Goal: Task Accomplishment & Management: Manage account settings

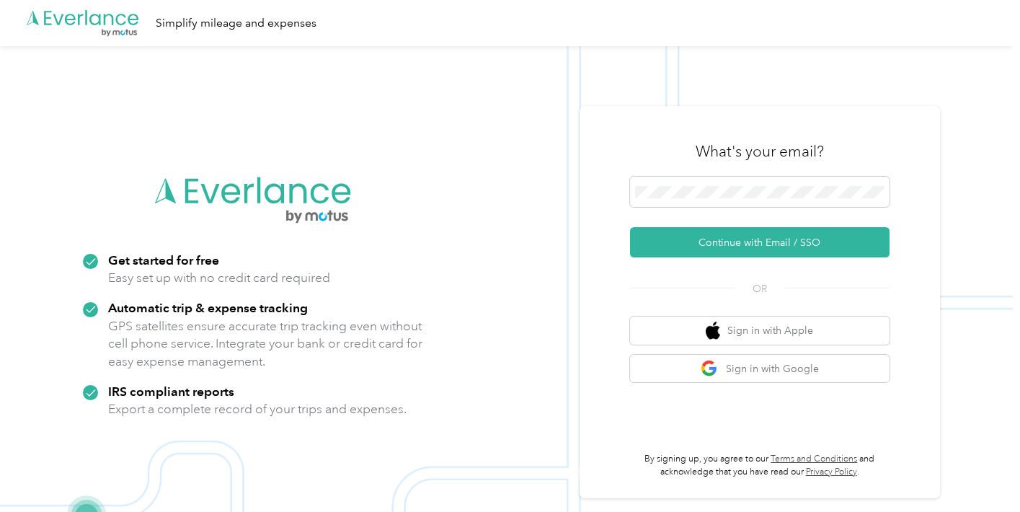
click at [792, 210] on div at bounding box center [759, 194] width 259 height 35
click at [792, 207] on div at bounding box center [759, 194] width 259 height 35
click at [787, 173] on div "What's your email?" at bounding box center [759, 151] width 259 height 50
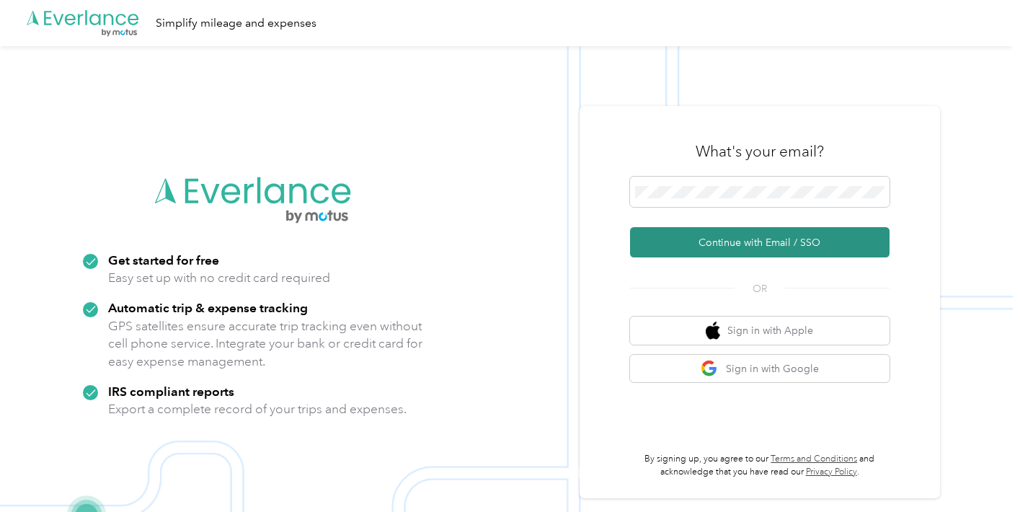
click at [779, 242] on button "Continue with Email / SSO" at bounding box center [759, 242] width 259 height 30
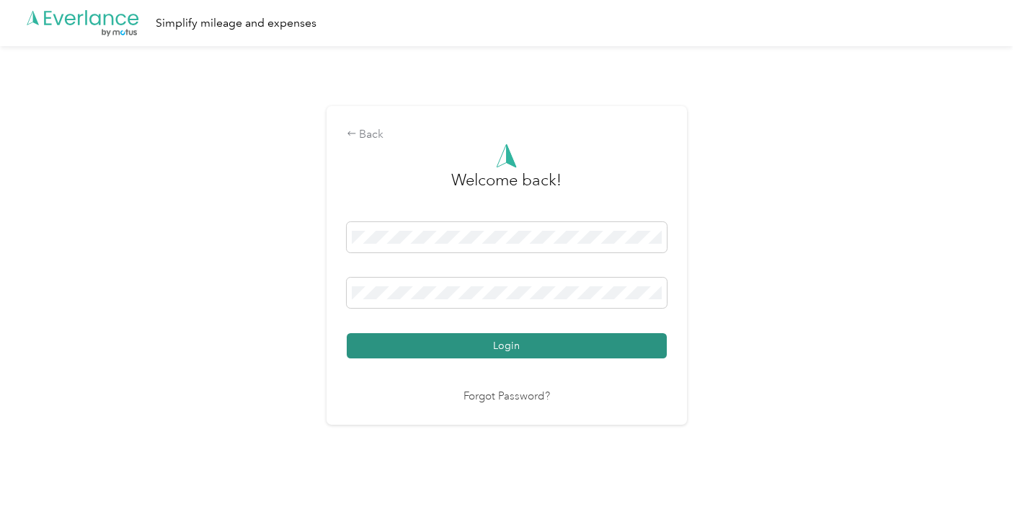
click at [536, 350] on button "Login" at bounding box center [507, 345] width 320 height 25
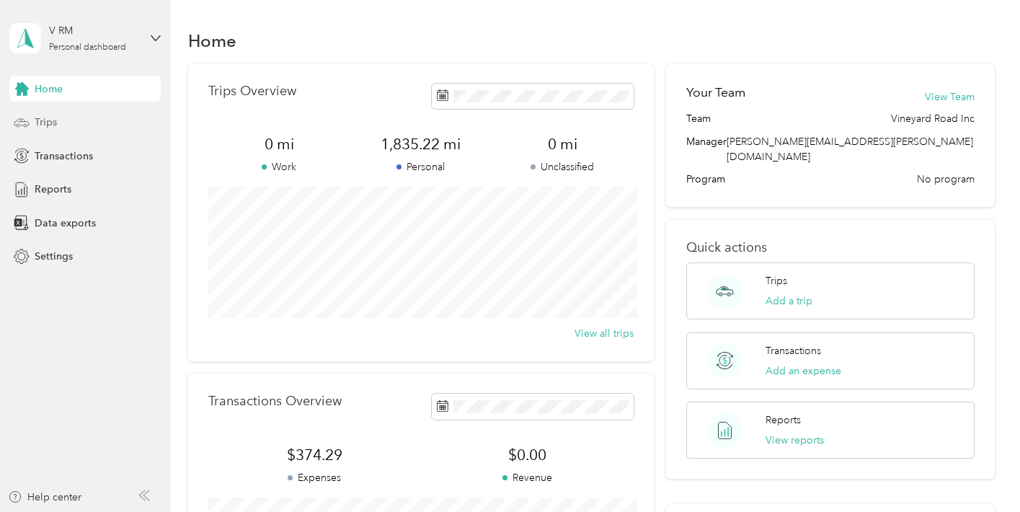
click at [43, 122] on span "Trips" at bounding box center [46, 122] width 22 height 15
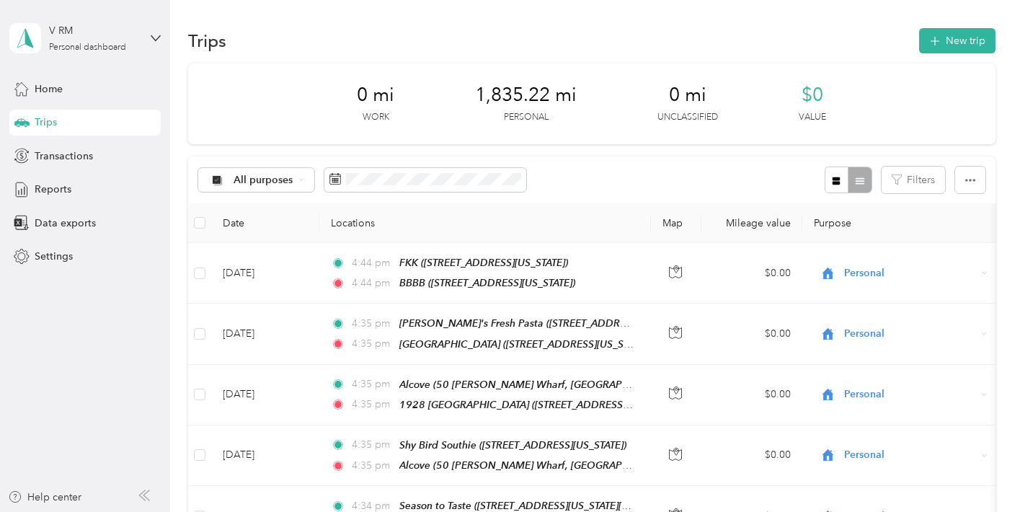
click at [59, 363] on aside "V RM Personal dashboard Home Trips Transactions Reports Data exports Settings H…" at bounding box center [85, 256] width 170 height 512
click at [249, 123] on div "0 mi Work 1,835.22 mi Personal 0 mi Unclassified $0 Value" at bounding box center [591, 103] width 807 height 81
click at [318, 26] on div "Trips New trip" at bounding box center [591, 40] width 807 height 30
click at [292, 35] on div "Trips New trip" at bounding box center [591, 40] width 807 height 30
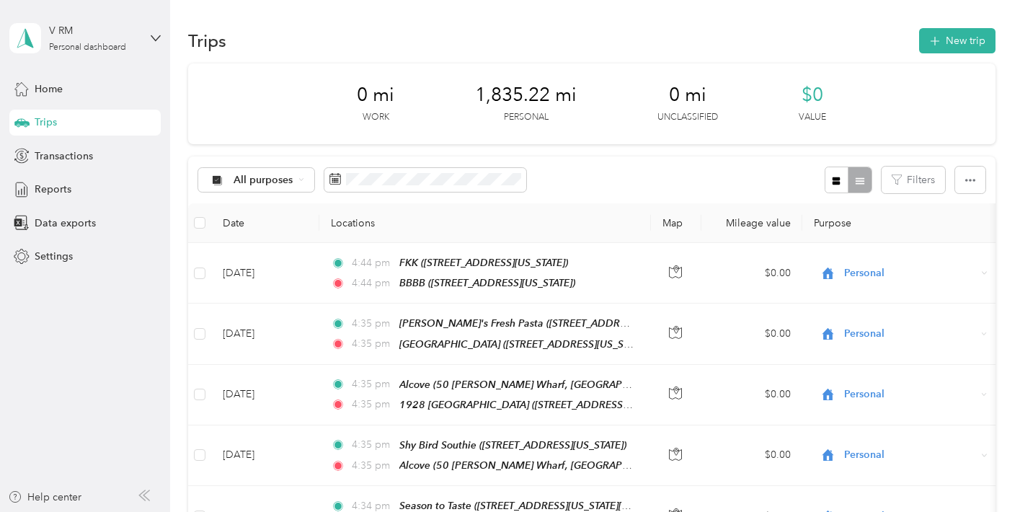
click at [257, 140] on div "0 mi Work 1,835.22 mi Personal 0 mi Unclassified $0 Value" at bounding box center [591, 103] width 807 height 81
click at [953, 43] on button "New trip" at bounding box center [957, 40] width 76 height 25
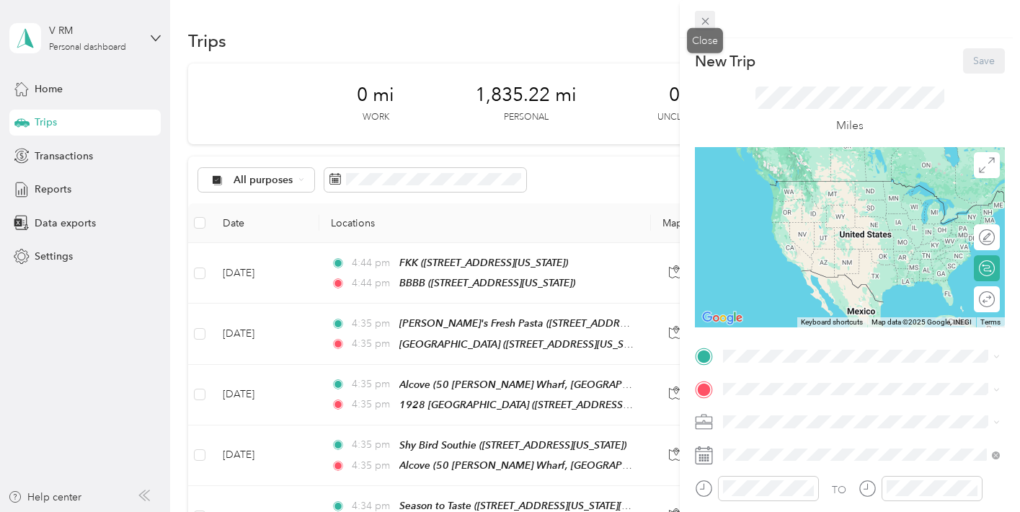
click at [706, 22] on icon at bounding box center [705, 21] width 12 height 12
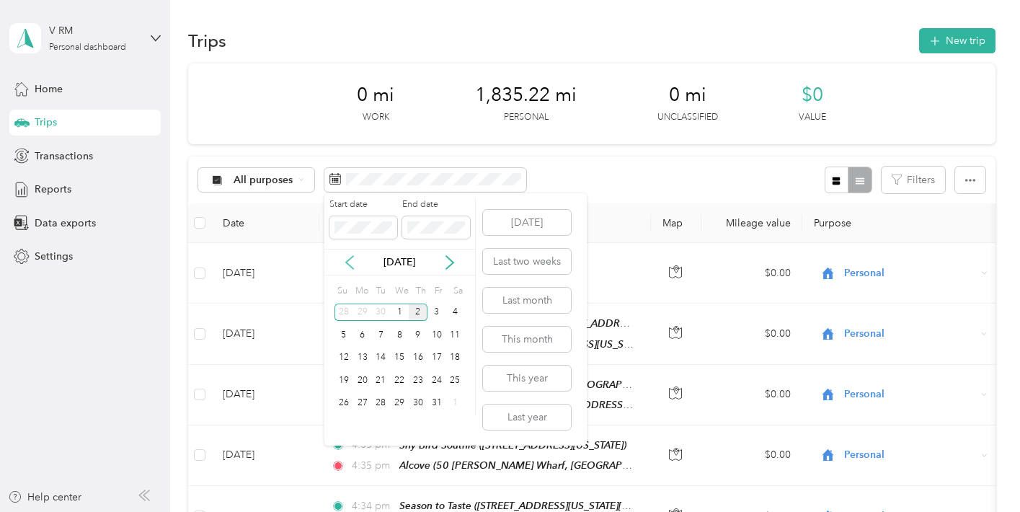
click at [349, 259] on icon at bounding box center [349, 262] width 14 height 14
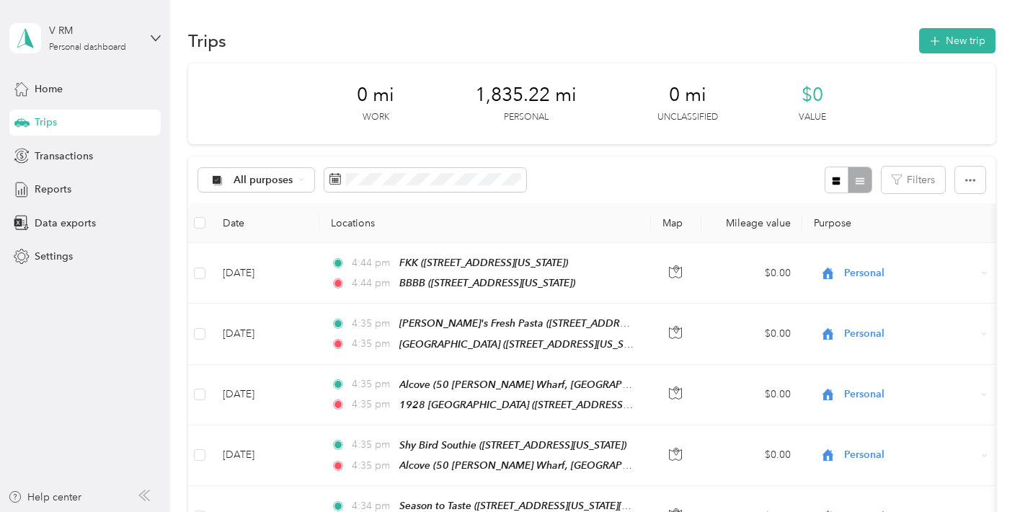
click at [641, 180] on div "All purposes Filters" at bounding box center [591, 179] width 807 height 47
click at [946, 49] on button "New trip" at bounding box center [957, 40] width 76 height 25
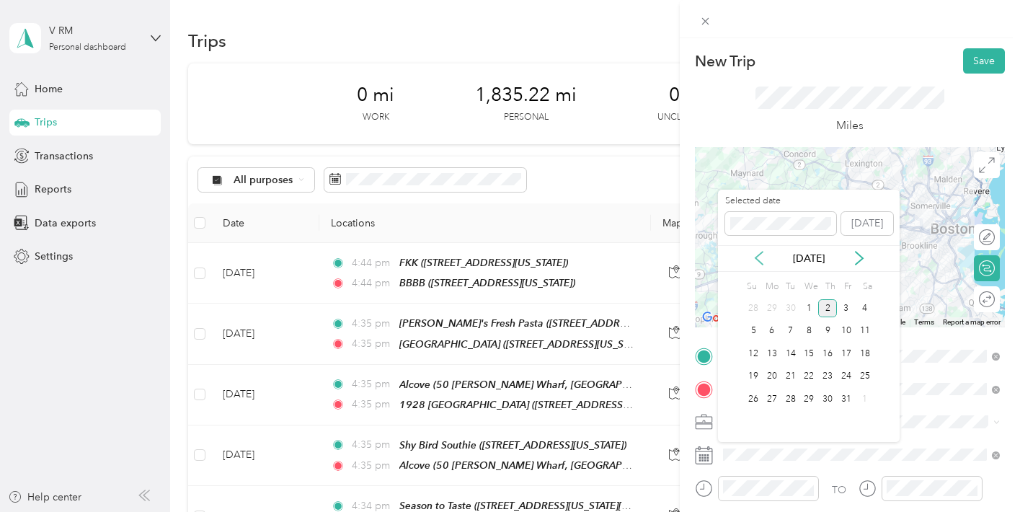
click at [762, 257] on icon at bounding box center [759, 258] width 14 height 14
click at [788, 308] on div "2" at bounding box center [790, 308] width 19 height 18
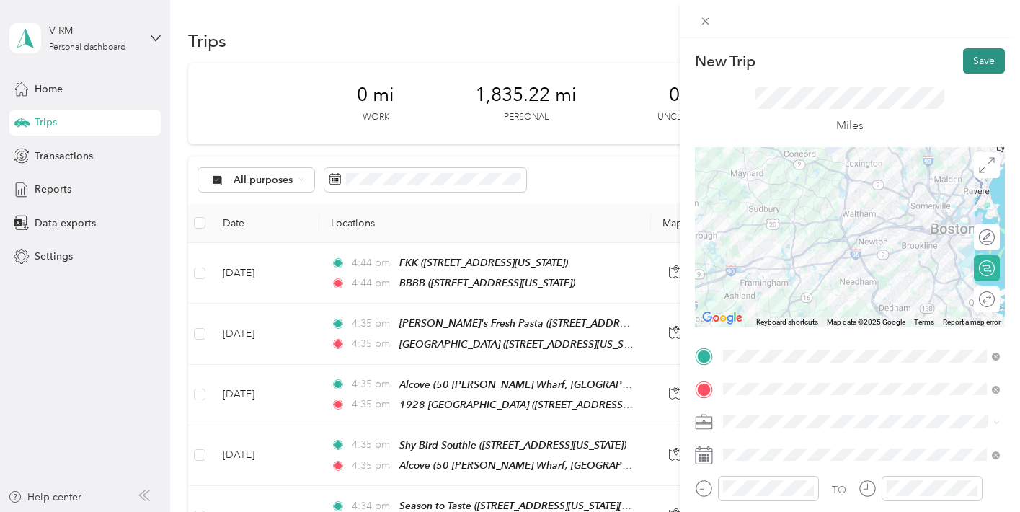
click at [973, 66] on button "Save" at bounding box center [984, 60] width 42 height 25
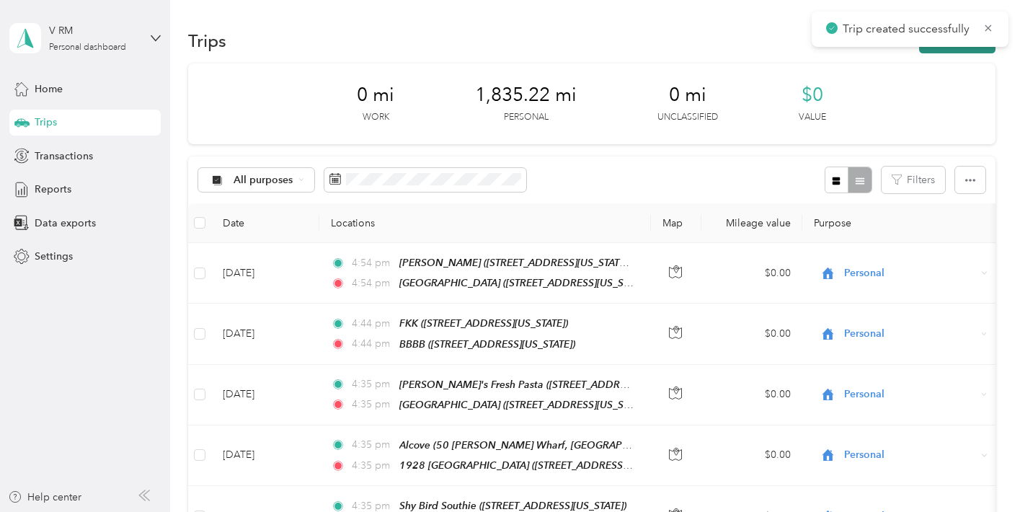
click at [954, 50] on button "New trip" at bounding box center [957, 40] width 76 height 25
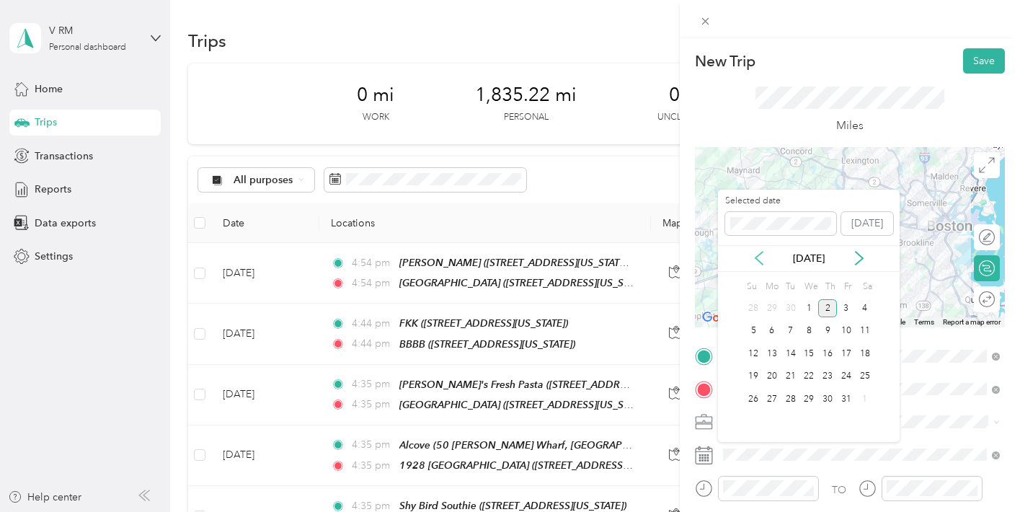
click at [760, 258] on icon at bounding box center [759, 258] width 14 height 14
click at [793, 305] on div "2" at bounding box center [790, 308] width 19 height 18
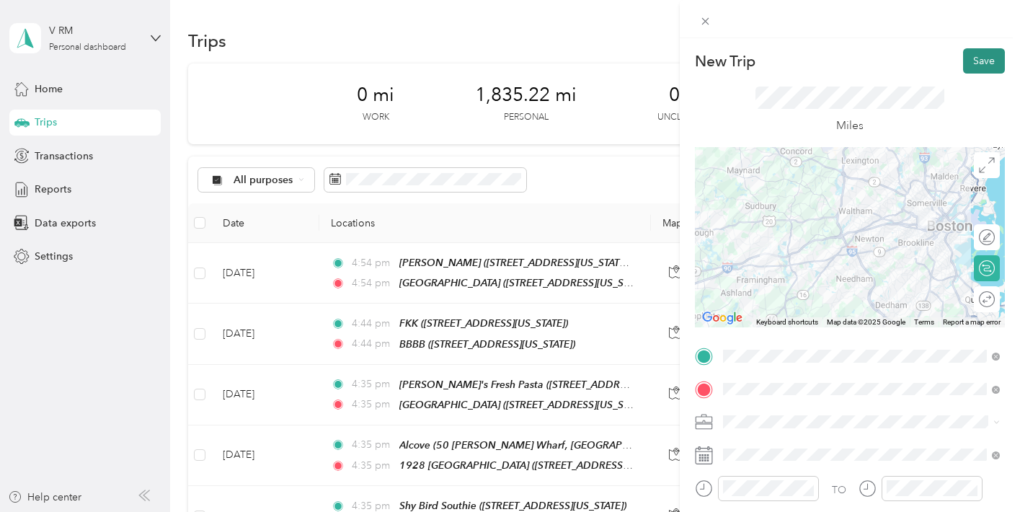
click at [967, 68] on button "Save" at bounding box center [984, 60] width 42 height 25
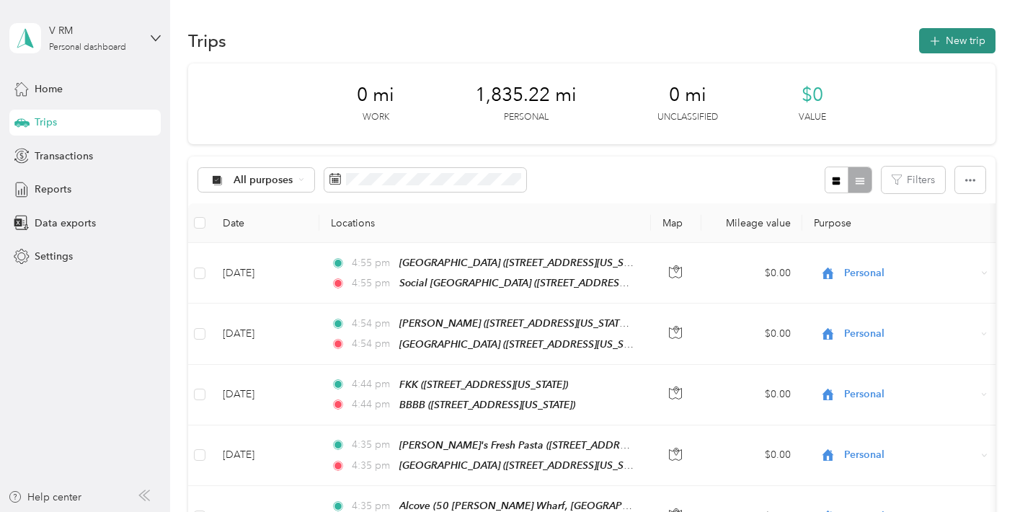
click at [952, 36] on button "New trip" at bounding box center [957, 40] width 76 height 25
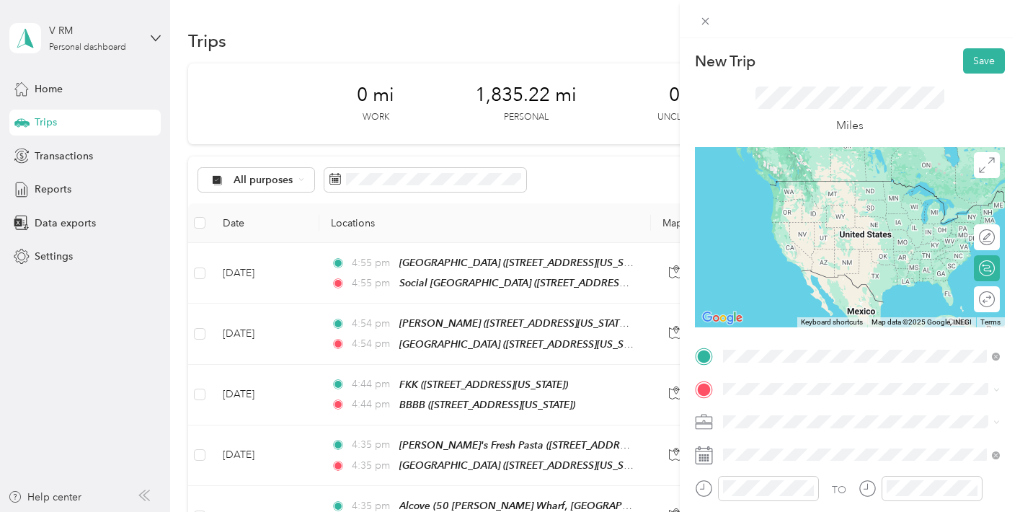
click at [894, 208] on div "Social Southie [STREET_ADDRESS][US_STATE]" at bounding box center [822, 194] width 144 height 30
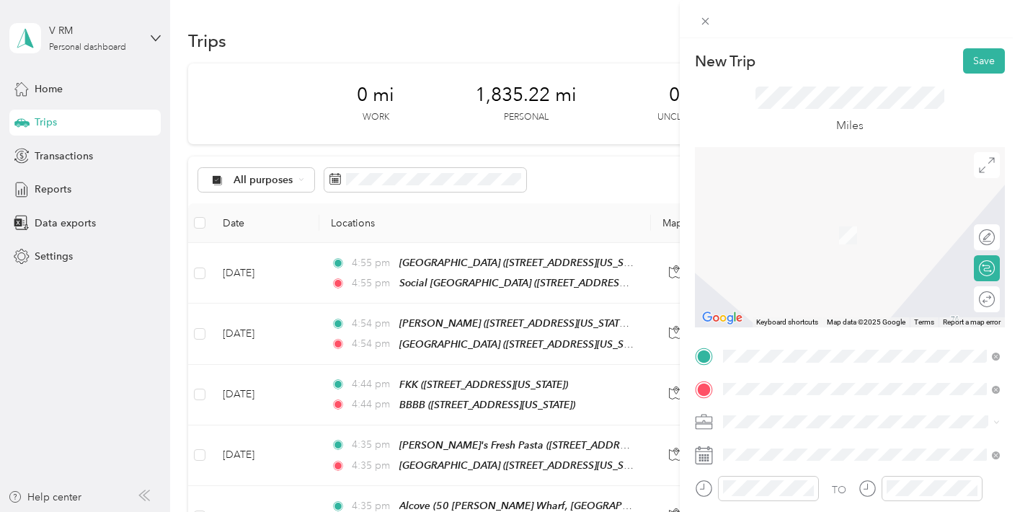
click at [894, 226] on div "BBBB [STREET_ADDRESS][US_STATE]" at bounding box center [822, 227] width 144 height 30
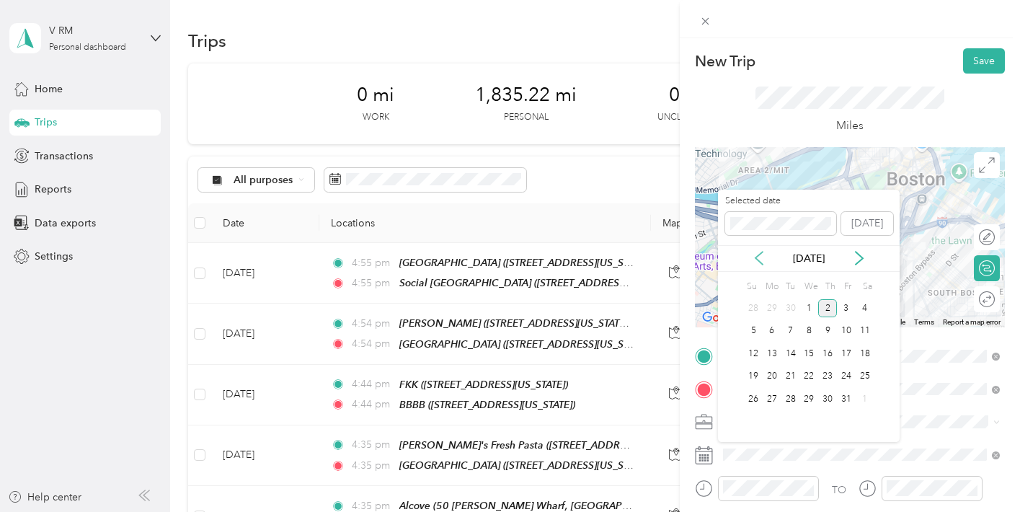
click at [761, 257] on icon at bounding box center [759, 258] width 14 height 14
click at [844, 305] on div "5" at bounding box center [846, 308] width 19 height 18
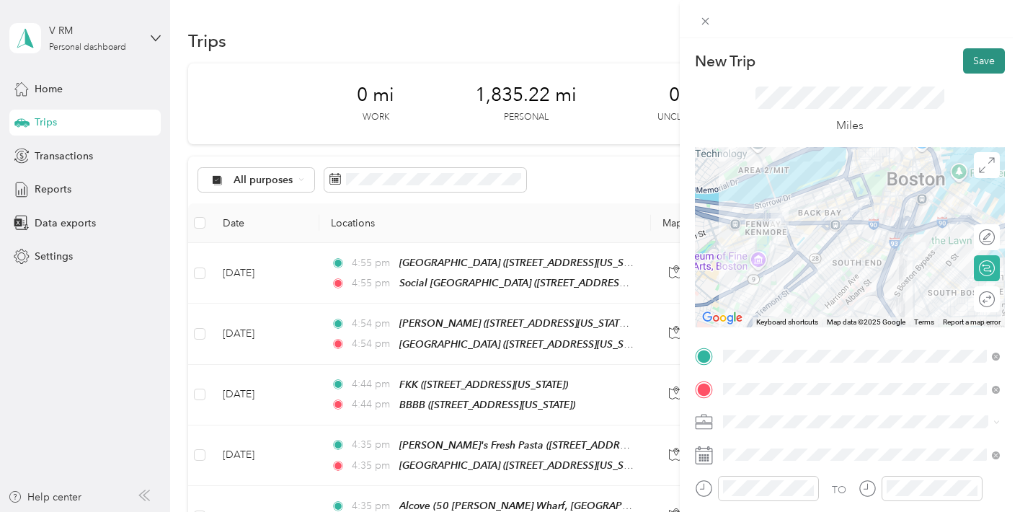
click at [979, 70] on button "Save" at bounding box center [984, 60] width 42 height 25
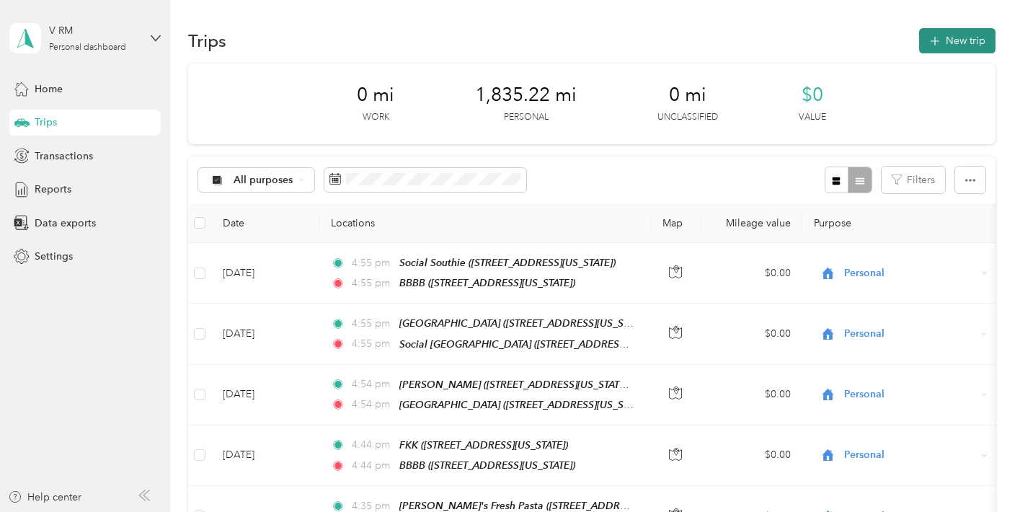
click at [975, 35] on button "New trip" at bounding box center [957, 40] width 76 height 25
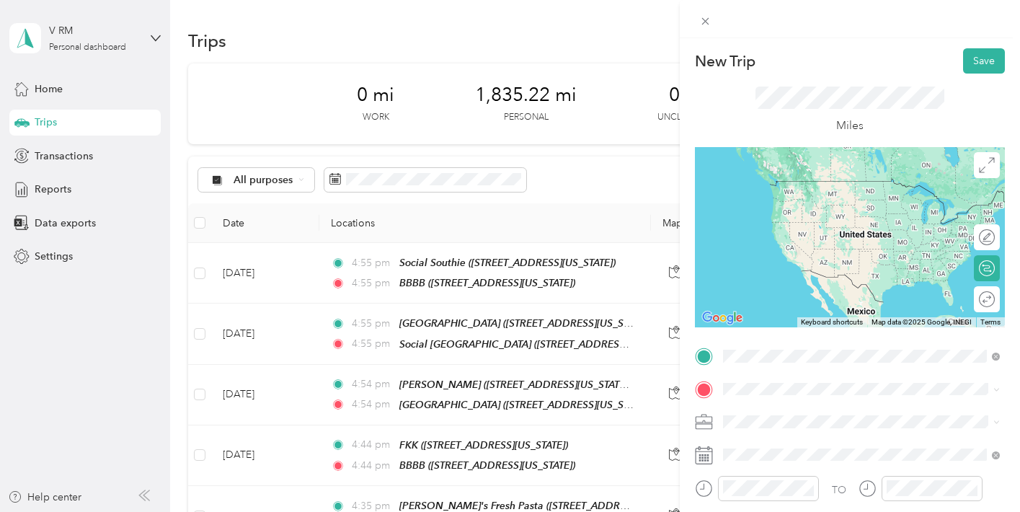
click at [809, 198] on span "[STREET_ADDRESS][US_STATE]" at bounding box center [822, 202] width 144 height 12
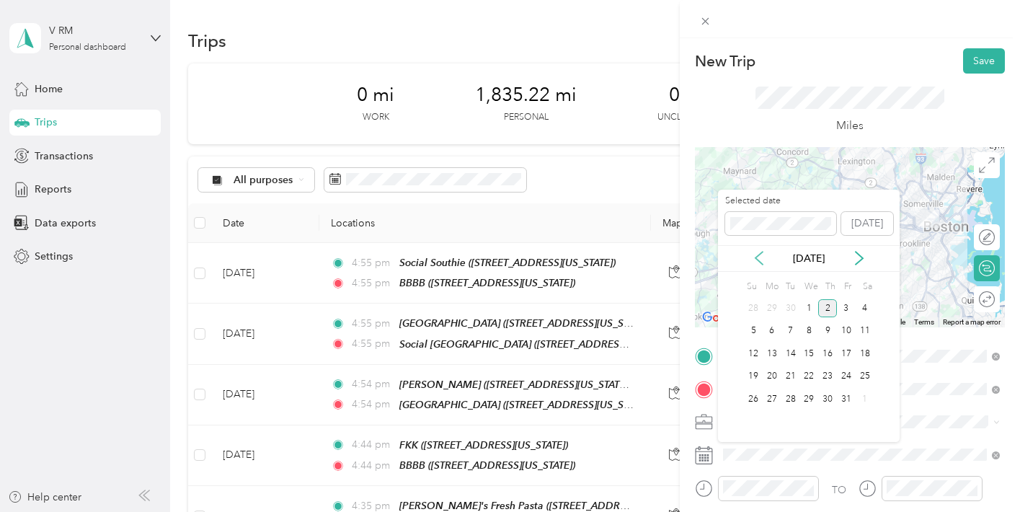
click at [760, 259] on icon at bounding box center [759, 258] width 14 height 14
click at [776, 328] on div "8" at bounding box center [771, 331] width 19 height 18
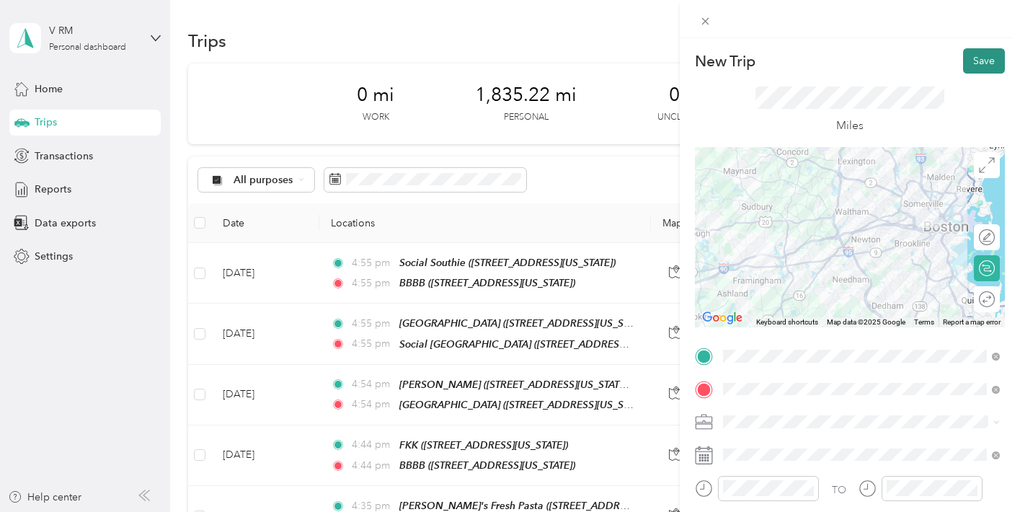
click at [971, 65] on button "Save" at bounding box center [984, 60] width 42 height 25
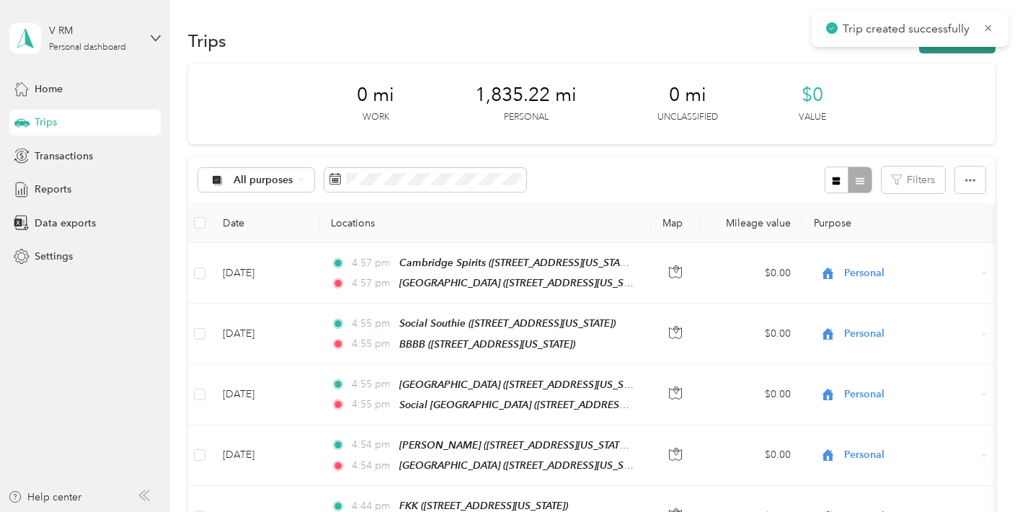
click at [966, 50] on button "New trip" at bounding box center [957, 40] width 76 height 25
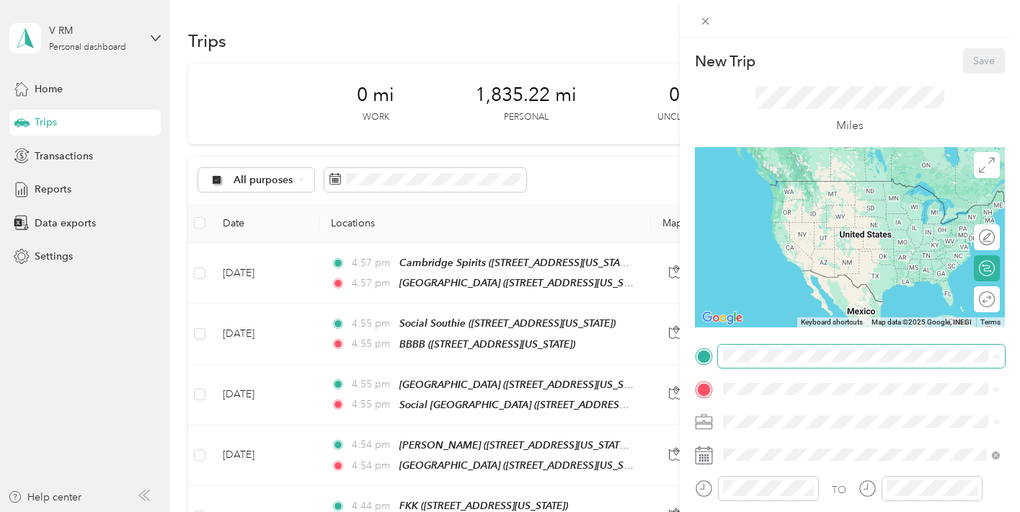
click at [767, 364] on span at bounding box center [861, 355] width 287 height 23
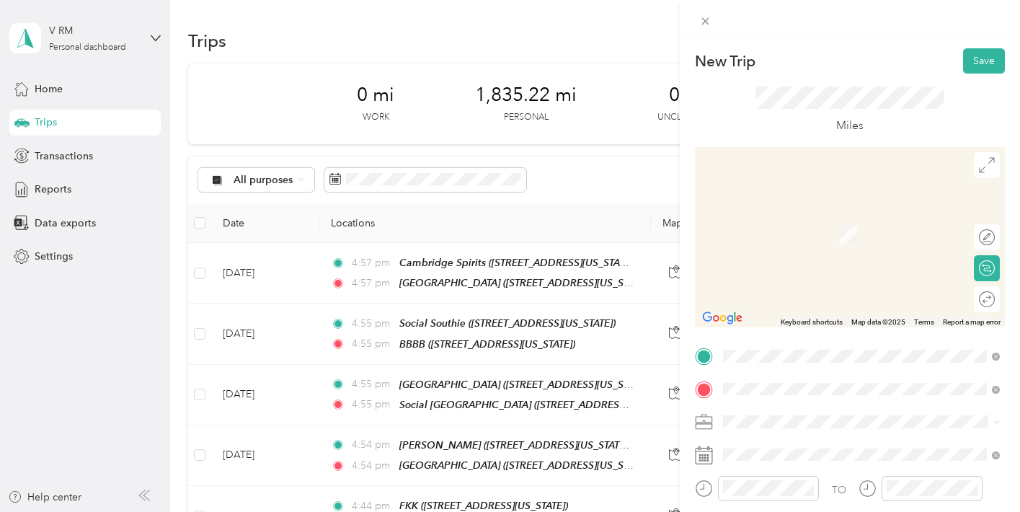
click at [785, 246] on span "50 [PERSON_NAME] Wharf, 02114, [GEOGRAPHIC_DATA], [US_STATE], [GEOGRAPHIC_DATA]" at bounding box center [832, 249] width 165 height 43
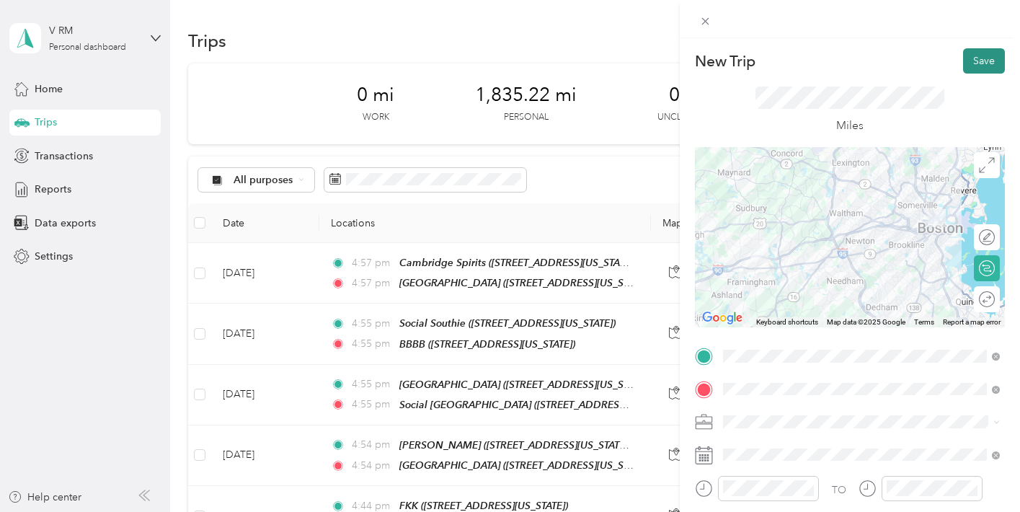
click at [987, 61] on button "Save" at bounding box center [984, 60] width 42 height 25
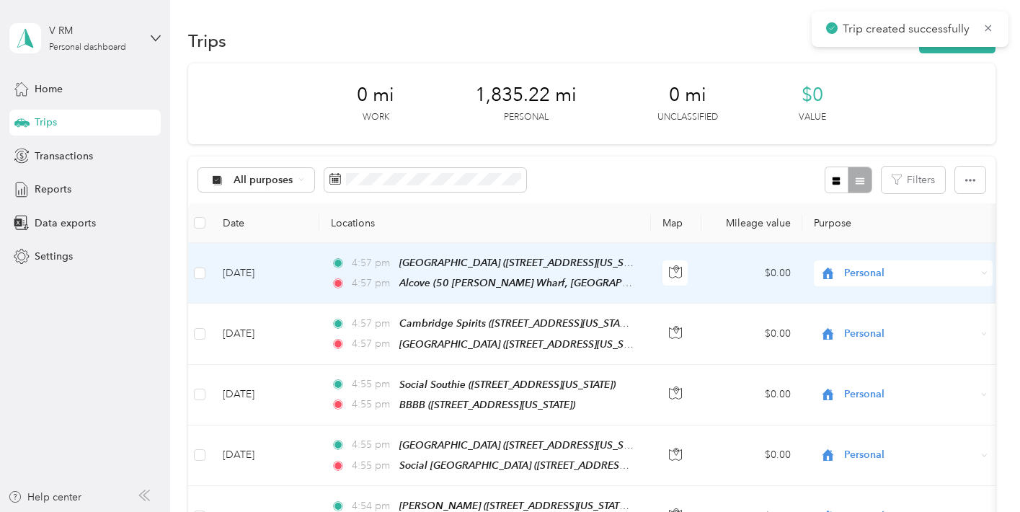
click at [272, 271] on td "[DATE]" at bounding box center [265, 273] width 108 height 61
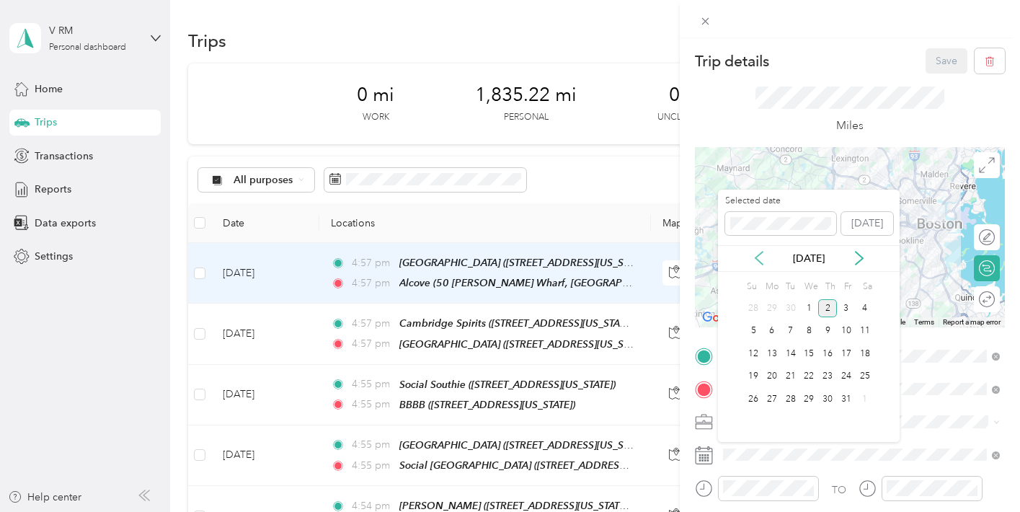
click at [759, 252] on icon at bounding box center [759, 258] width 14 height 14
click at [769, 331] on div "8" at bounding box center [771, 331] width 19 height 18
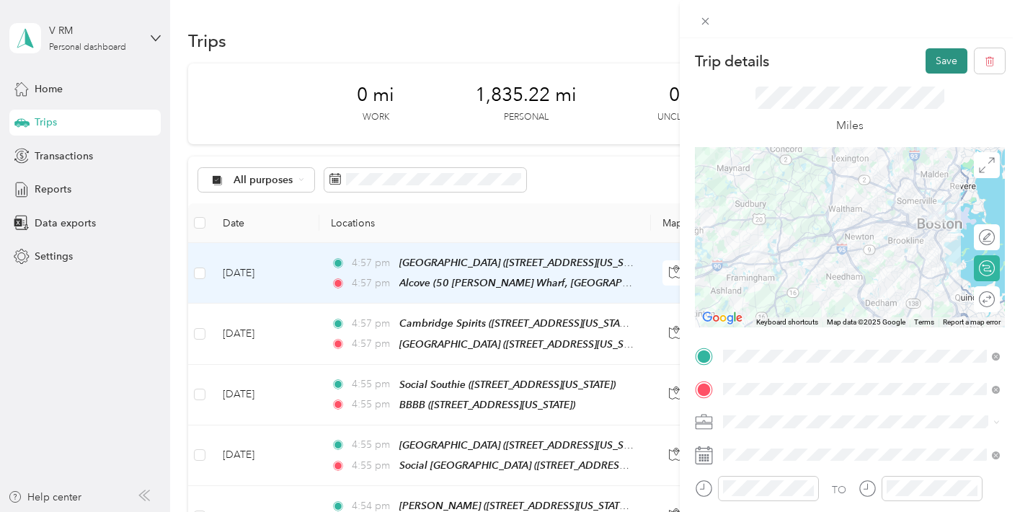
click at [945, 56] on button "Save" at bounding box center [946, 60] width 42 height 25
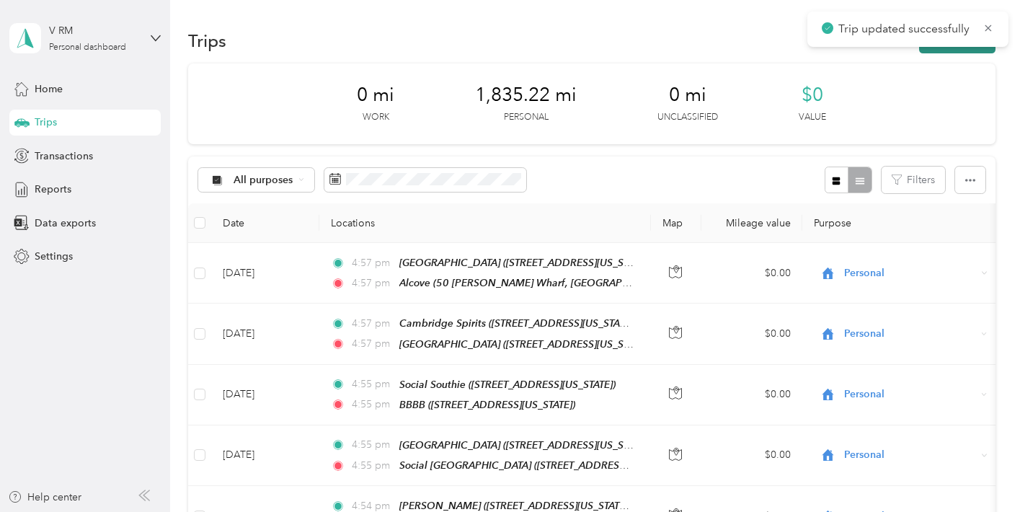
click at [933, 47] on button "New trip" at bounding box center [957, 40] width 76 height 25
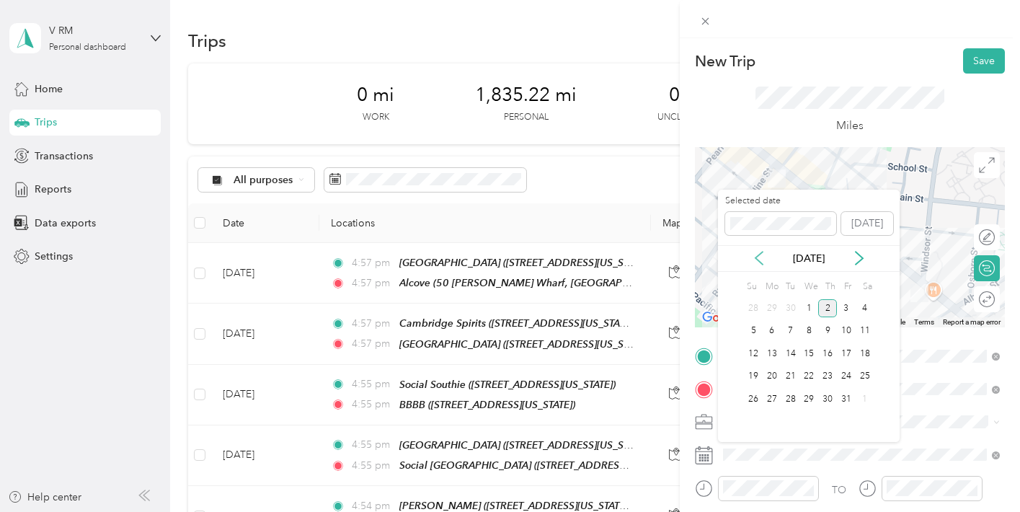
click at [754, 254] on icon at bounding box center [759, 258] width 14 height 14
click at [790, 329] on div "9" at bounding box center [790, 331] width 19 height 18
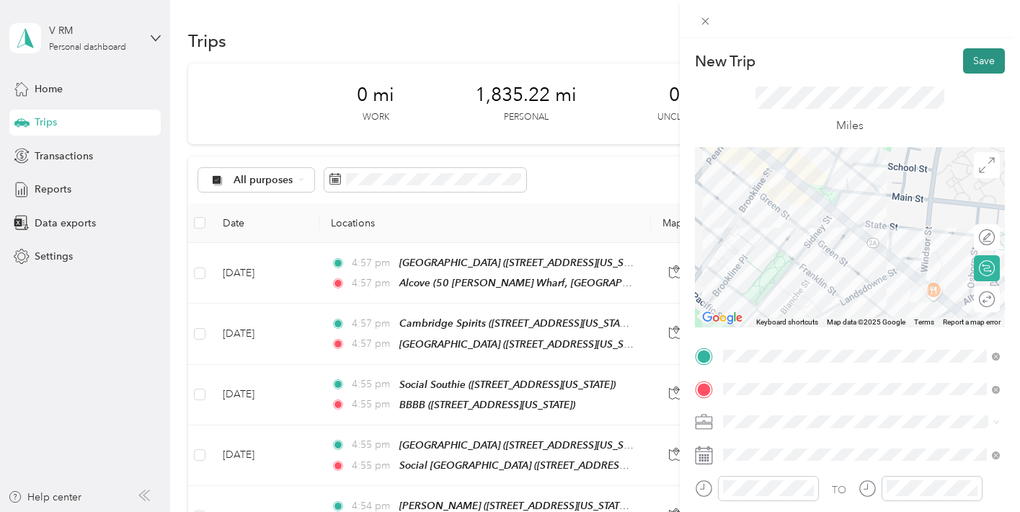
click at [983, 63] on button "Save" at bounding box center [984, 60] width 42 height 25
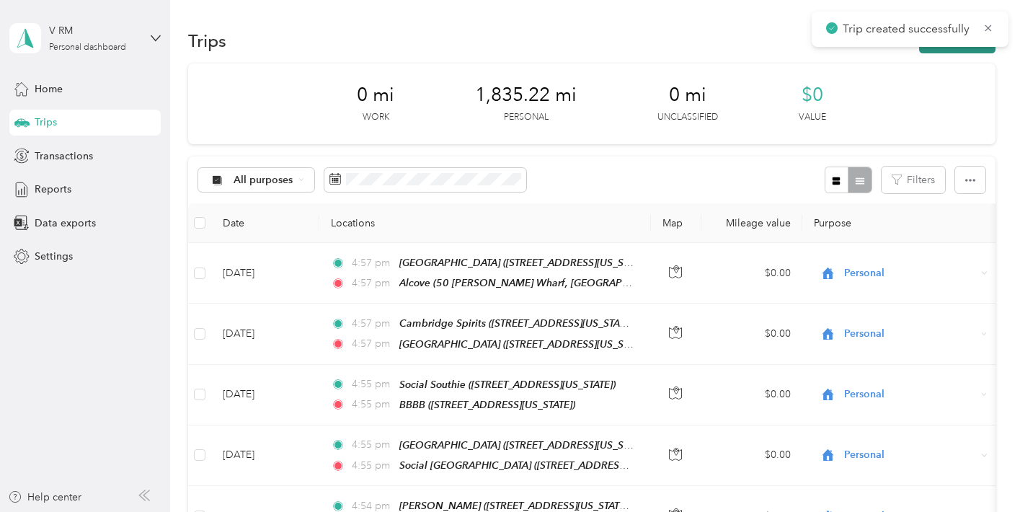
click at [970, 50] on button "New trip" at bounding box center [957, 40] width 76 height 25
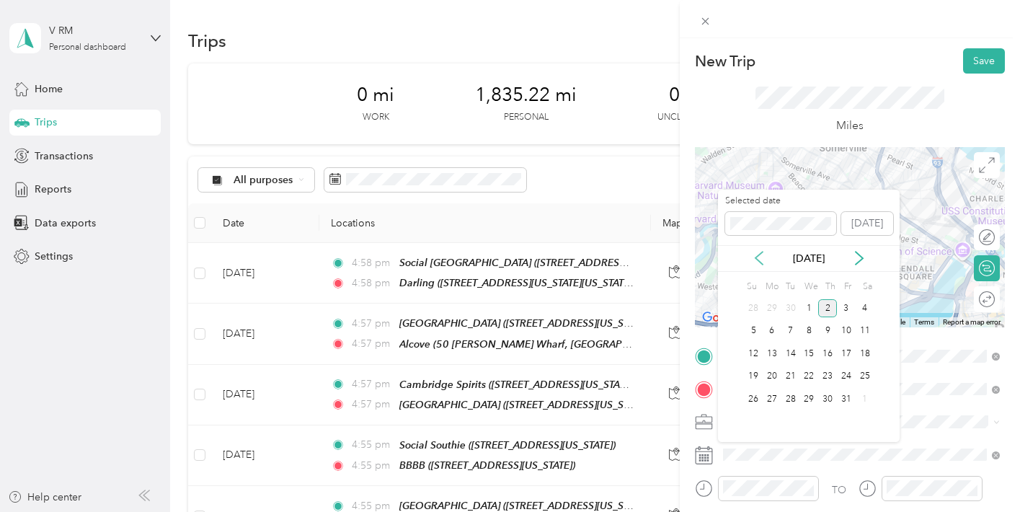
click at [760, 258] on icon at bounding box center [759, 258] width 14 height 14
click at [793, 331] on div "9" at bounding box center [790, 331] width 19 height 18
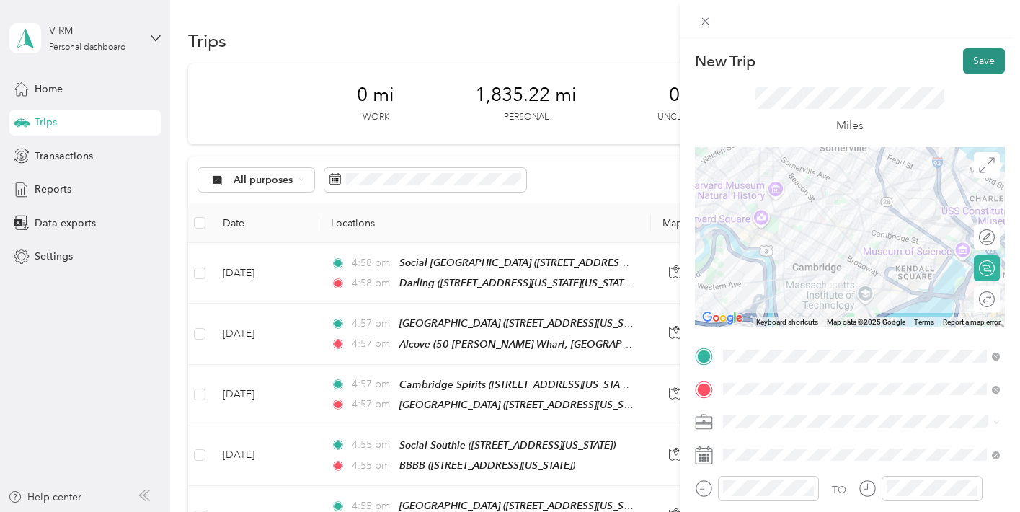
click at [985, 57] on button "Save" at bounding box center [984, 60] width 42 height 25
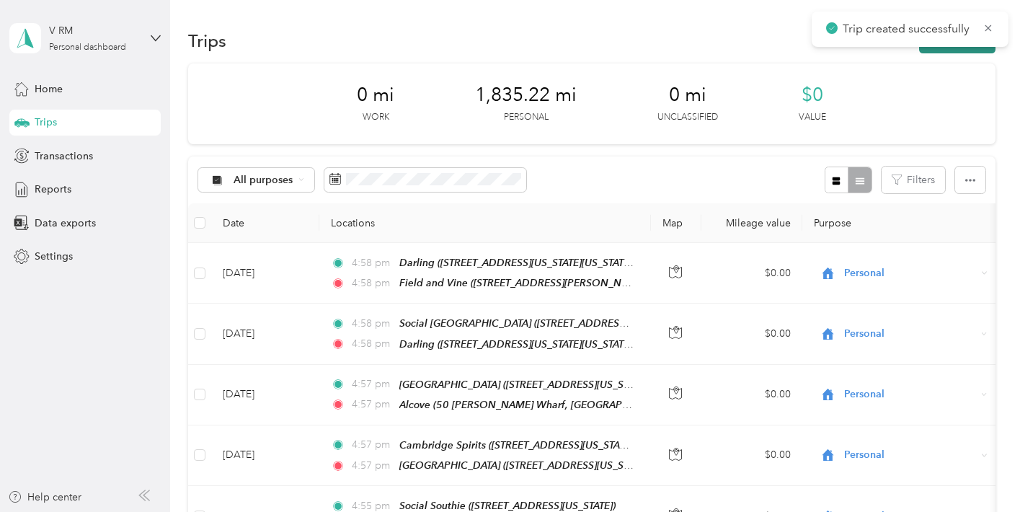
click at [971, 49] on button "New trip" at bounding box center [957, 40] width 76 height 25
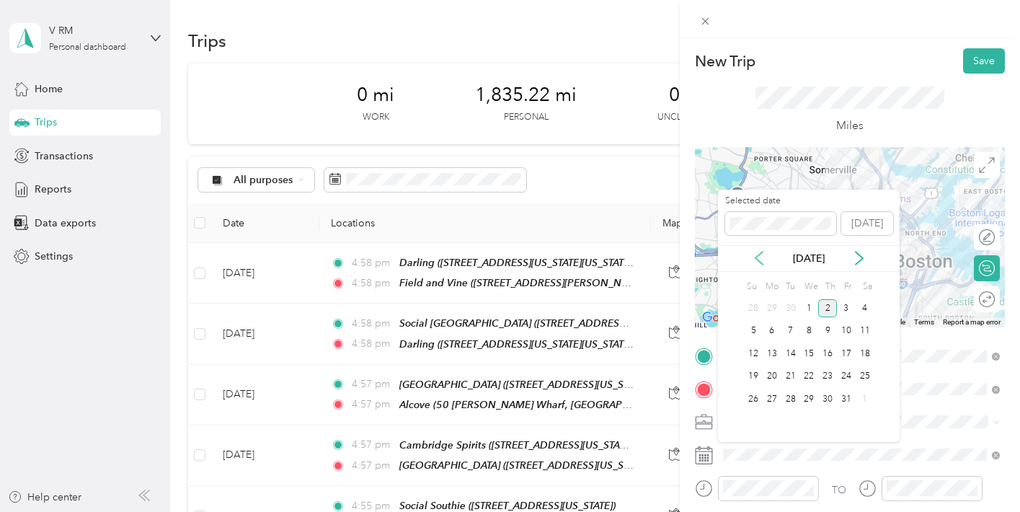
click at [757, 260] on icon at bounding box center [758, 257] width 7 height 13
click at [784, 334] on div "9" at bounding box center [790, 331] width 19 height 18
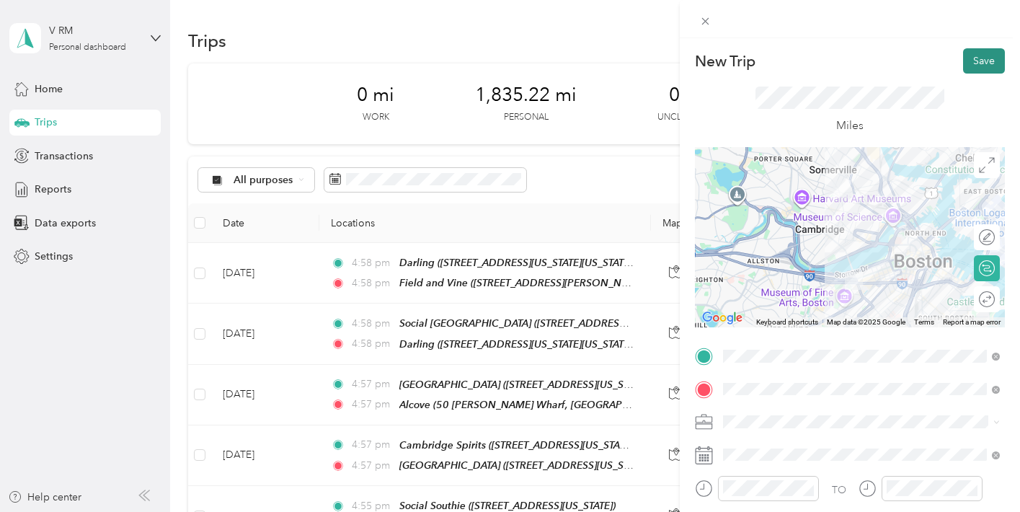
click at [977, 63] on button "Save" at bounding box center [984, 60] width 42 height 25
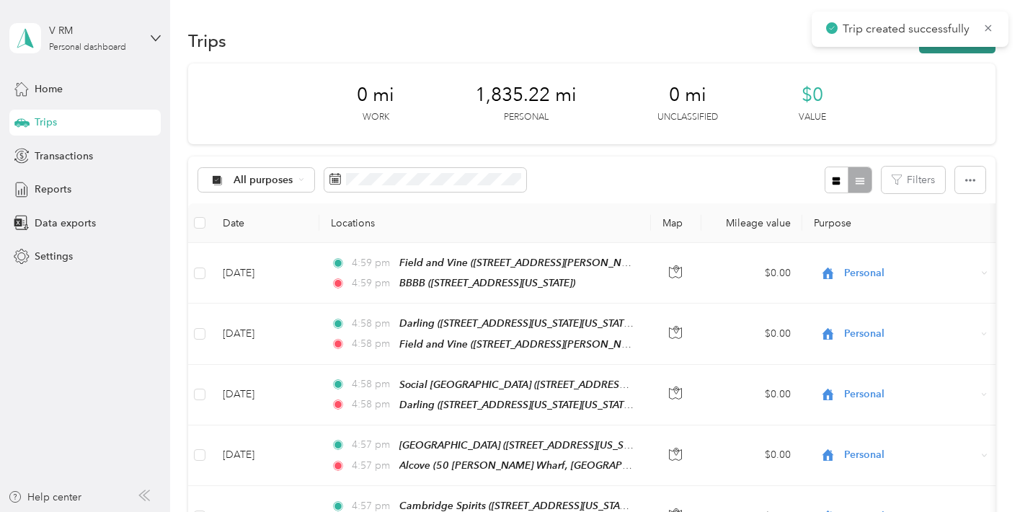
click at [980, 50] on button "New trip" at bounding box center [957, 40] width 76 height 25
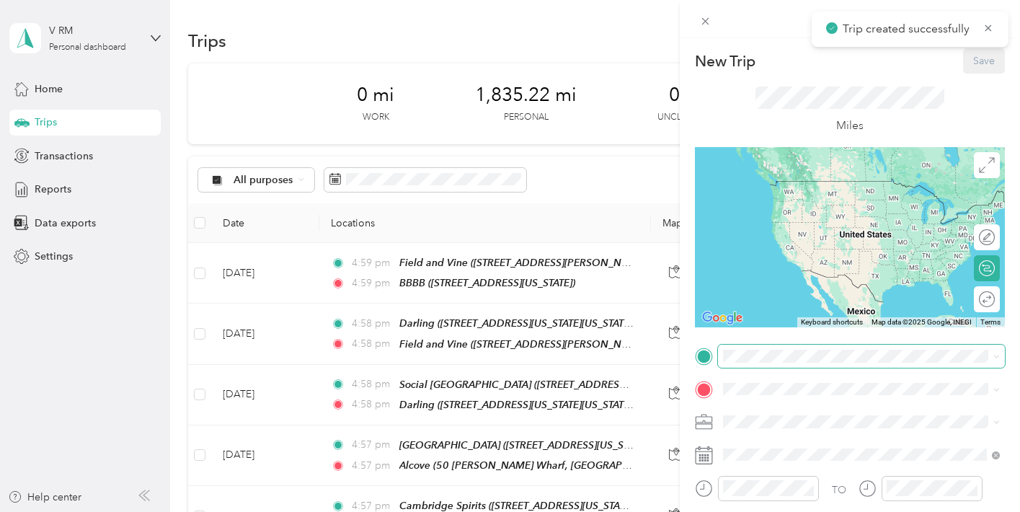
click at [786, 348] on span at bounding box center [861, 355] width 287 height 23
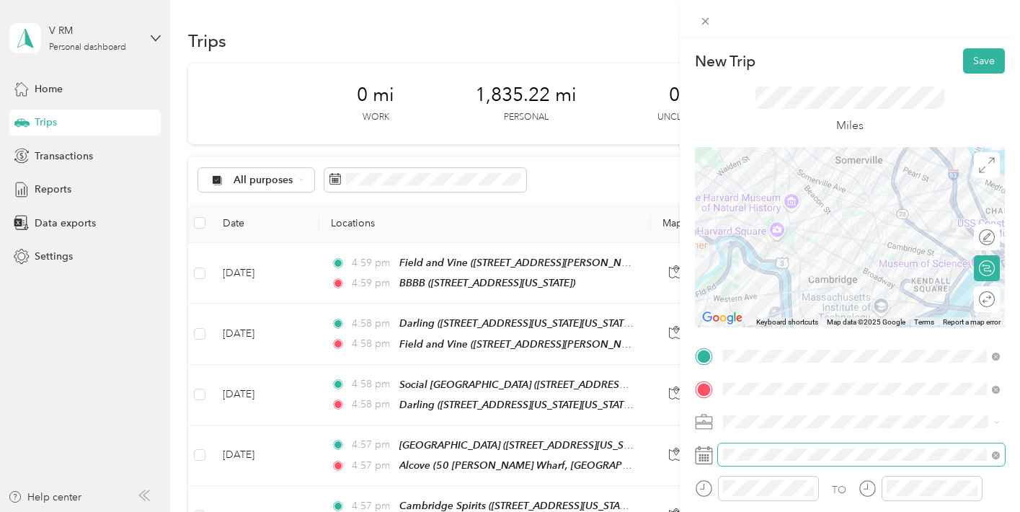
click at [842, 443] on span at bounding box center [861, 454] width 287 height 23
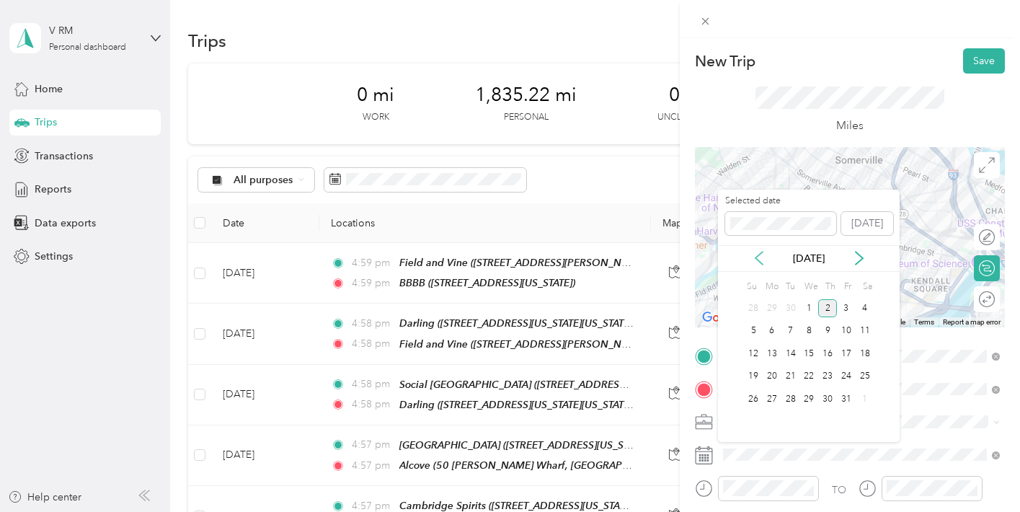
click at [765, 253] on icon at bounding box center [759, 258] width 14 height 14
click at [809, 323] on div "10" at bounding box center [808, 331] width 19 height 18
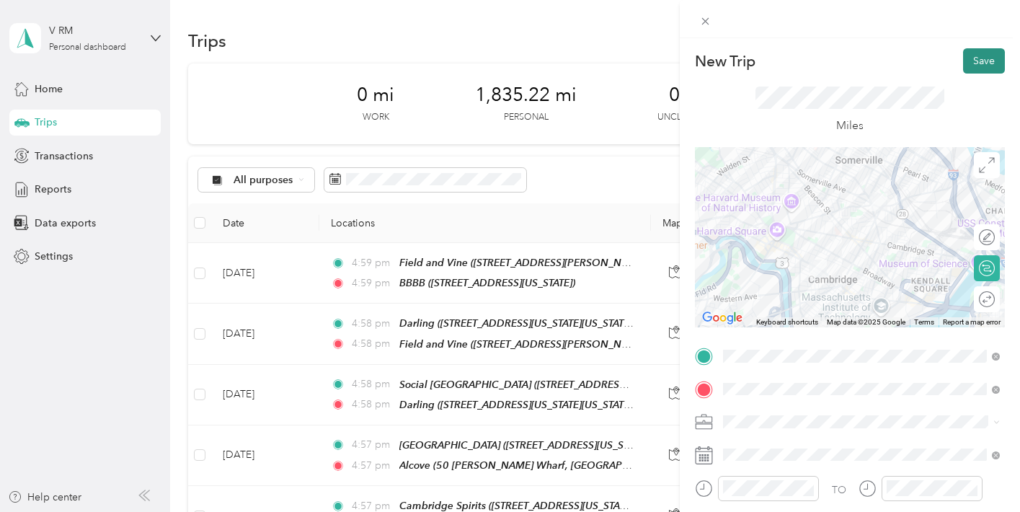
click at [984, 61] on button "Save" at bounding box center [984, 60] width 42 height 25
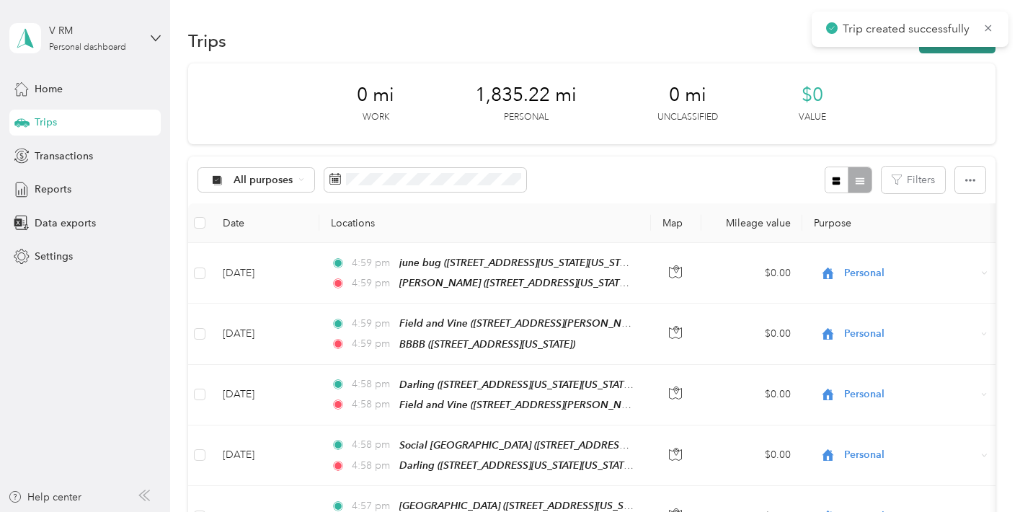
click at [971, 50] on button "New trip" at bounding box center [957, 40] width 76 height 25
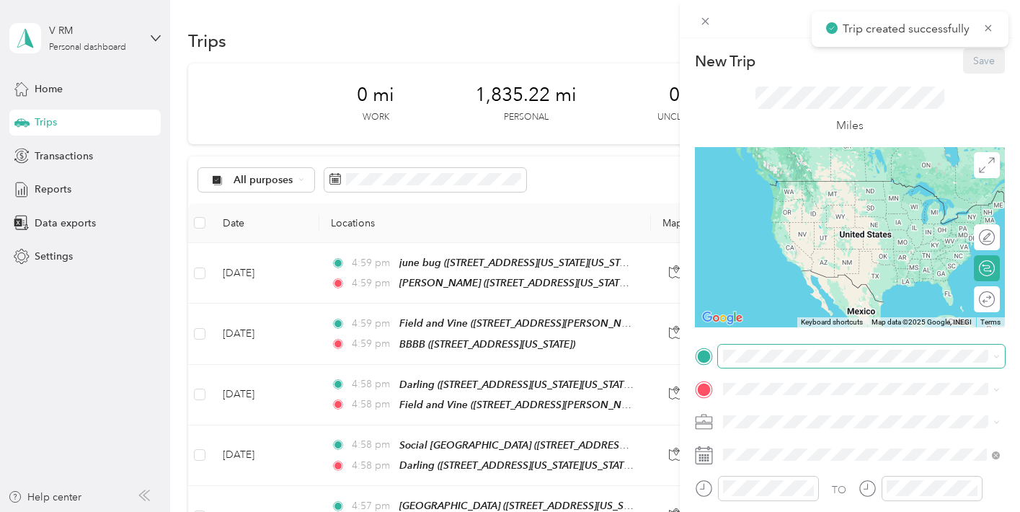
click at [796, 365] on span at bounding box center [861, 355] width 287 height 23
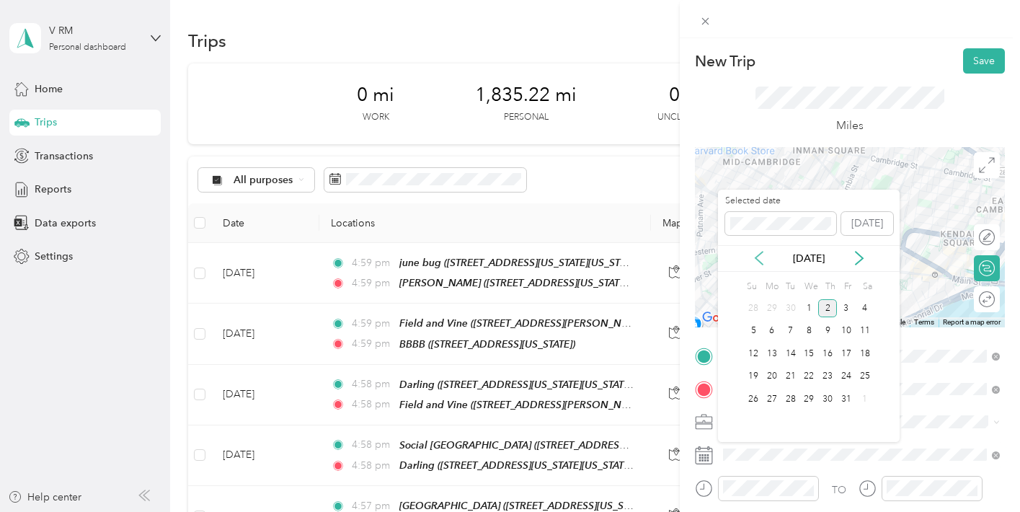
click at [762, 263] on icon at bounding box center [759, 258] width 14 height 14
click at [813, 324] on div "10" at bounding box center [808, 331] width 19 height 18
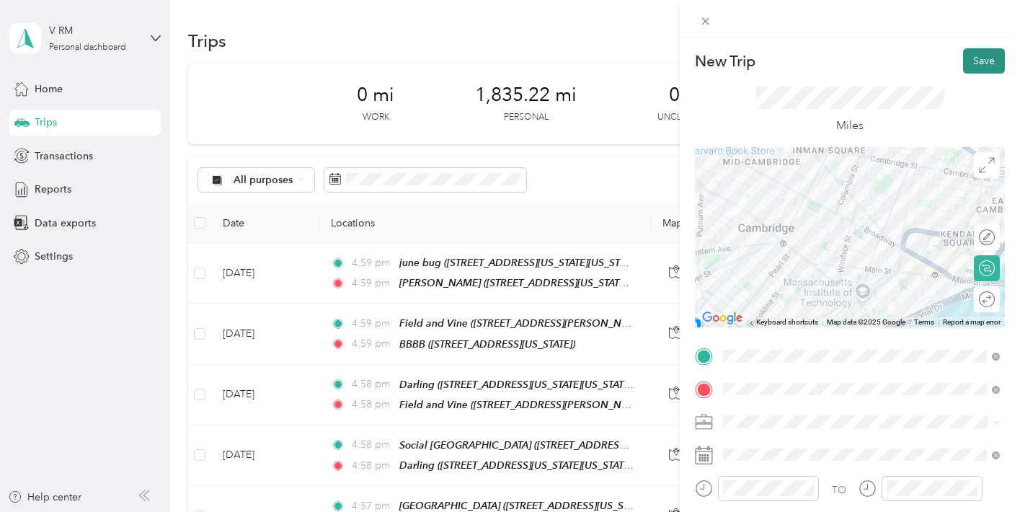
click at [984, 58] on button "Save" at bounding box center [984, 60] width 42 height 25
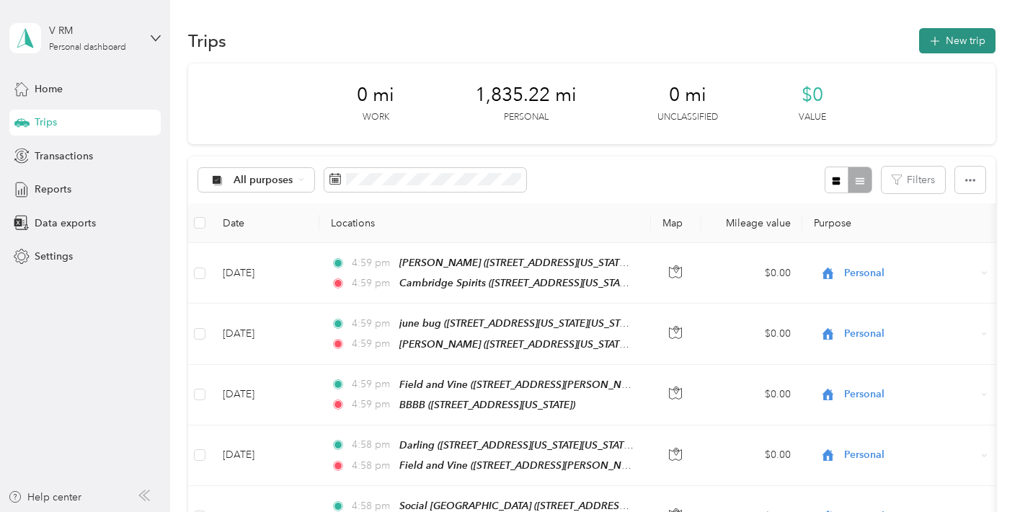
click at [960, 50] on button "New trip" at bounding box center [957, 40] width 76 height 25
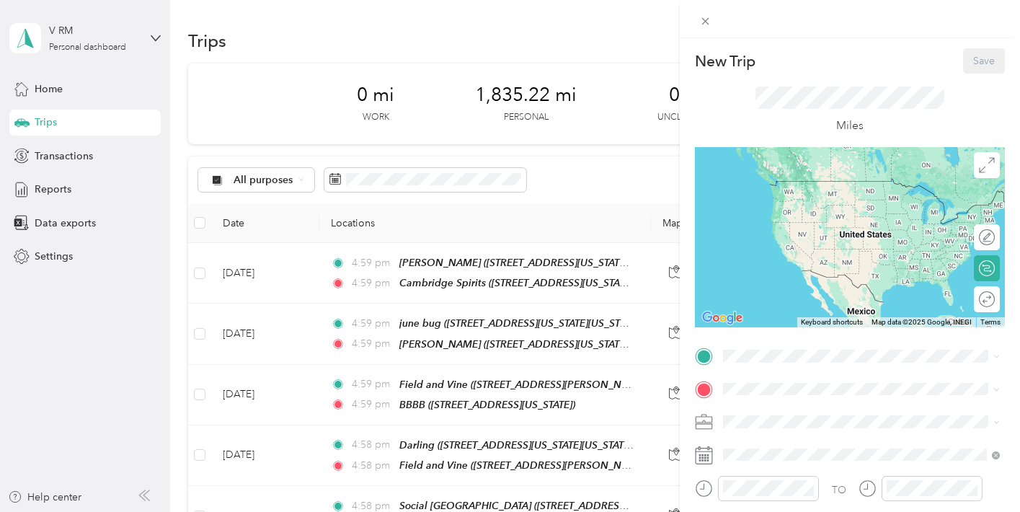
click at [813, 369] on div "TO Add photo" at bounding box center [850, 518] width 310 height 348
click at [797, 363] on span at bounding box center [861, 355] width 287 height 23
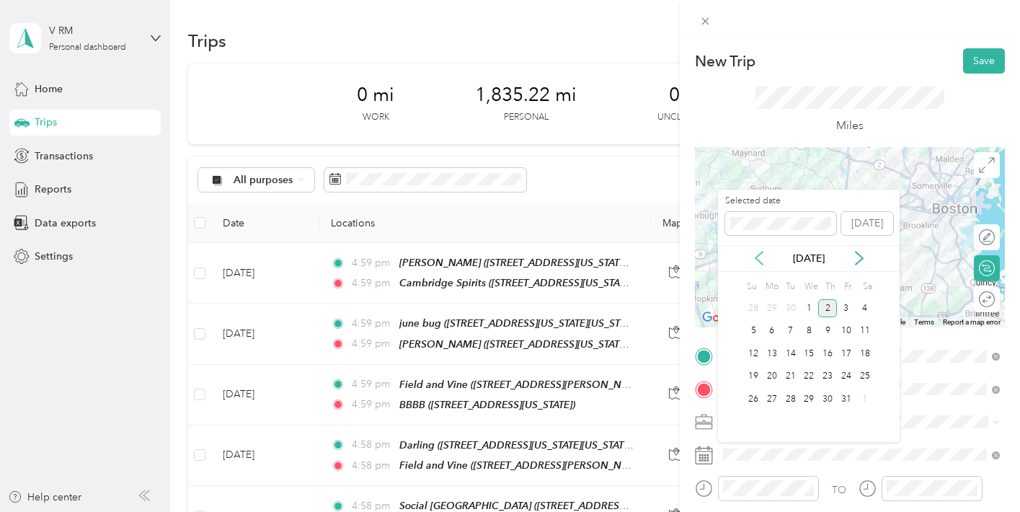
click at [762, 259] on icon at bounding box center [759, 258] width 14 height 14
click at [831, 330] on div "11" at bounding box center [827, 331] width 19 height 18
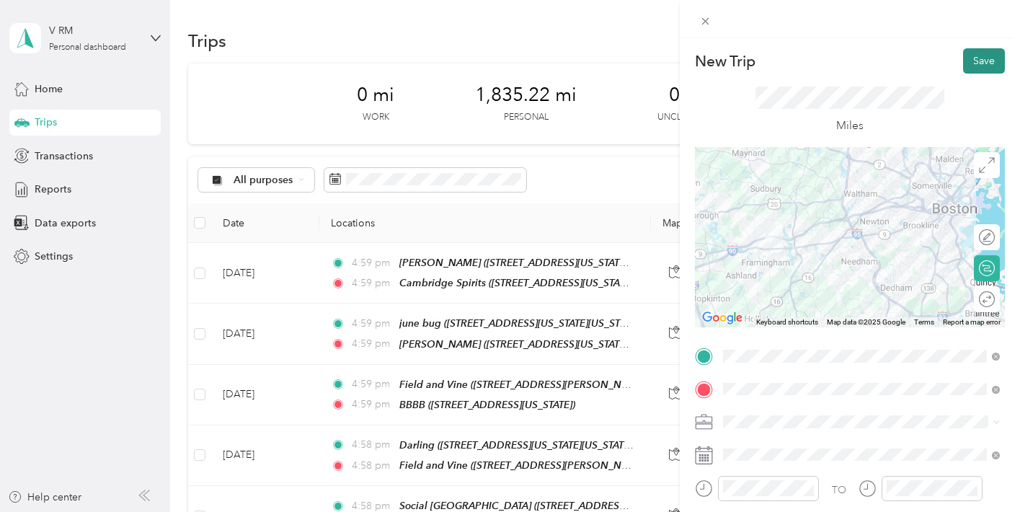
click at [980, 67] on button "Save" at bounding box center [984, 60] width 42 height 25
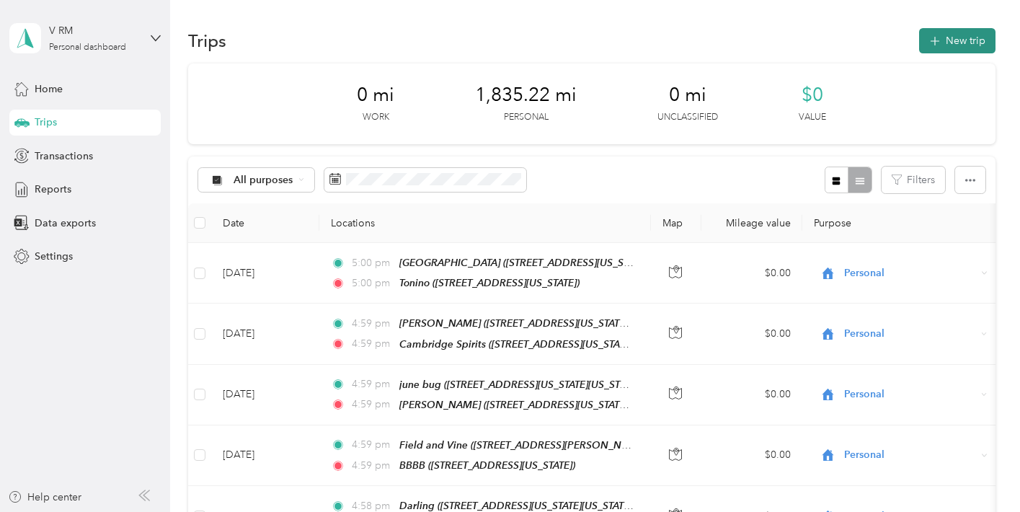
click at [958, 45] on button "New trip" at bounding box center [957, 40] width 76 height 25
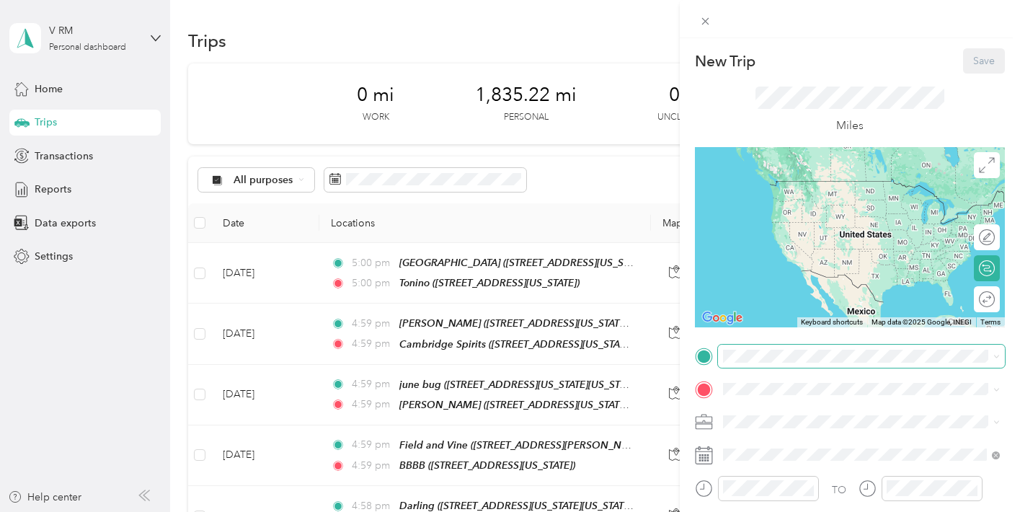
click at [806, 347] on span at bounding box center [861, 355] width 287 height 23
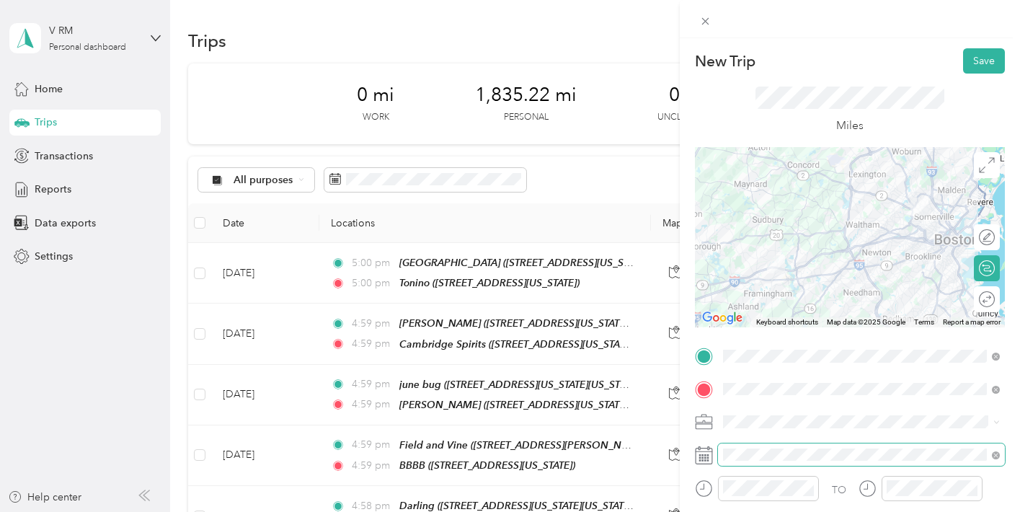
click at [783, 444] on span at bounding box center [861, 454] width 287 height 23
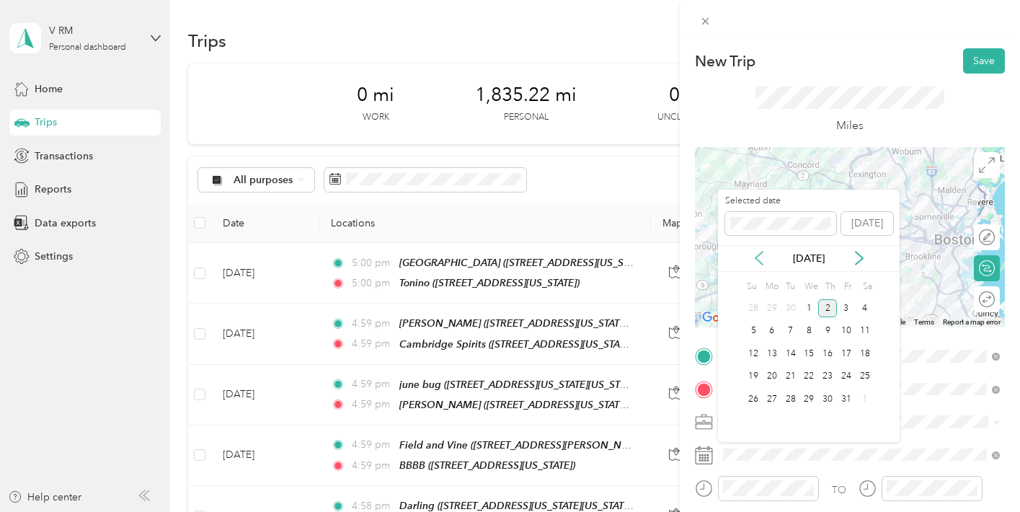
click at [754, 264] on icon at bounding box center [759, 258] width 14 height 14
click at [806, 350] on div "17" at bounding box center [808, 353] width 19 height 18
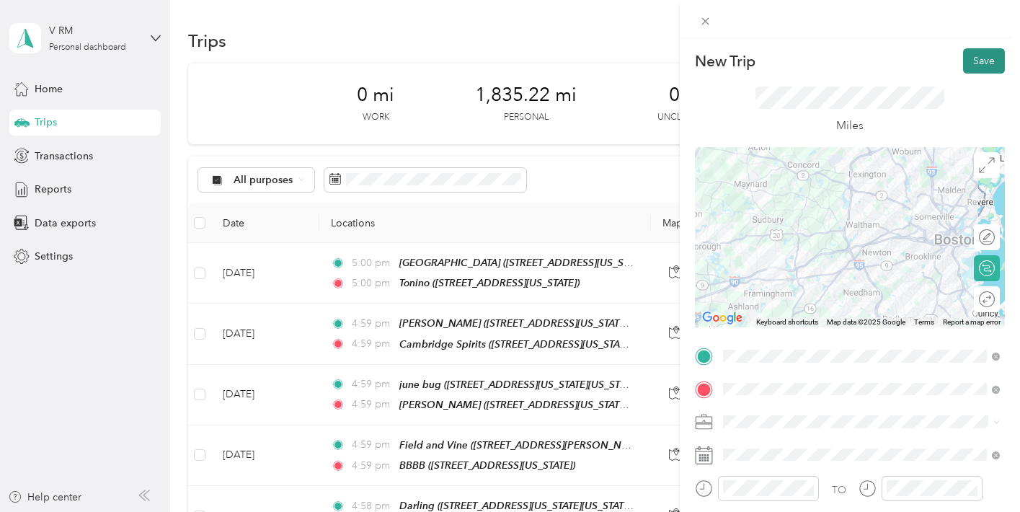
click at [975, 67] on button "Save" at bounding box center [984, 60] width 42 height 25
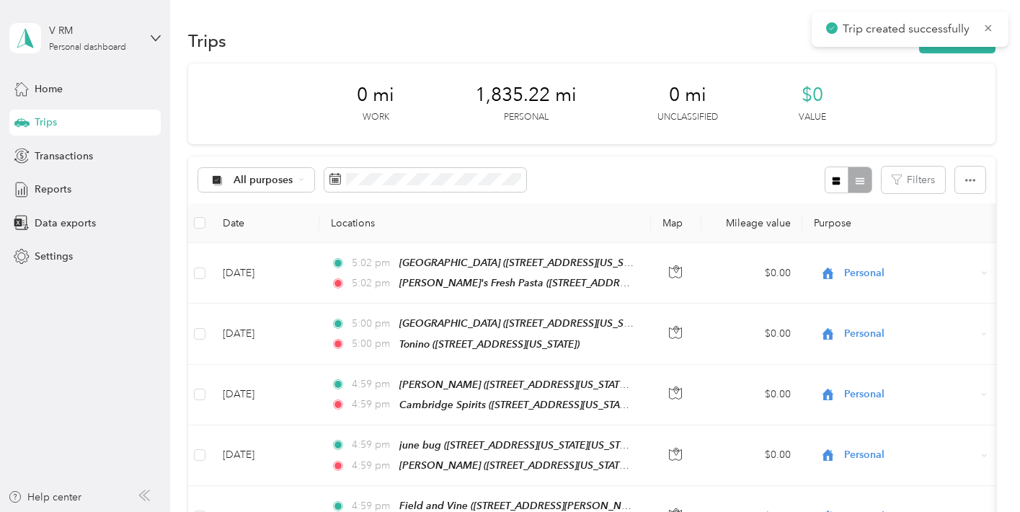
click at [962, 52] on button "New trip" at bounding box center [957, 40] width 76 height 25
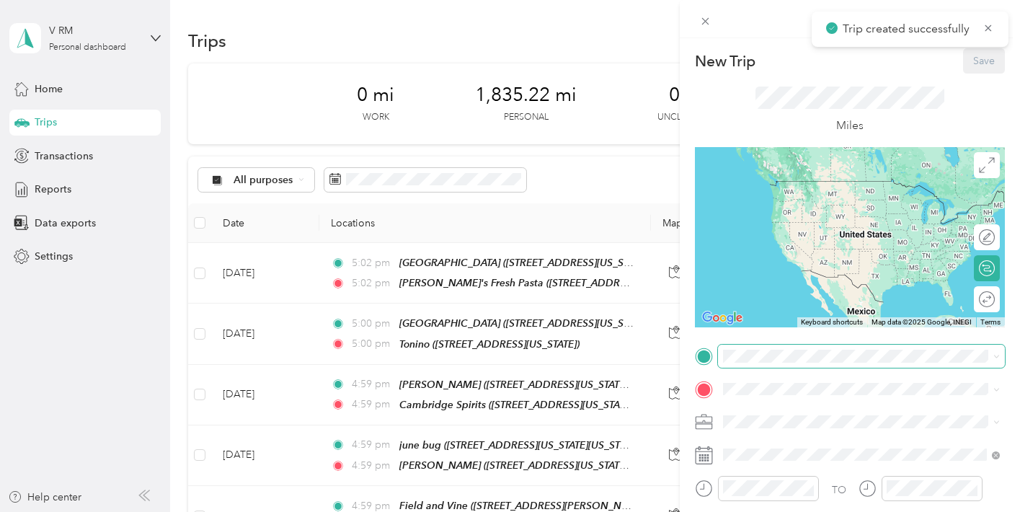
click at [819, 347] on span at bounding box center [861, 355] width 287 height 23
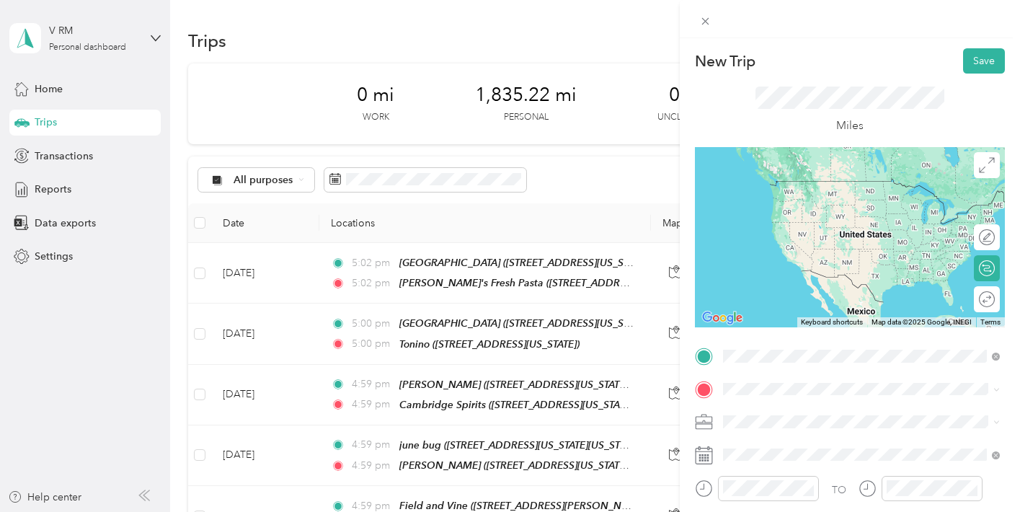
click at [828, 205] on div "[PERSON_NAME]'s Fresh Pasta [STREET_ADDRESS][US_STATE]" at bounding box center [824, 194] width 148 height 30
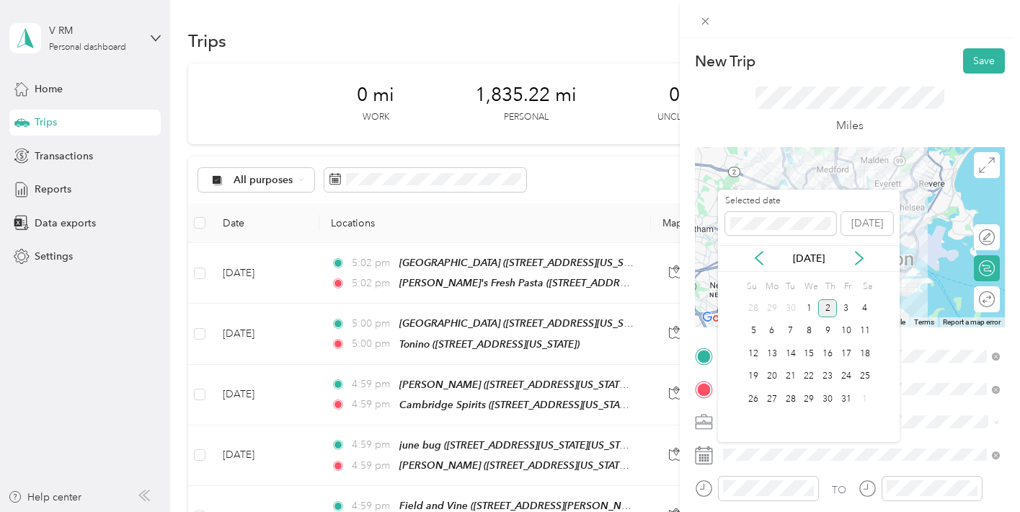
click at [765, 250] on div "[DATE]" at bounding box center [809, 258] width 182 height 27
click at [760, 265] on div "[DATE]" at bounding box center [809, 258] width 182 height 27
click at [752, 251] on icon at bounding box center [759, 258] width 14 height 14
click at [809, 351] on div "17" at bounding box center [808, 353] width 19 height 18
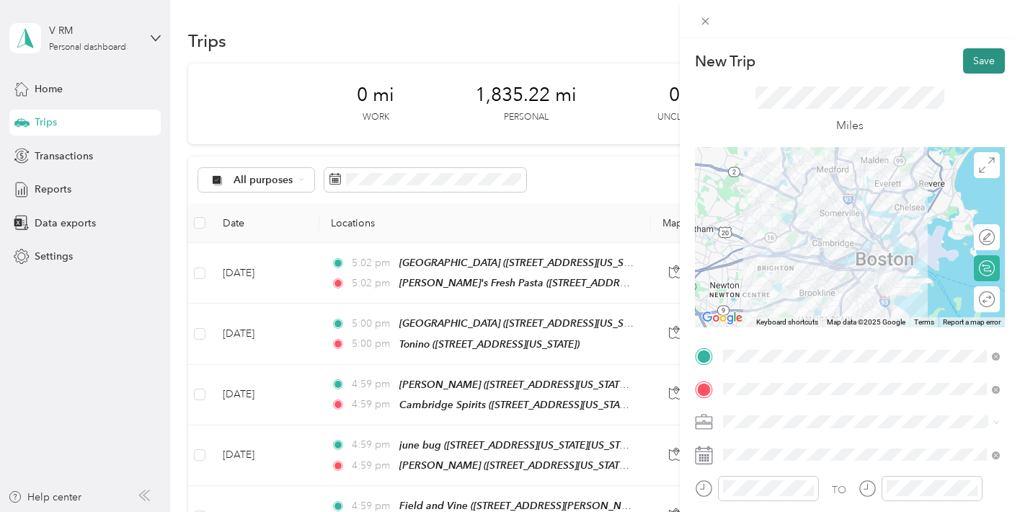
click at [986, 49] on button "Save" at bounding box center [984, 60] width 42 height 25
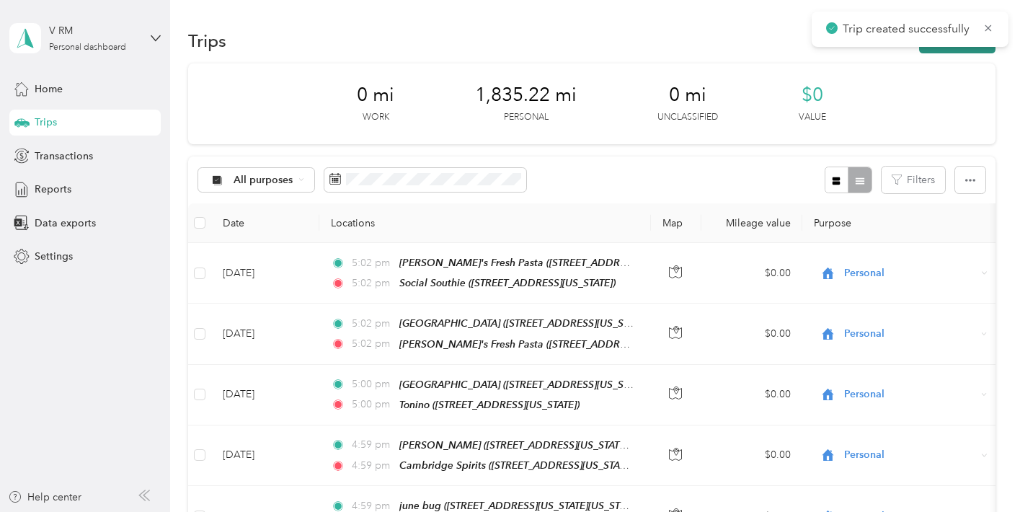
click at [970, 50] on button "New trip" at bounding box center [957, 40] width 76 height 25
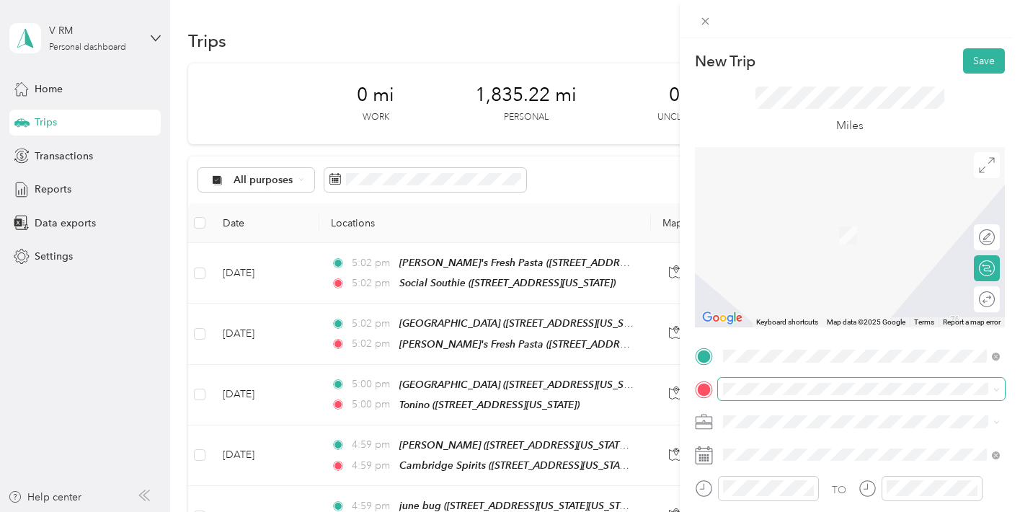
click at [834, 380] on span at bounding box center [861, 389] width 287 height 23
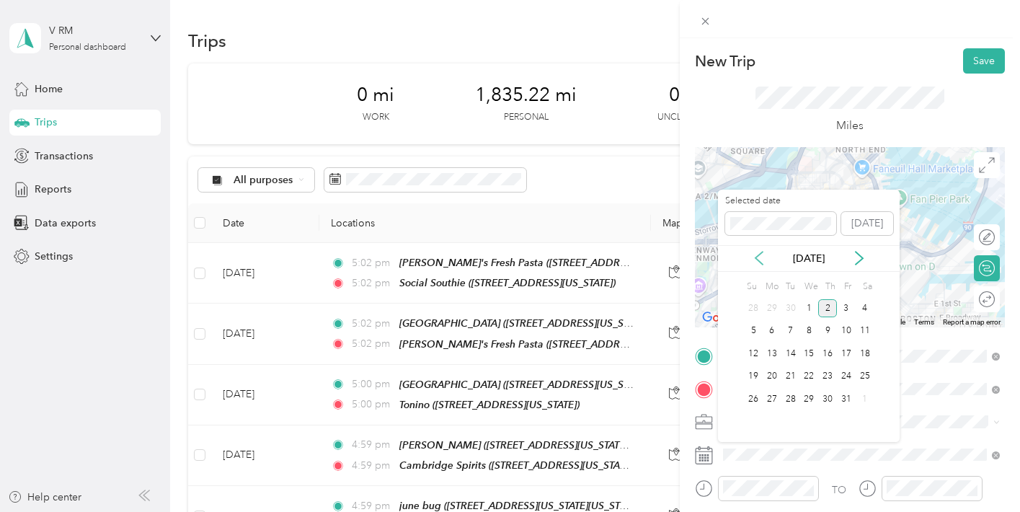
click at [758, 253] on icon at bounding box center [759, 258] width 14 height 14
click at [809, 349] on div "17" at bounding box center [808, 353] width 19 height 18
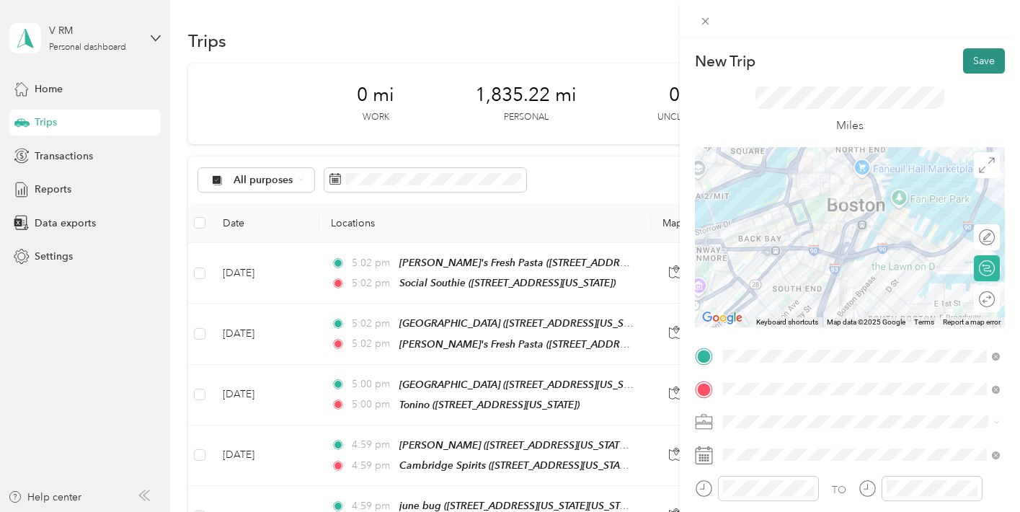
click at [976, 61] on button "Save" at bounding box center [984, 60] width 42 height 25
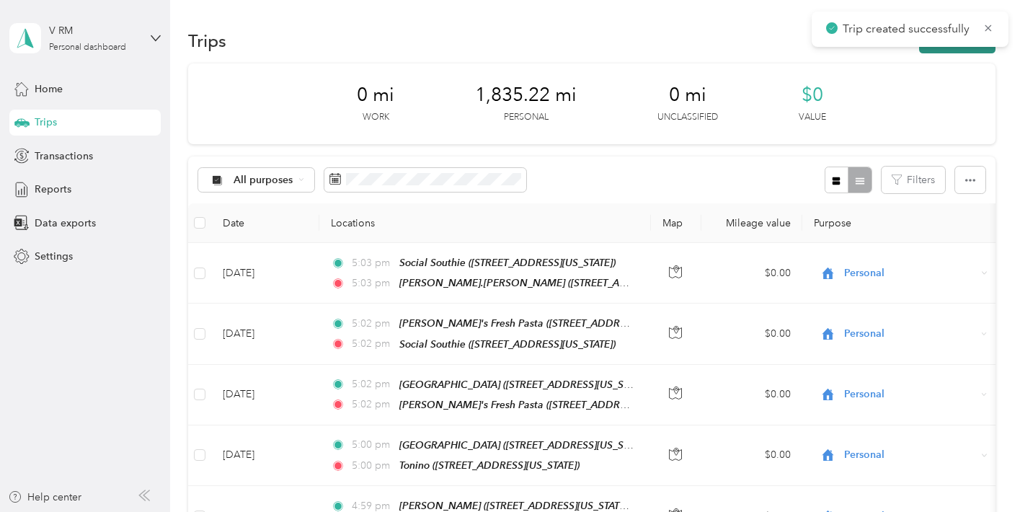
click at [970, 52] on button "New trip" at bounding box center [957, 40] width 76 height 25
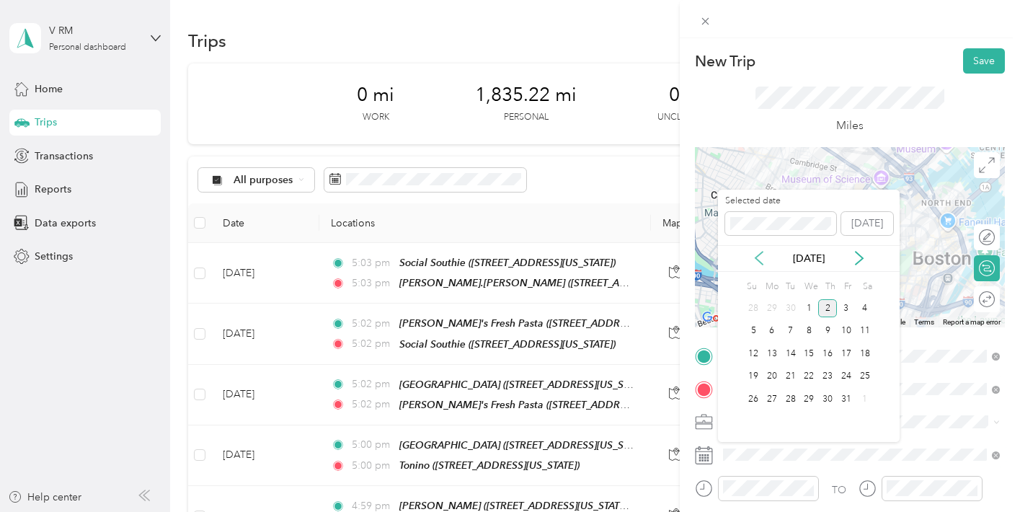
click at [764, 259] on icon at bounding box center [759, 258] width 14 height 14
click at [811, 352] on div "17" at bounding box center [808, 353] width 19 height 18
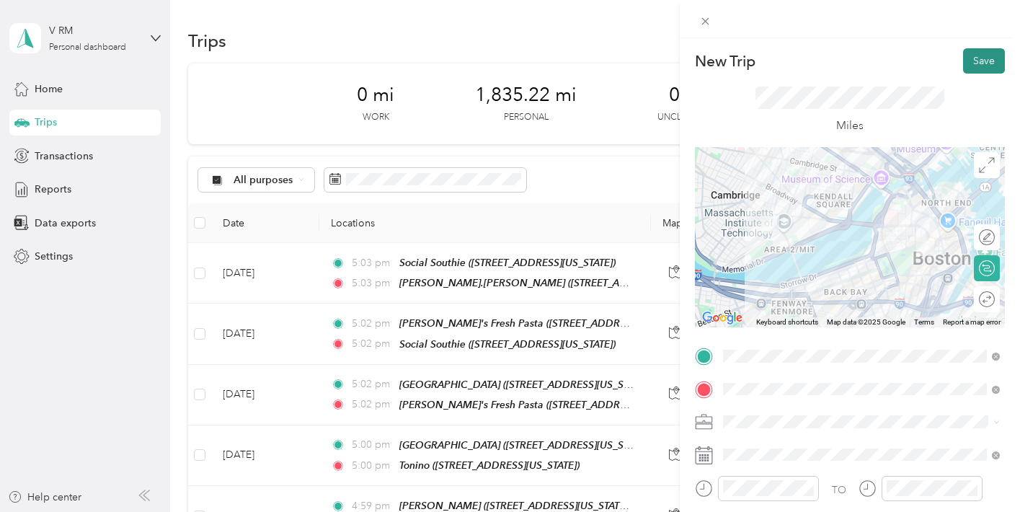
click at [975, 67] on button "Save" at bounding box center [984, 60] width 42 height 25
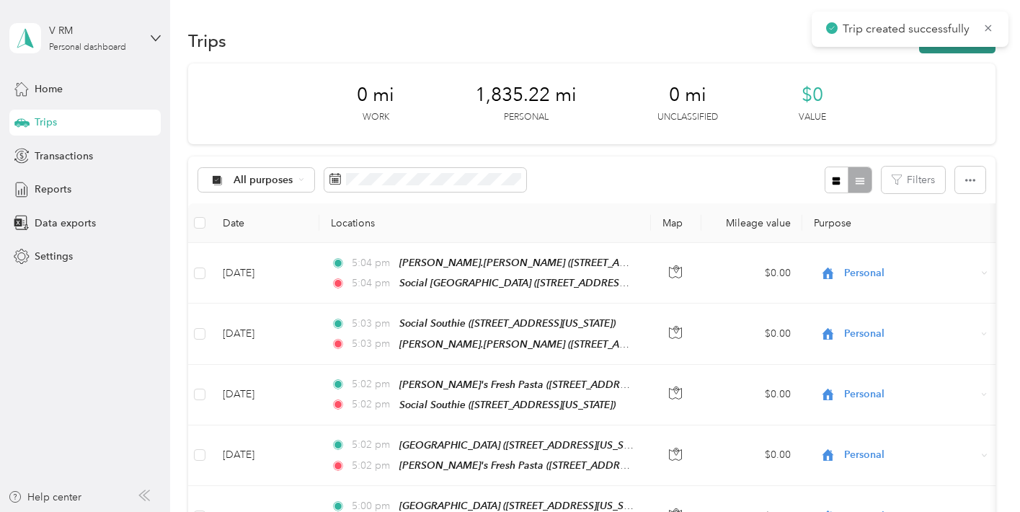
click at [967, 50] on button "New trip" at bounding box center [957, 40] width 76 height 25
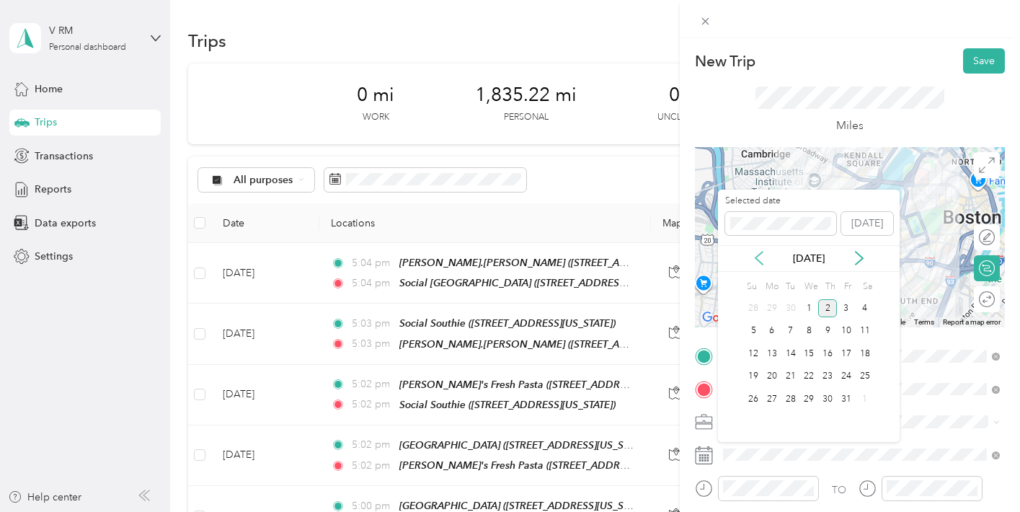
click at [754, 259] on icon at bounding box center [759, 258] width 14 height 14
click at [809, 350] on div "17" at bounding box center [808, 353] width 19 height 18
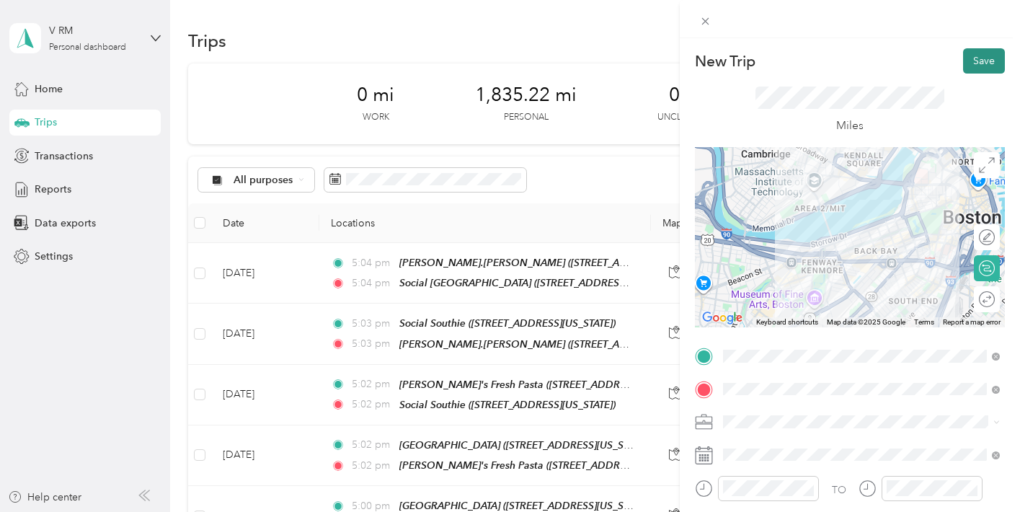
click at [981, 58] on button "Save" at bounding box center [984, 60] width 42 height 25
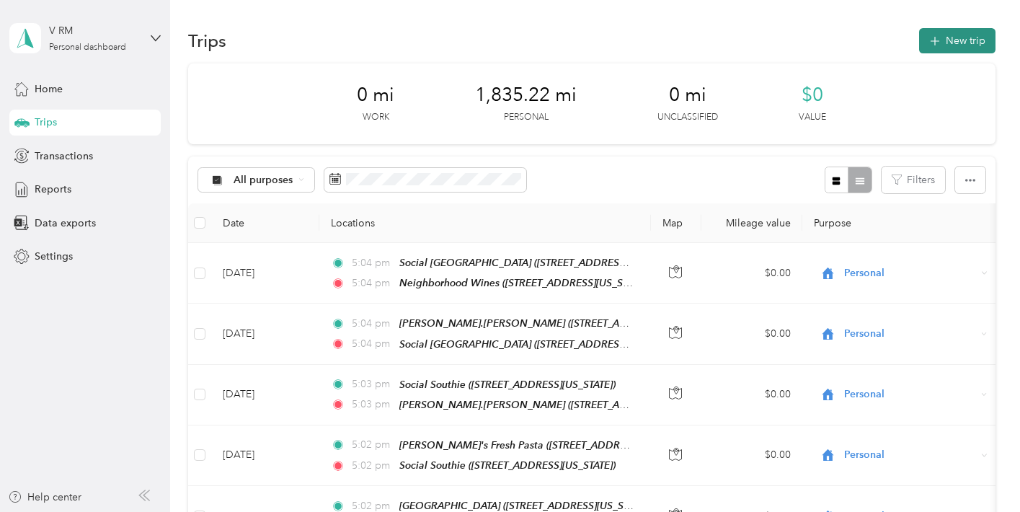
click at [977, 41] on button "New trip" at bounding box center [957, 40] width 76 height 25
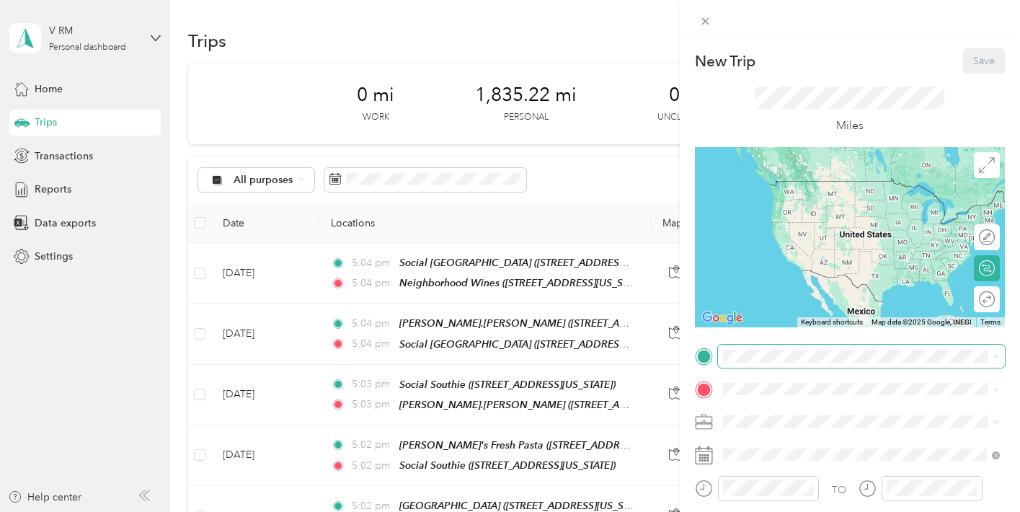
click at [785, 362] on span at bounding box center [861, 355] width 287 height 23
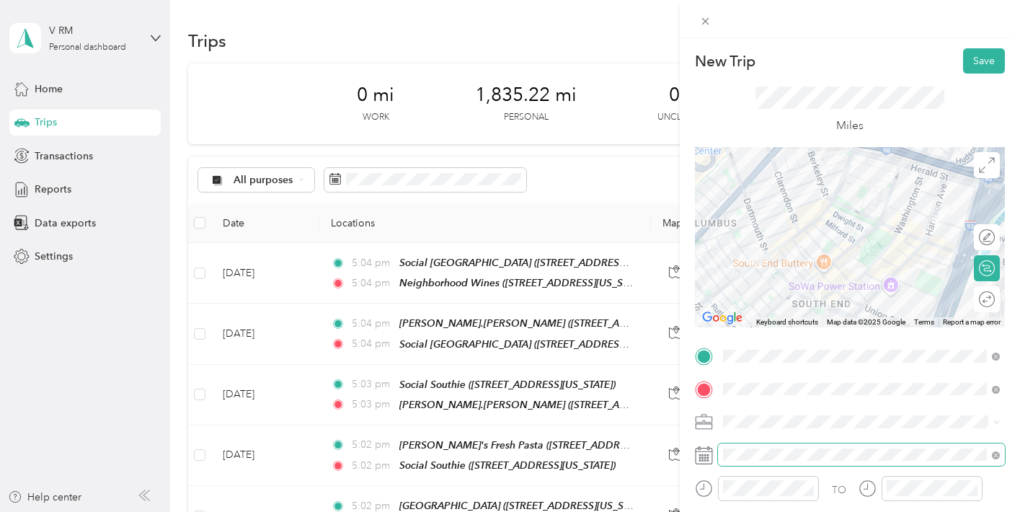
click at [793, 447] on span at bounding box center [861, 454] width 287 height 23
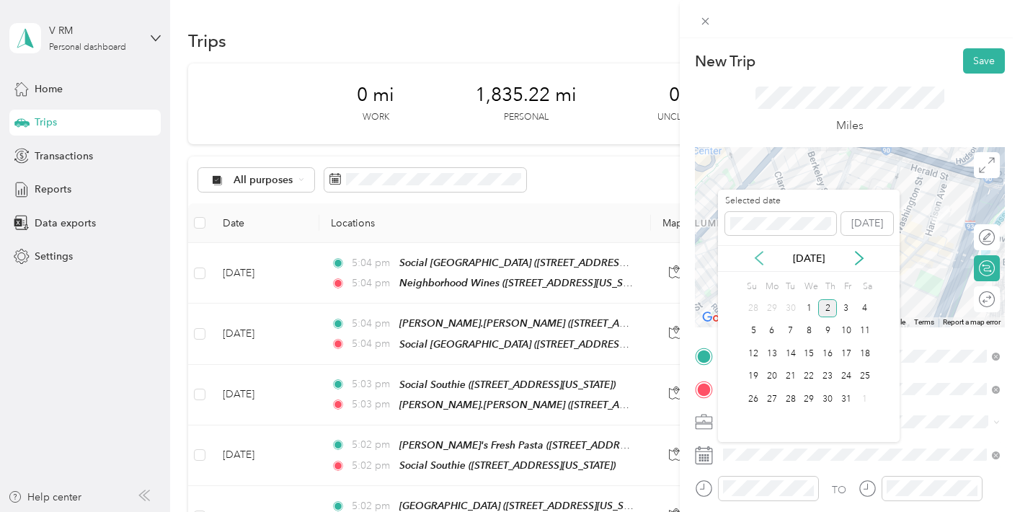
click at [762, 256] on icon at bounding box center [759, 258] width 14 height 14
click at [811, 347] on div "17" at bounding box center [808, 353] width 19 height 18
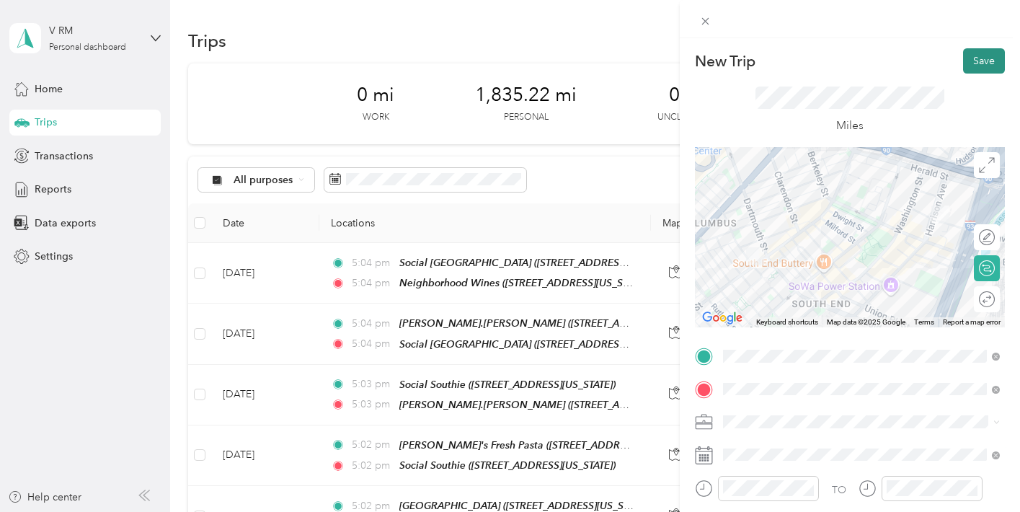
click at [980, 67] on button "Save" at bounding box center [984, 60] width 42 height 25
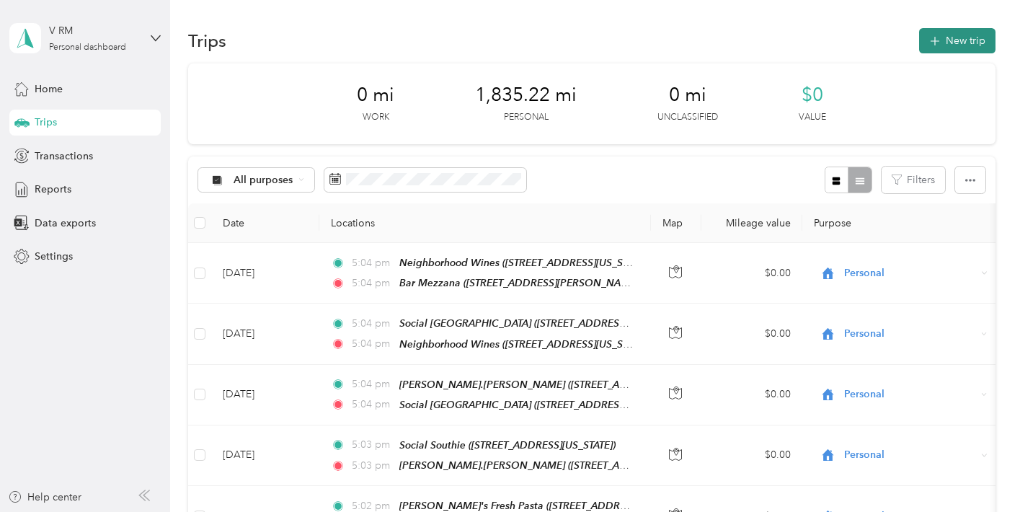
click at [979, 47] on button "New trip" at bounding box center [957, 40] width 76 height 25
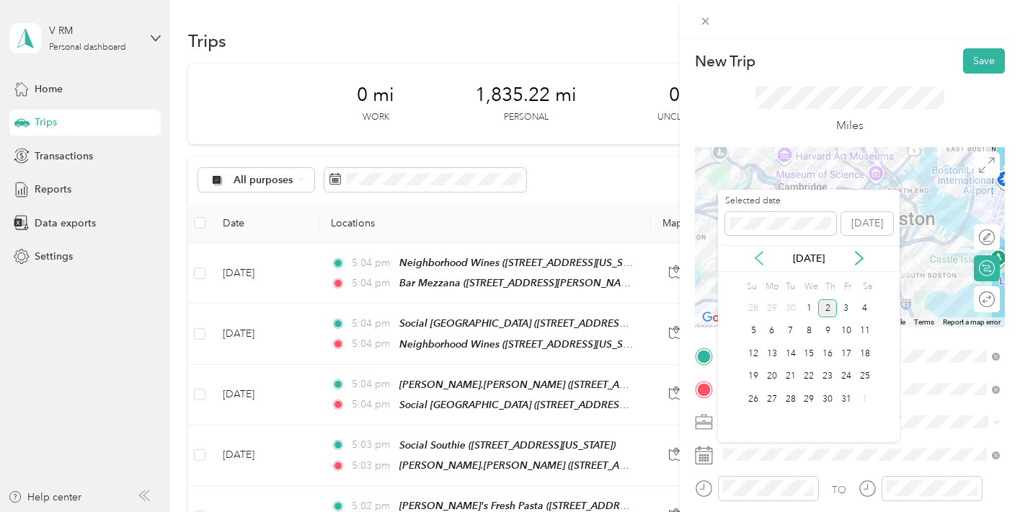
click at [761, 264] on icon at bounding box center [759, 258] width 14 height 14
click at [832, 353] on div "18" at bounding box center [827, 353] width 19 height 18
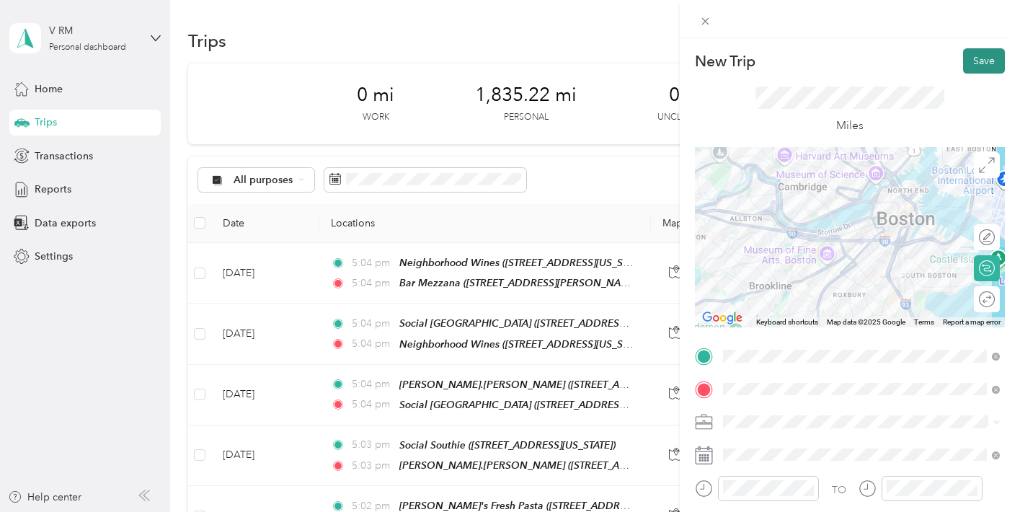
click at [983, 55] on button "Save" at bounding box center [984, 60] width 42 height 25
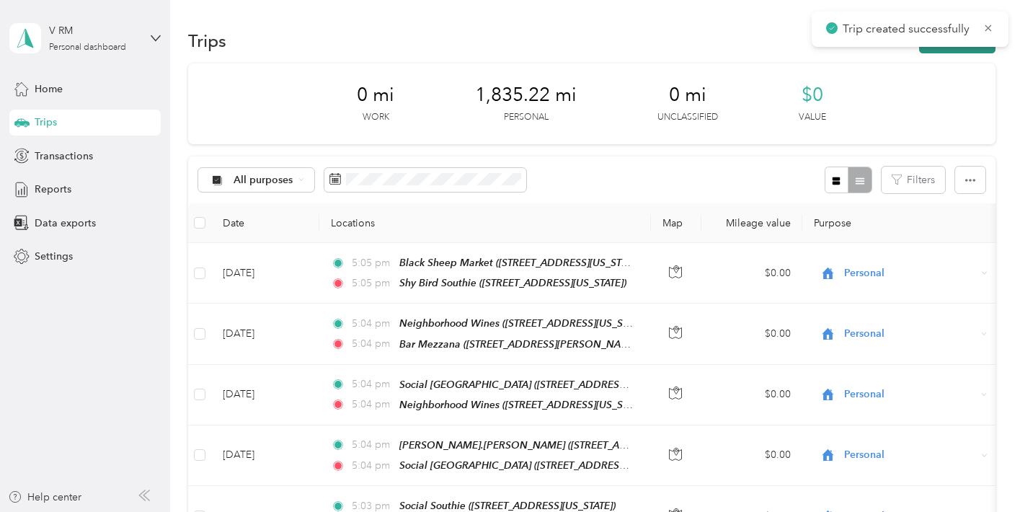
click at [965, 48] on button "New trip" at bounding box center [957, 40] width 76 height 25
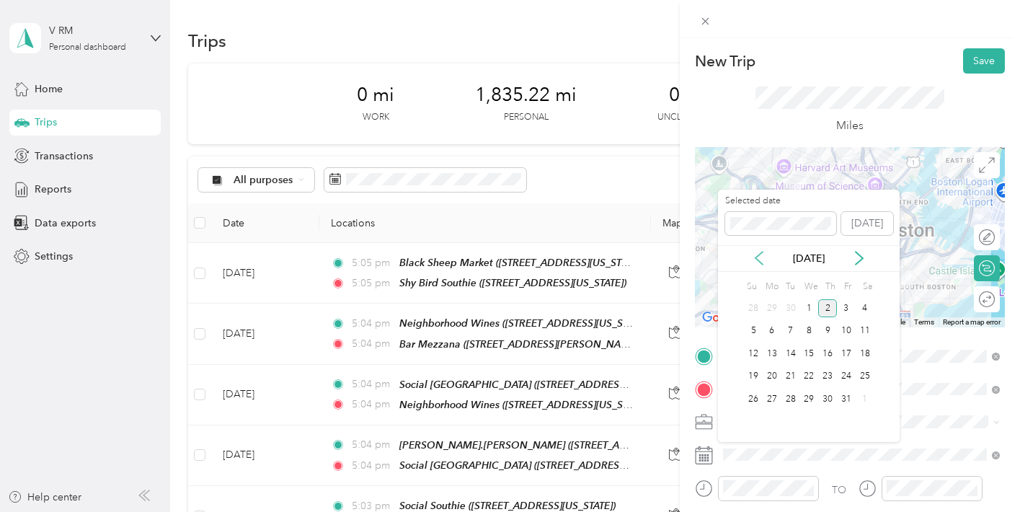
click at [758, 259] on icon at bounding box center [759, 258] width 14 height 14
click at [809, 348] on div "17" at bounding box center [808, 353] width 19 height 18
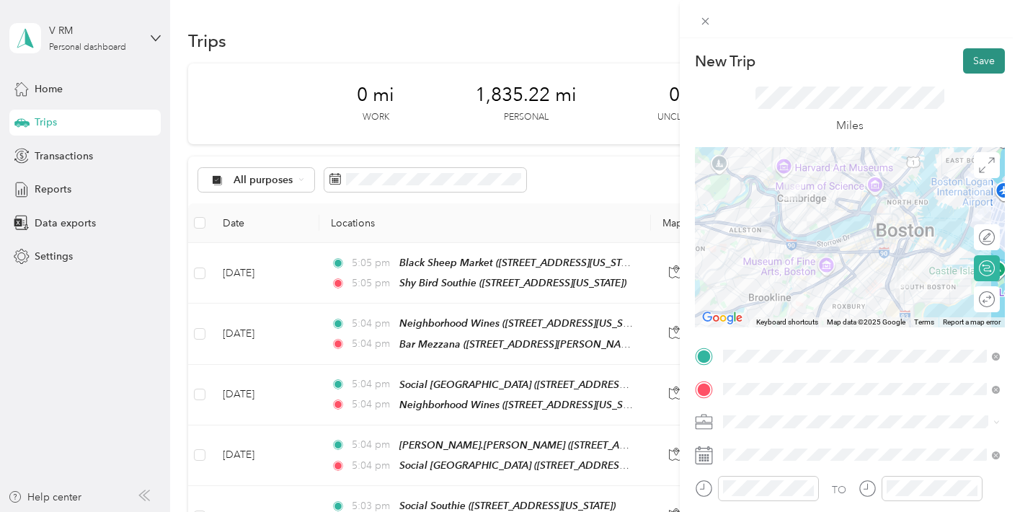
click at [994, 60] on button "Save" at bounding box center [984, 60] width 42 height 25
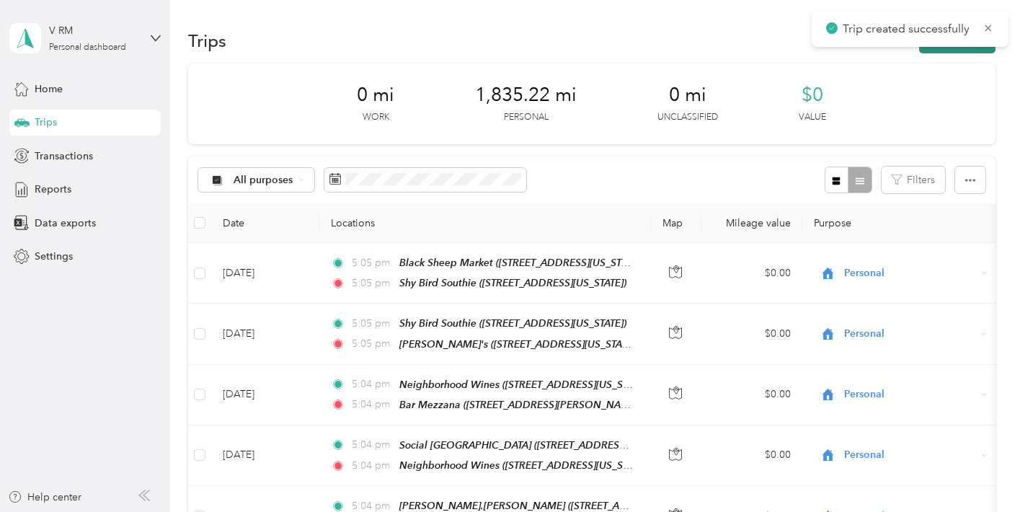
click at [958, 52] on button "New trip" at bounding box center [957, 40] width 76 height 25
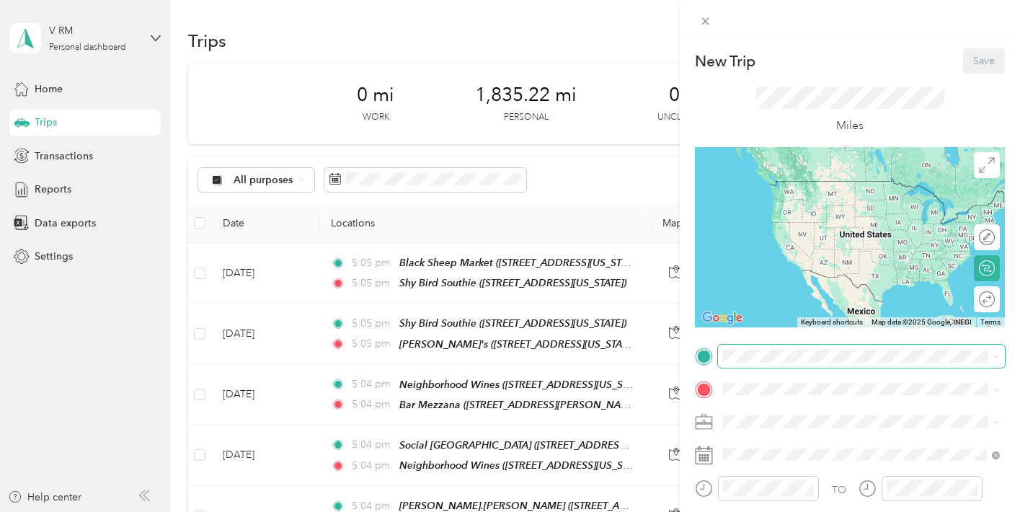
click at [798, 362] on span at bounding box center [861, 355] width 287 height 23
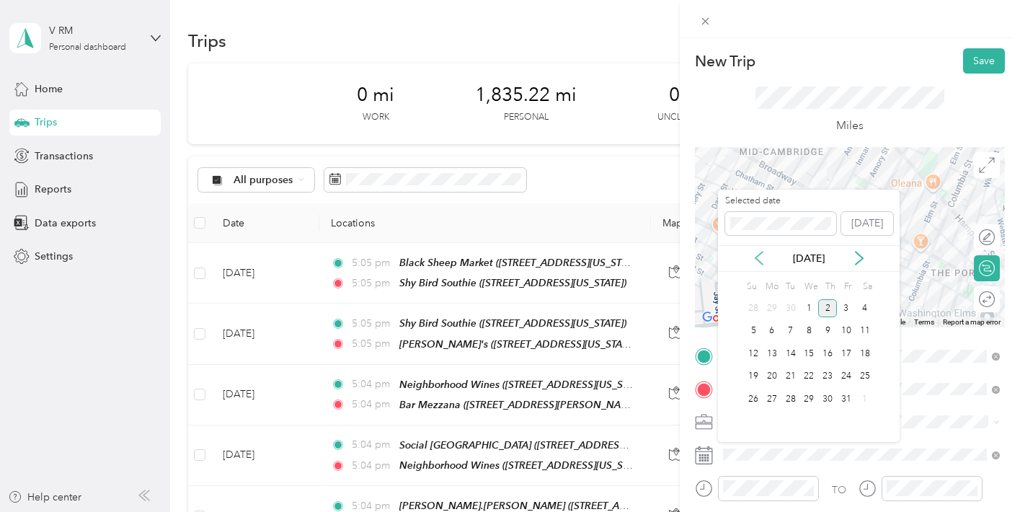
click at [762, 251] on icon at bounding box center [758, 257] width 7 height 13
click at [826, 351] on div "18" at bounding box center [827, 353] width 19 height 18
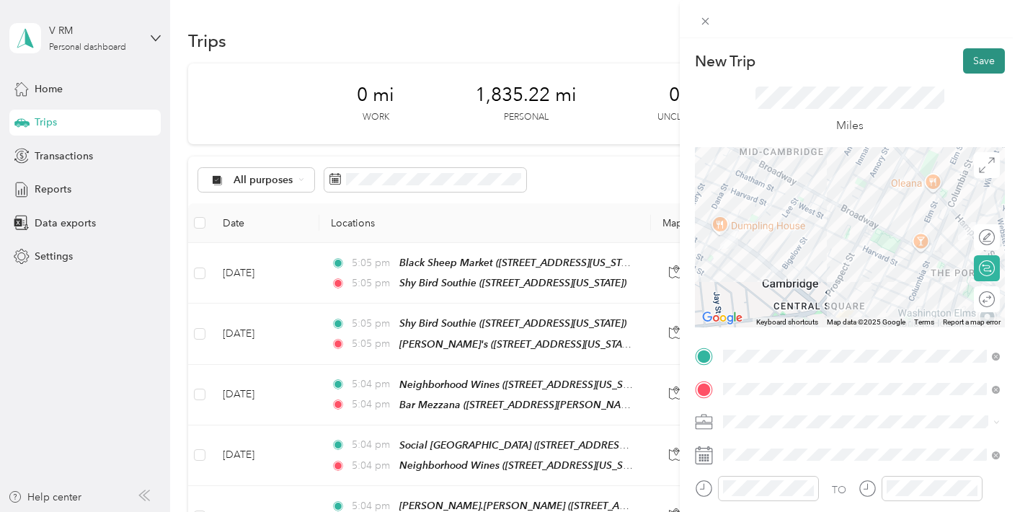
click at [981, 57] on button "Save" at bounding box center [984, 60] width 42 height 25
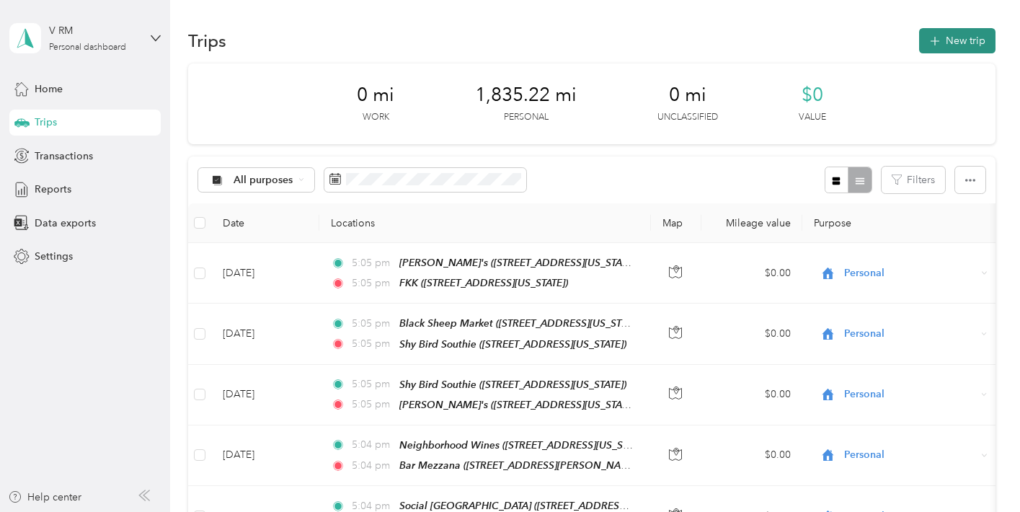
click at [938, 40] on icon "button" at bounding box center [934, 41] width 9 height 9
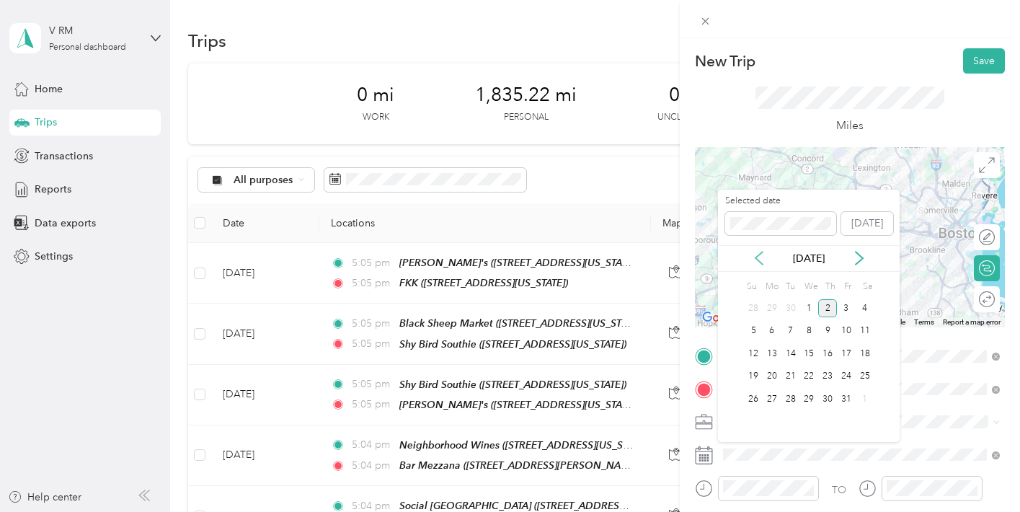
click at [763, 253] on icon at bounding box center [759, 258] width 14 height 14
click at [844, 350] on div "19" at bounding box center [846, 353] width 19 height 18
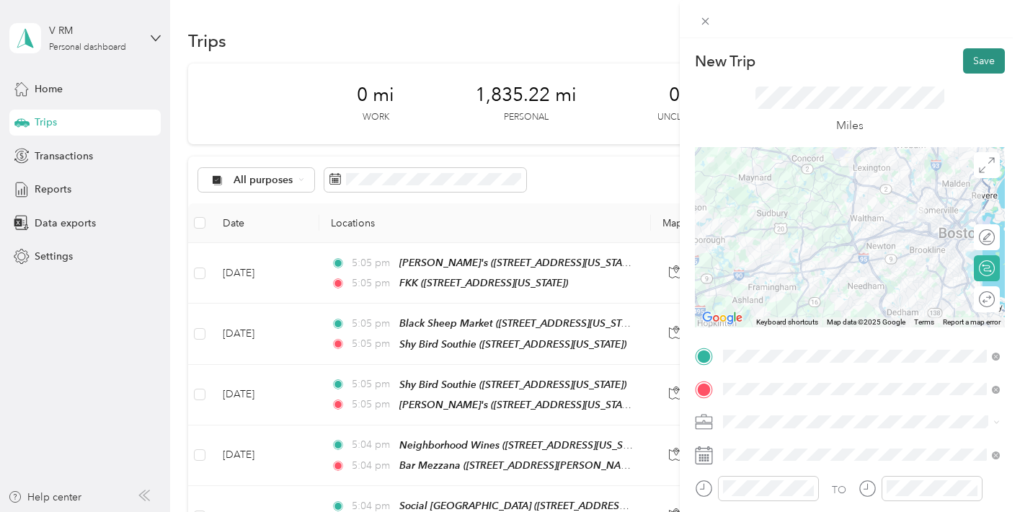
click at [974, 65] on button "Save" at bounding box center [984, 60] width 42 height 25
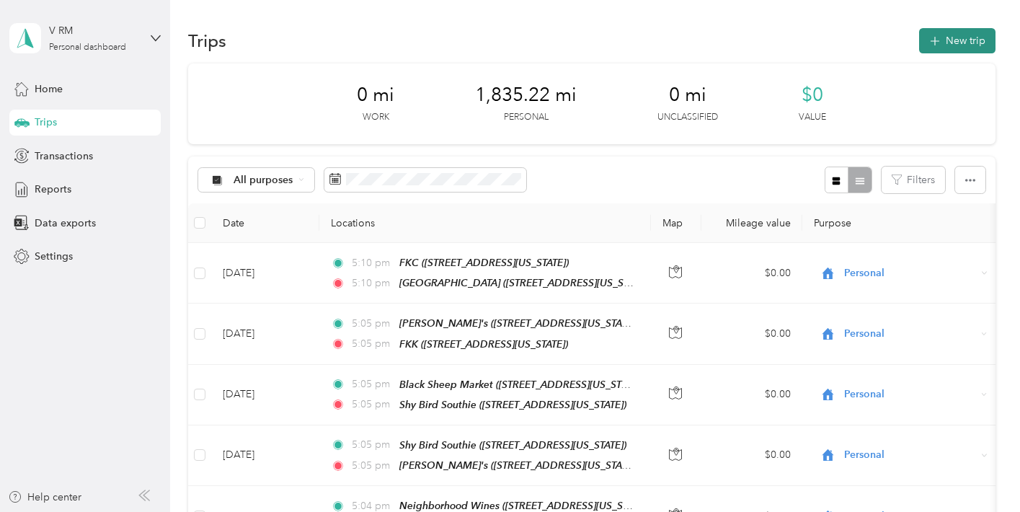
click at [960, 50] on button "New trip" at bounding box center [957, 40] width 76 height 25
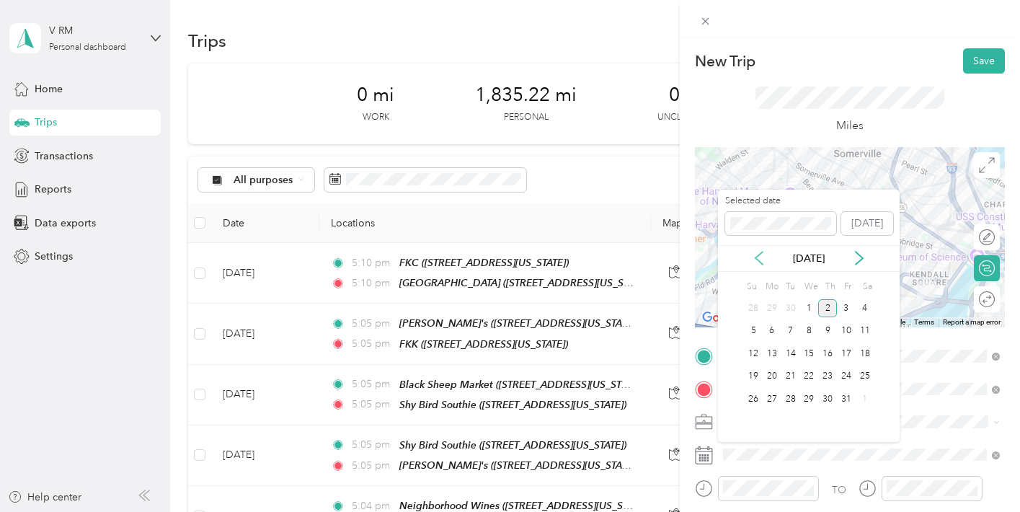
click at [760, 259] on icon at bounding box center [759, 258] width 14 height 14
click at [776, 375] on div "22" at bounding box center [771, 377] width 19 height 18
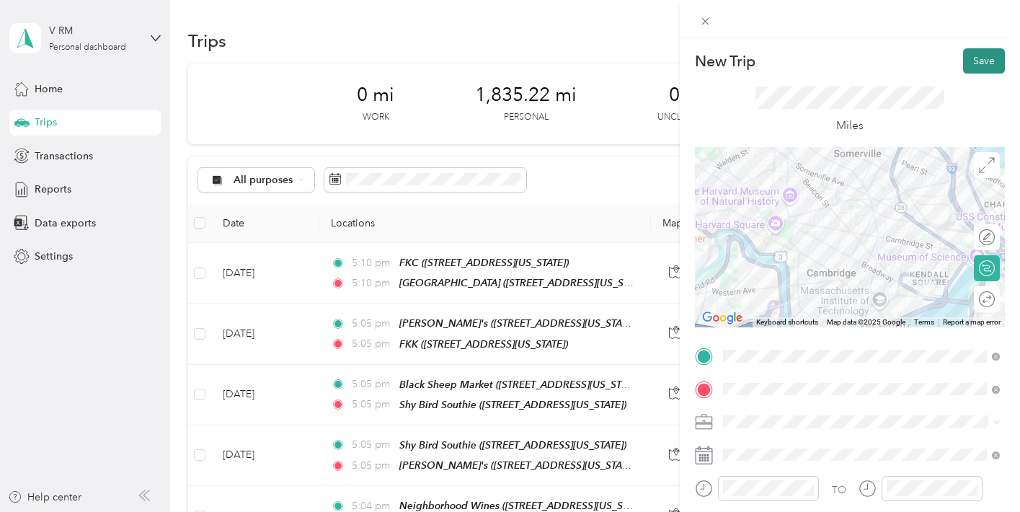
click at [989, 58] on button "Save" at bounding box center [984, 60] width 42 height 25
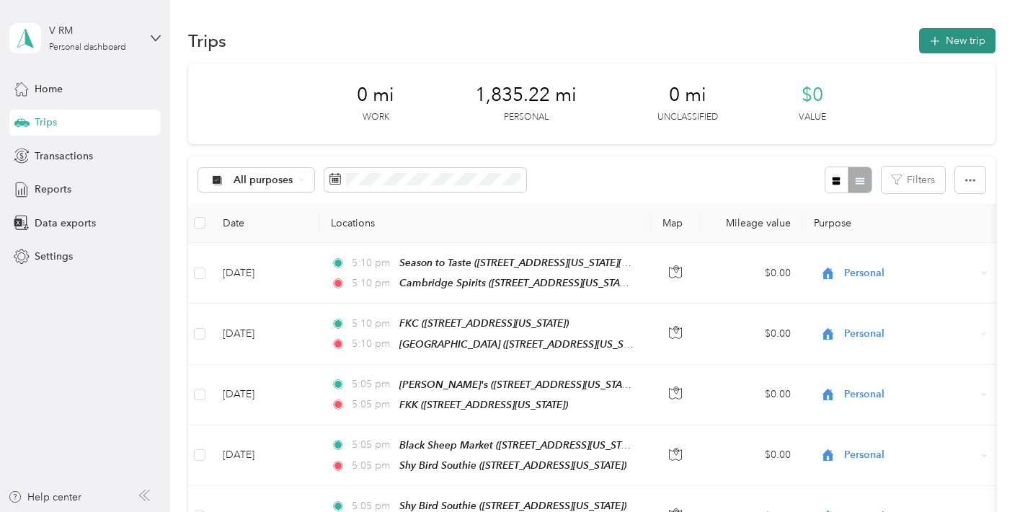
click at [942, 32] on button "New trip" at bounding box center [957, 40] width 76 height 25
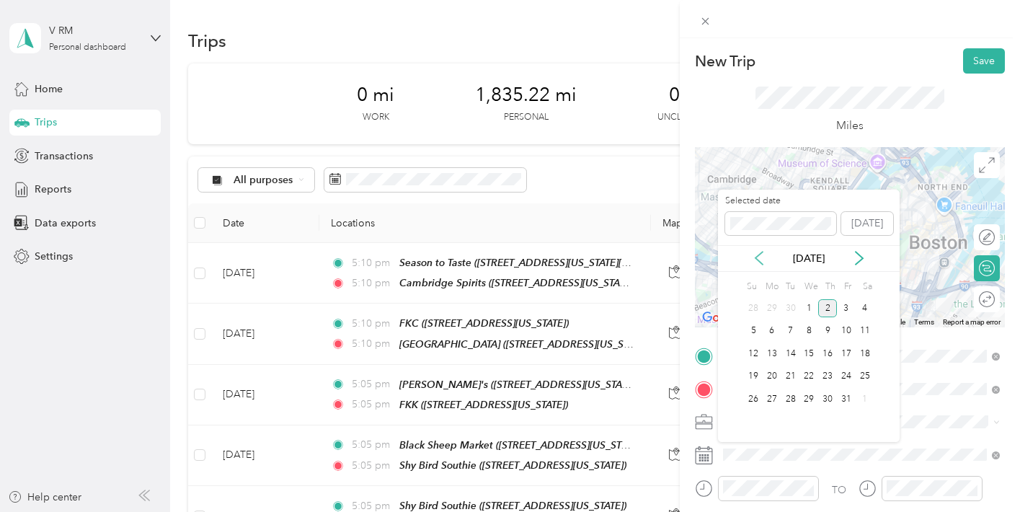
click at [759, 255] on icon at bounding box center [759, 258] width 14 height 14
click at [792, 373] on div "23" at bounding box center [790, 377] width 19 height 18
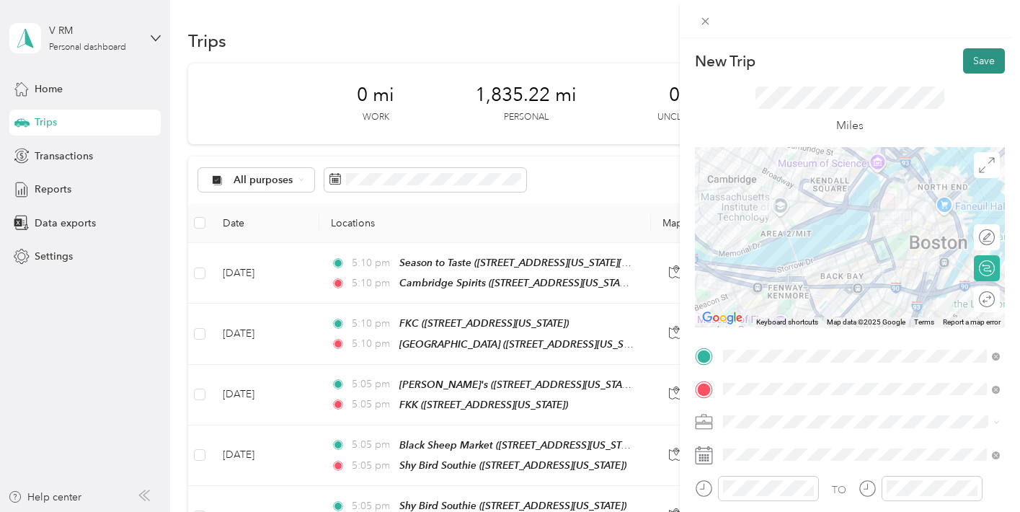
click at [979, 61] on button "Save" at bounding box center [984, 60] width 42 height 25
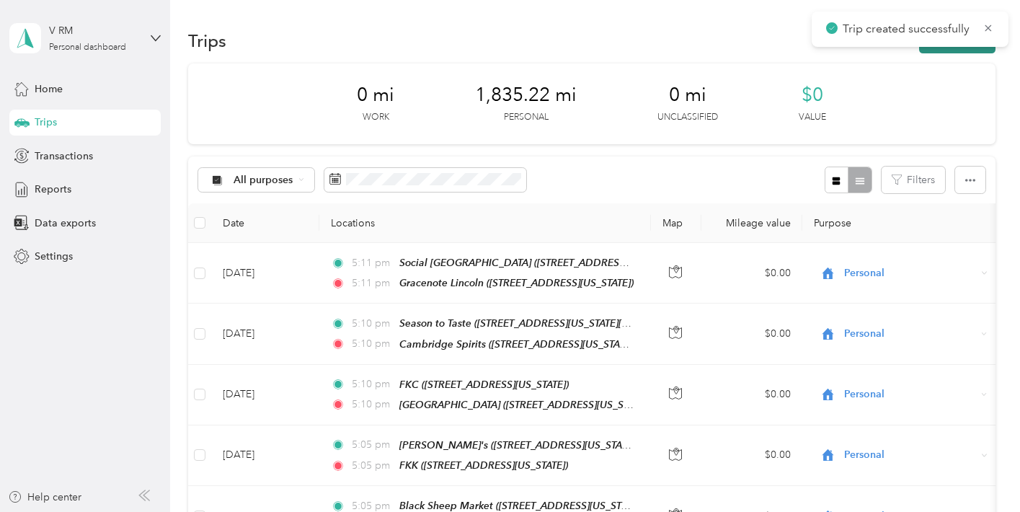
click at [953, 53] on button "New trip" at bounding box center [957, 40] width 76 height 25
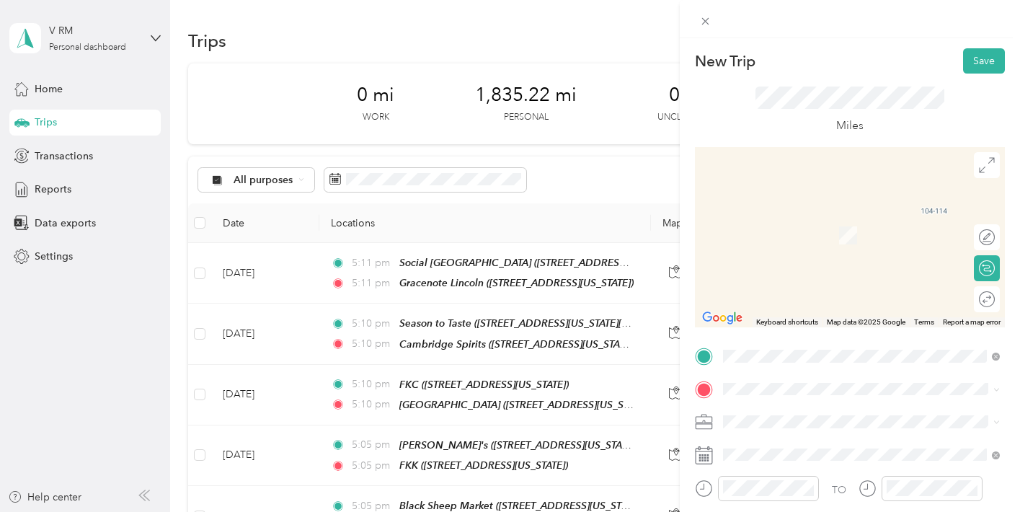
click at [827, 374] on div "TO Add photo" at bounding box center [850, 518] width 310 height 348
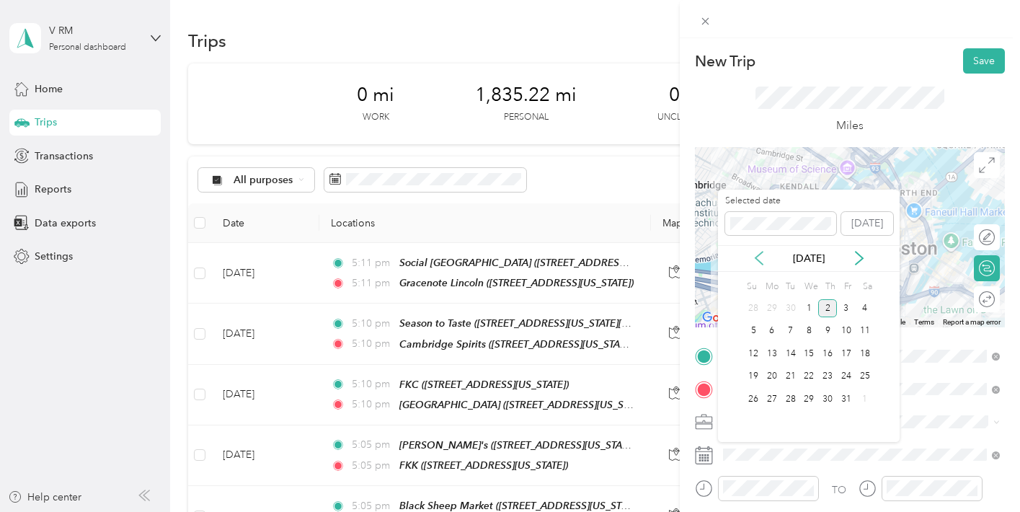
click at [755, 252] on icon at bounding box center [759, 258] width 14 height 14
click at [793, 377] on div "23" at bounding box center [790, 377] width 19 height 18
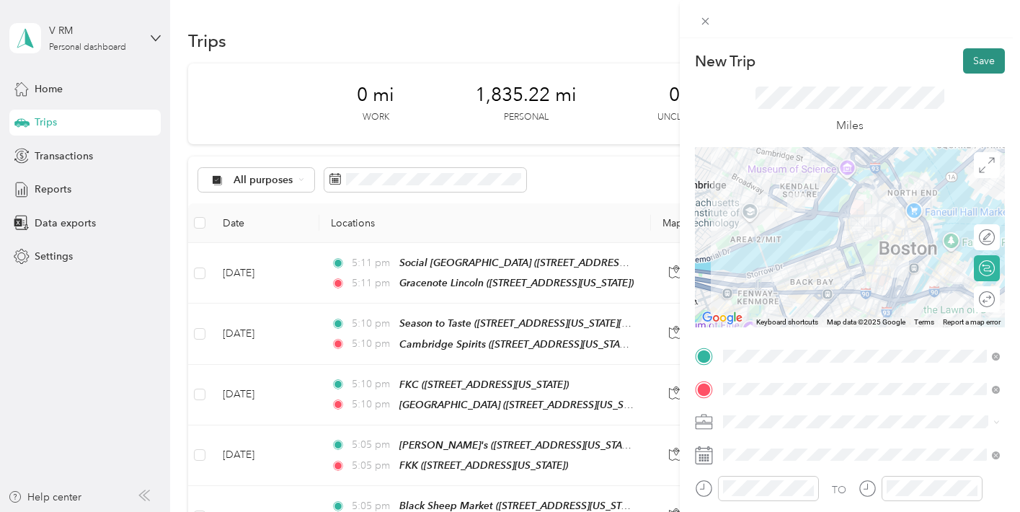
click at [989, 65] on button "Save" at bounding box center [984, 60] width 42 height 25
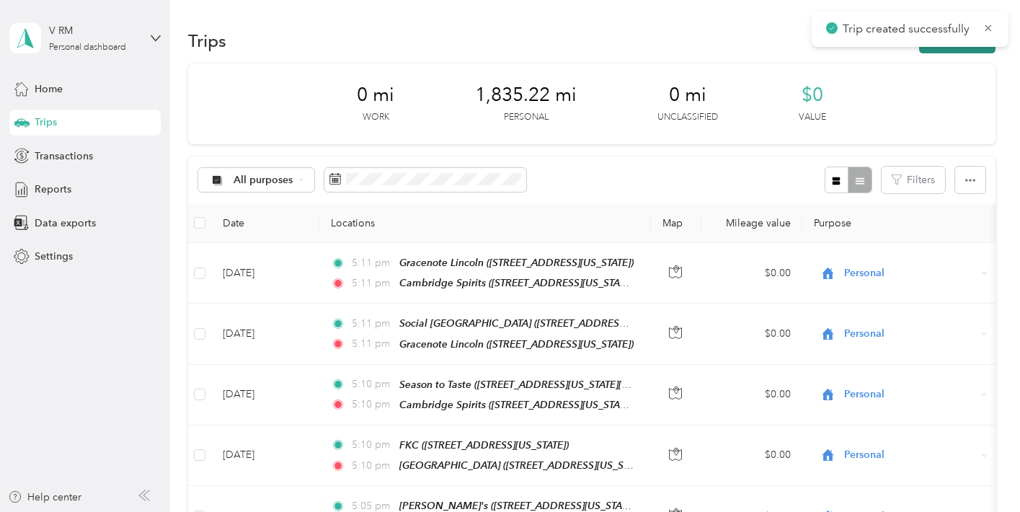
click at [979, 53] on button "New trip" at bounding box center [957, 40] width 76 height 25
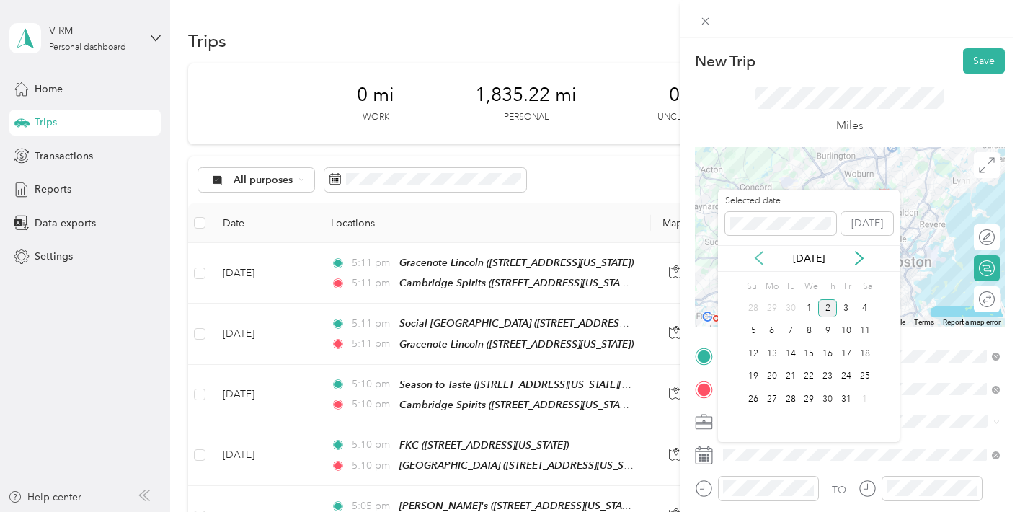
click at [755, 254] on icon at bounding box center [759, 258] width 14 height 14
click at [804, 377] on div "24" at bounding box center [808, 377] width 19 height 18
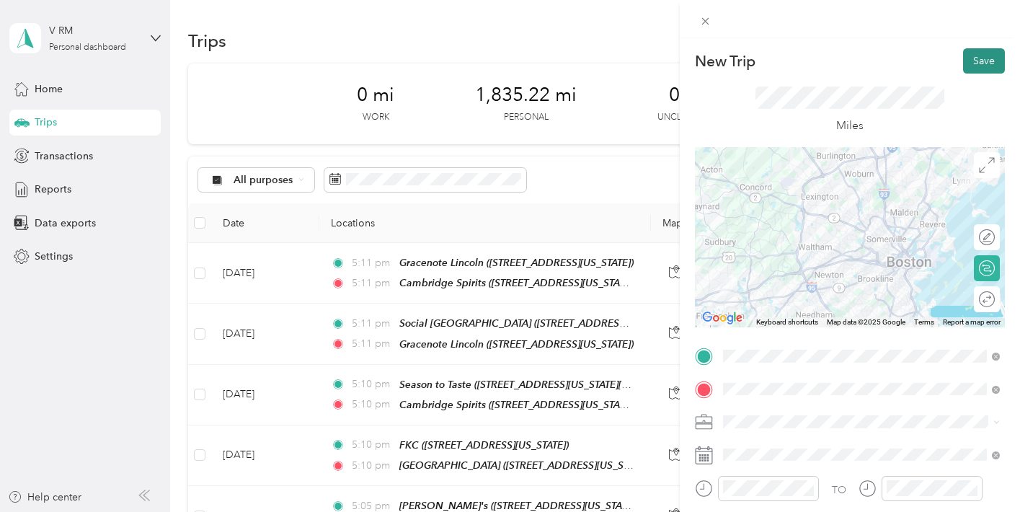
click at [989, 62] on button "Save" at bounding box center [984, 60] width 42 height 25
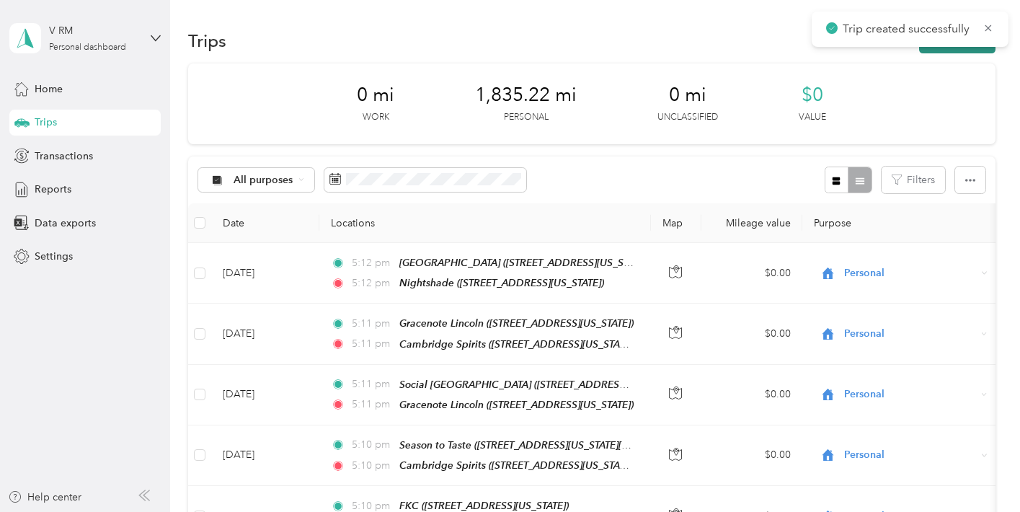
click at [984, 50] on button "New trip" at bounding box center [957, 40] width 76 height 25
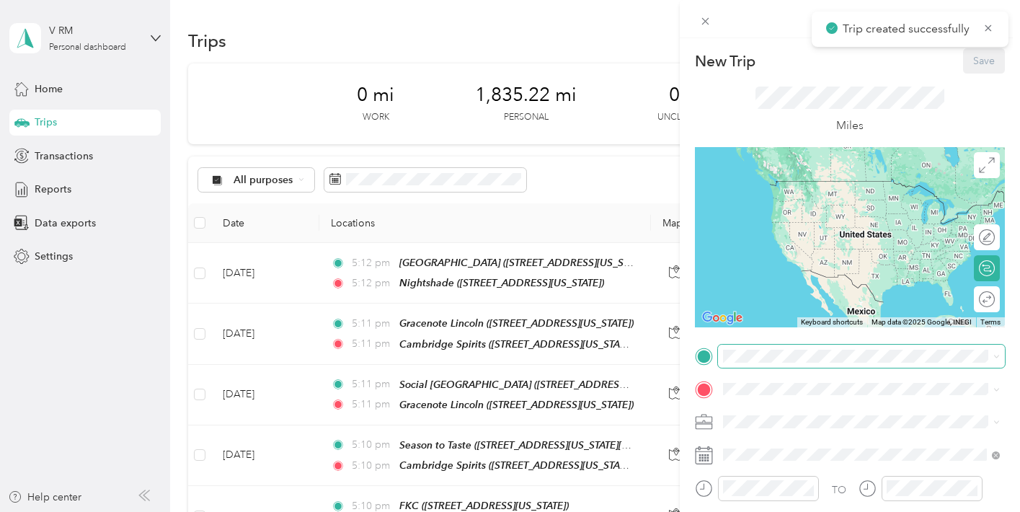
click at [823, 365] on span at bounding box center [861, 355] width 287 height 23
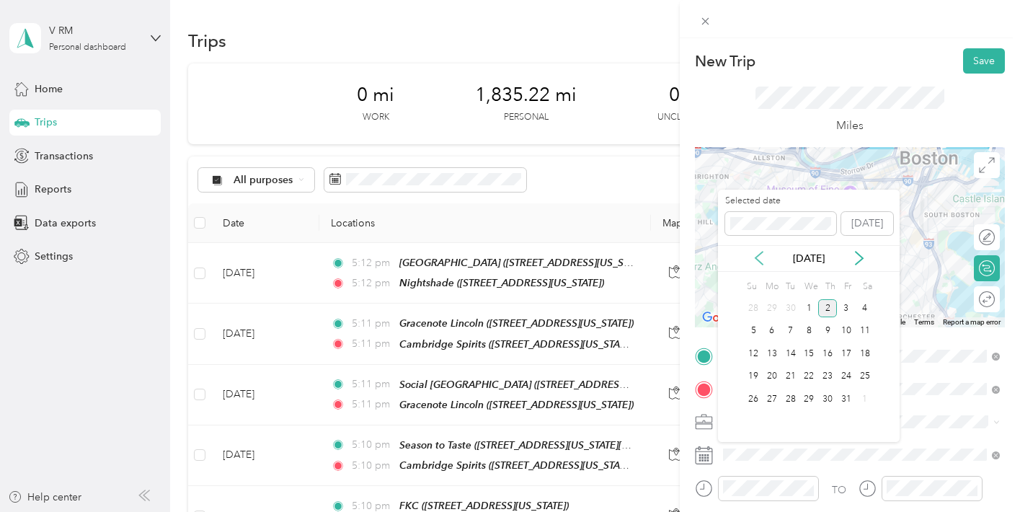
click at [764, 254] on icon at bounding box center [759, 258] width 14 height 14
click at [827, 376] on div "25" at bounding box center [827, 377] width 19 height 18
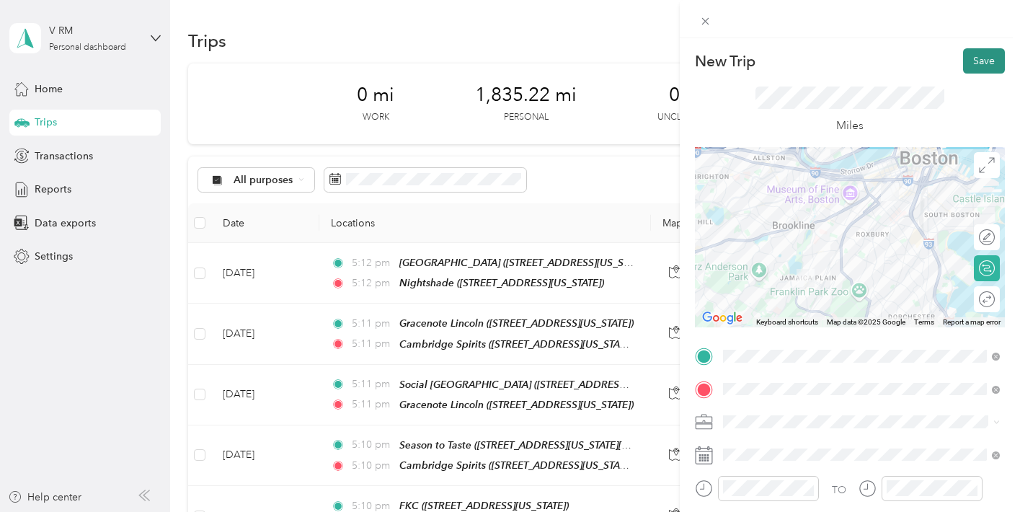
click at [970, 64] on button "Save" at bounding box center [984, 60] width 42 height 25
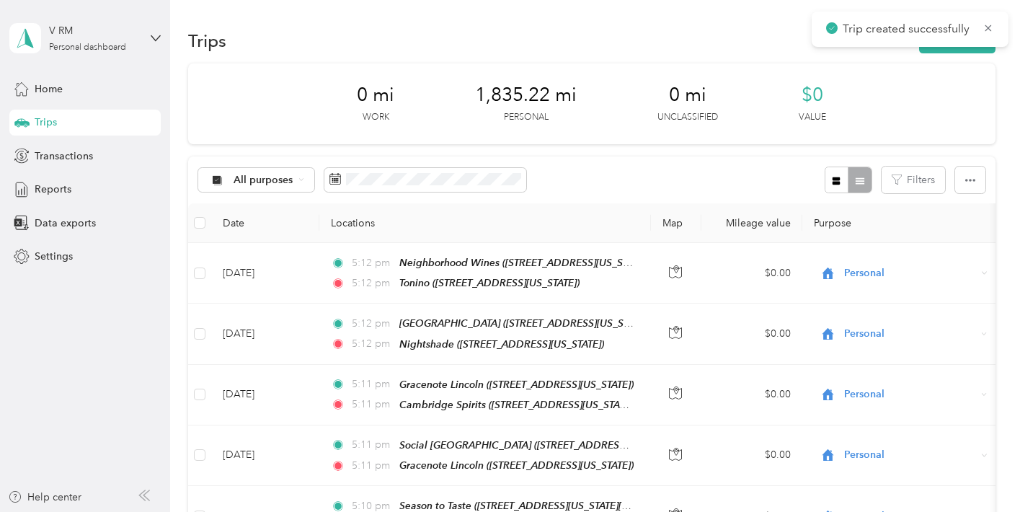
click at [953, 52] on button "New trip" at bounding box center [957, 40] width 76 height 25
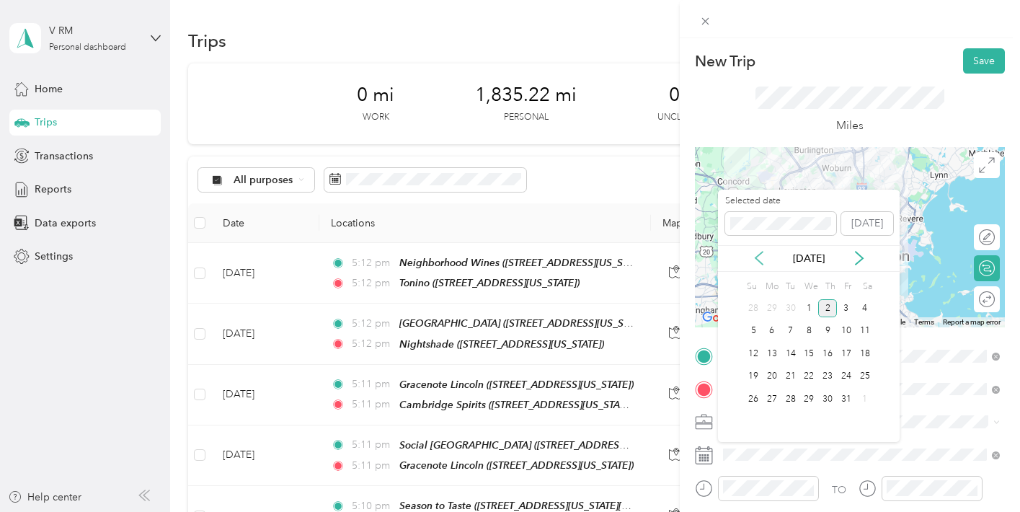
click at [761, 254] on icon at bounding box center [759, 258] width 14 height 14
click at [829, 375] on div "25" at bounding box center [827, 377] width 19 height 18
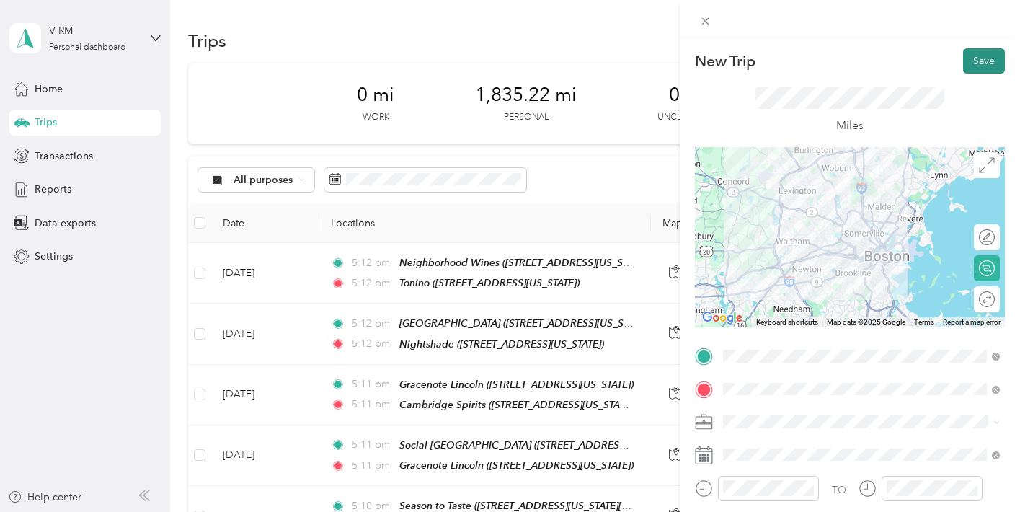
click at [977, 58] on button "Save" at bounding box center [984, 60] width 42 height 25
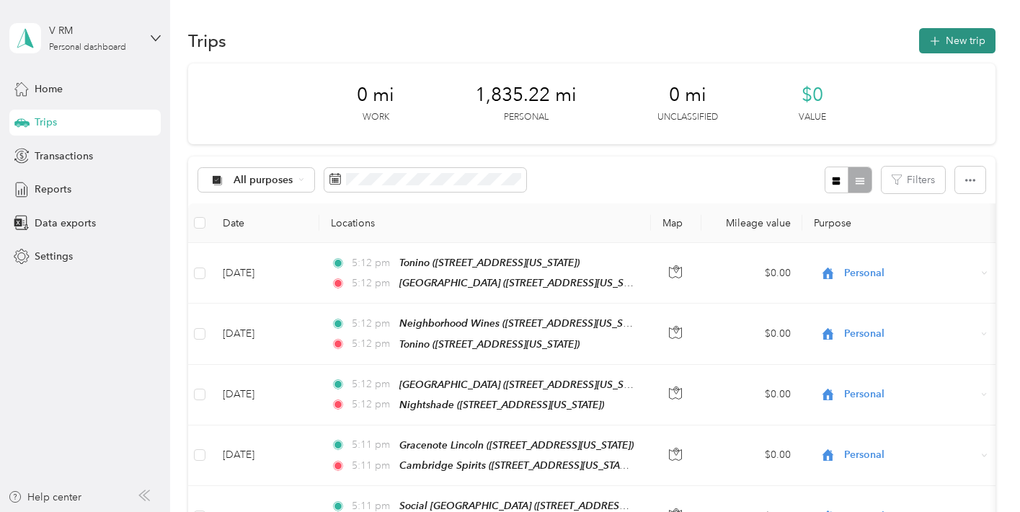
click at [953, 50] on button "New trip" at bounding box center [957, 40] width 76 height 25
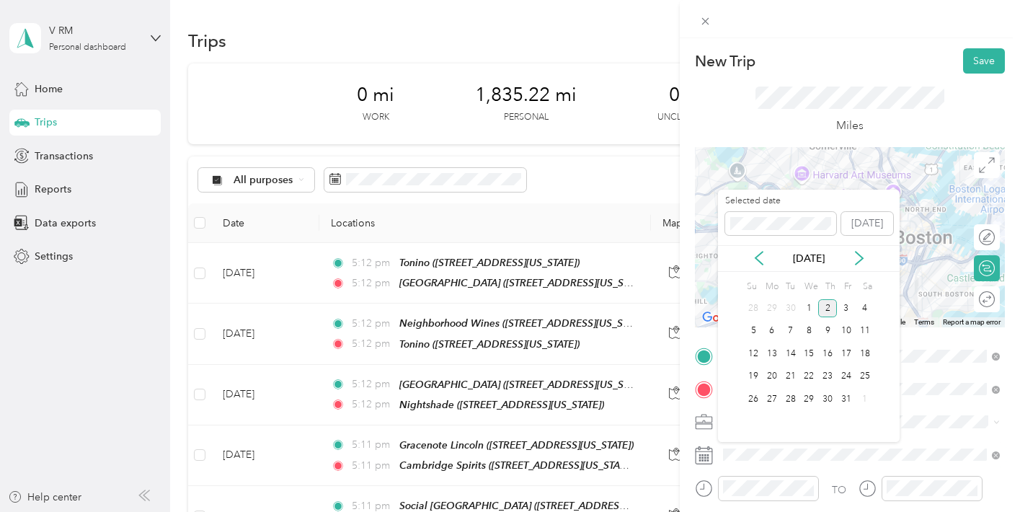
click at [761, 249] on div "[DATE]" at bounding box center [809, 258] width 182 height 27
click at [761, 256] on icon at bounding box center [759, 258] width 14 height 14
click at [853, 377] on div "26" at bounding box center [846, 377] width 19 height 18
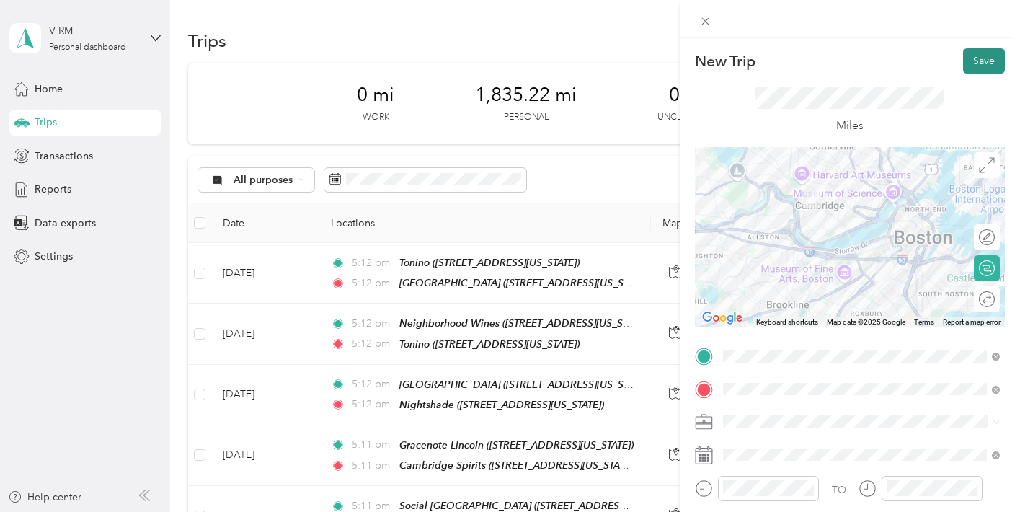
click at [975, 63] on button "Save" at bounding box center [984, 60] width 42 height 25
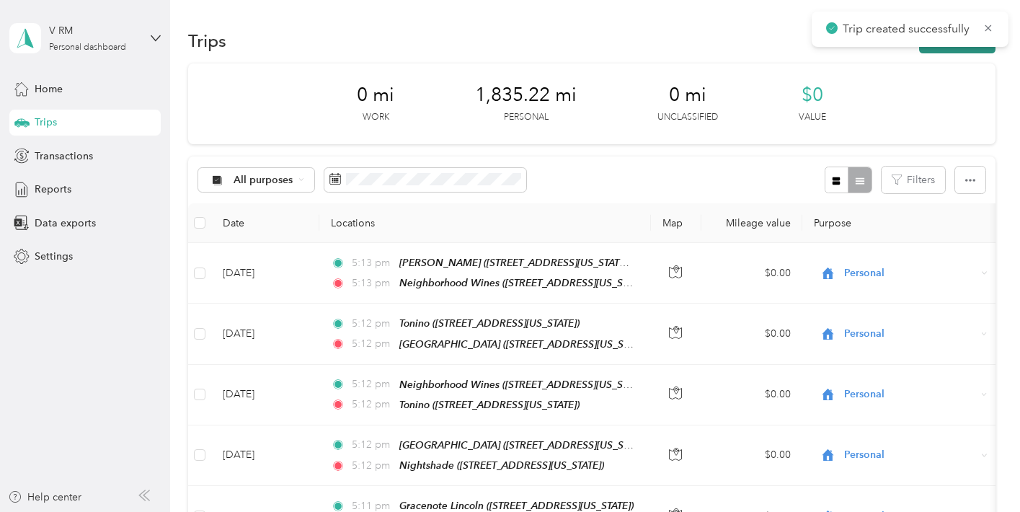
click at [981, 46] on button "New trip" at bounding box center [957, 40] width 76 height 25
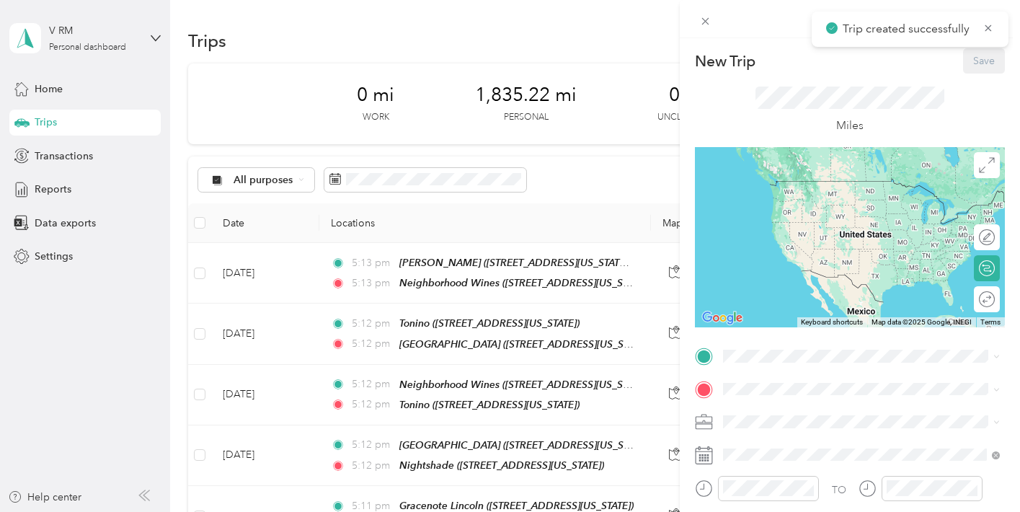
click at [810, 369] on div "TO Add photo" at bounding box center [850, 518] width 310 height 348
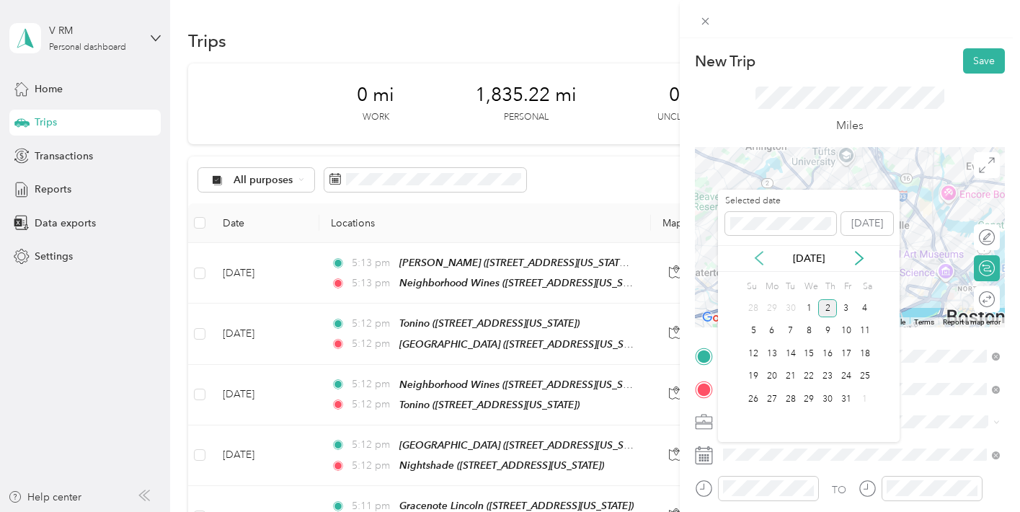
click at [762, 254] on icon at bounding box center [759, 258] width 14 height 14
click at [847, 372] on div "26" at bounding box center [846, 377] width 19 height 18
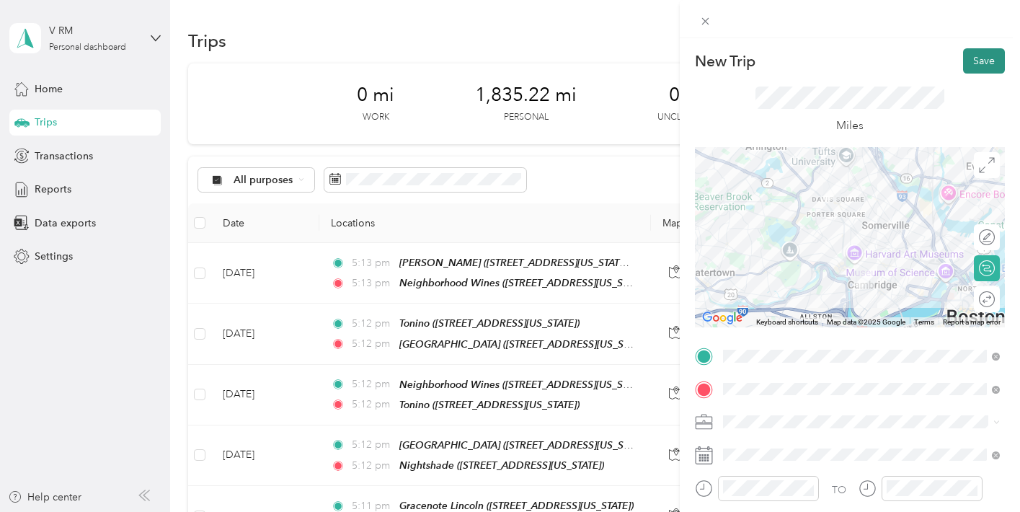
click at [989, 59] on button "Save" at bounding box center [984, 60] width 42 height 25
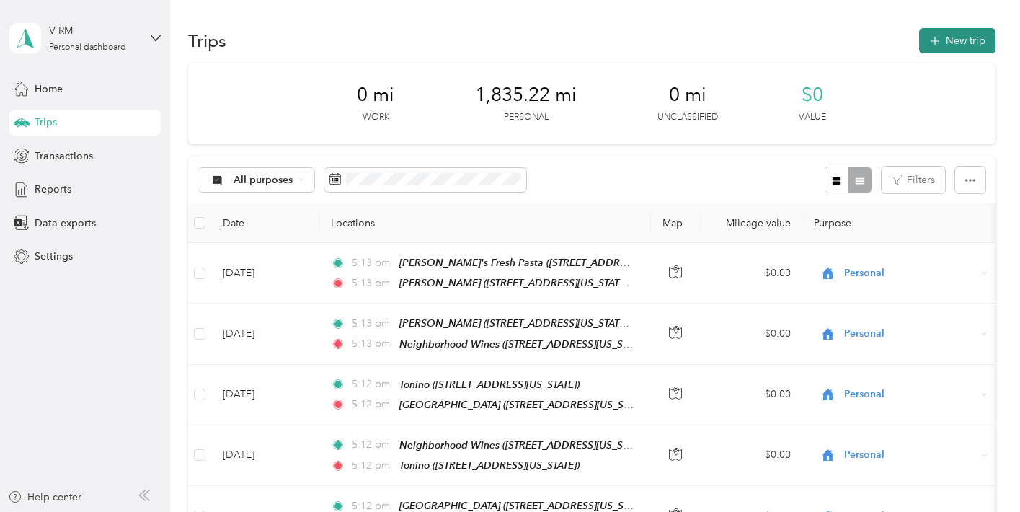
click at [979, 42] on button "New trip" at bounding box center [957, 40] width 76 height 25
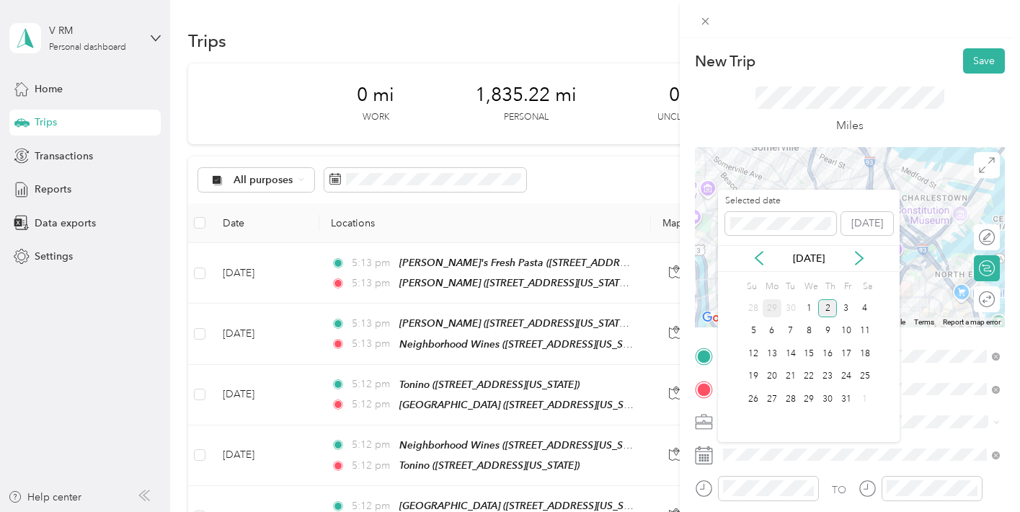
click at [773, 309] on div "29" at bounding box center [771, 308] width 19 height 18
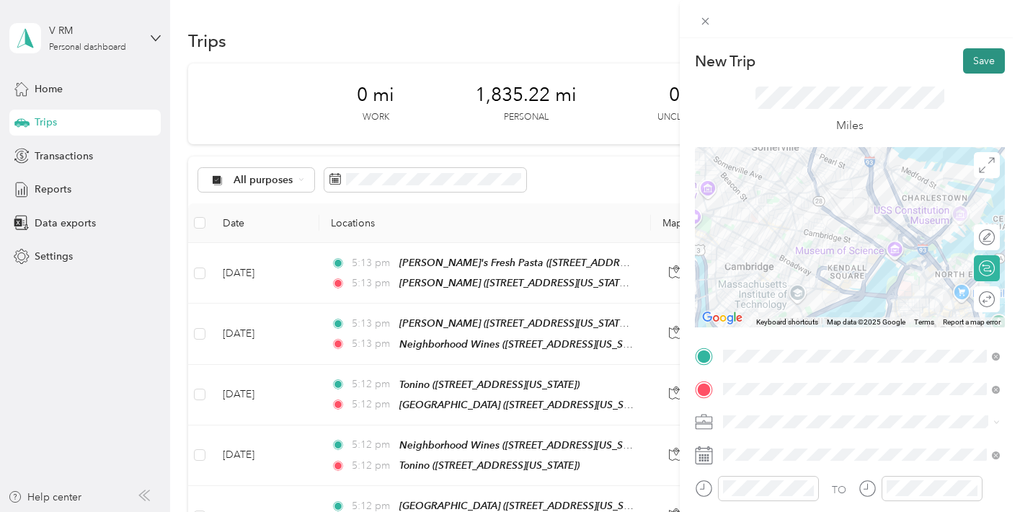
click at [988, 63] on button "Save" at bounding box center [984, 60] width 42 height 25
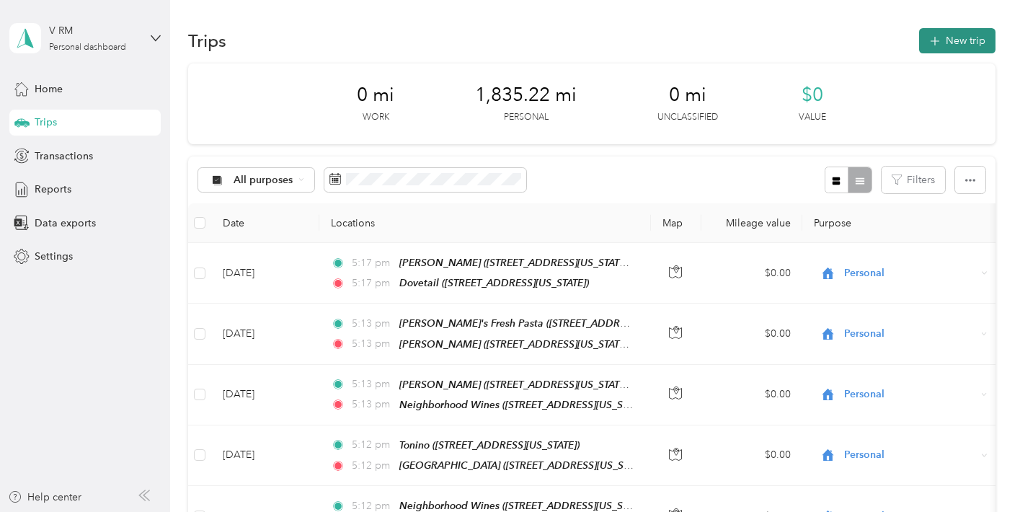
click at [940, 35] on span "button" at bounding box center [935, 41] width 12 height 12
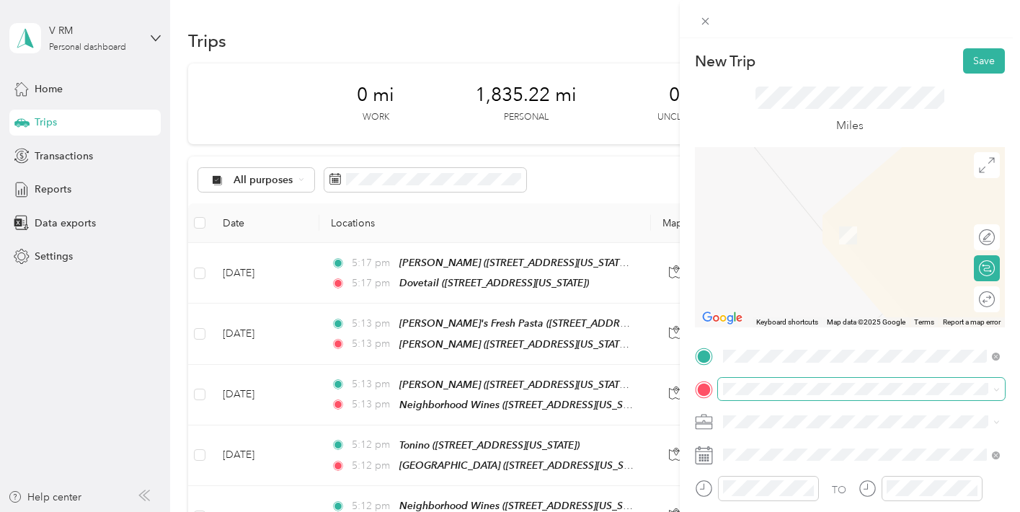
click at [858, 381] on span at bounding box center [861, 389] width 287 height 23
click at [849, 395] on span at bounding box center [861, 389] width 287 height 23
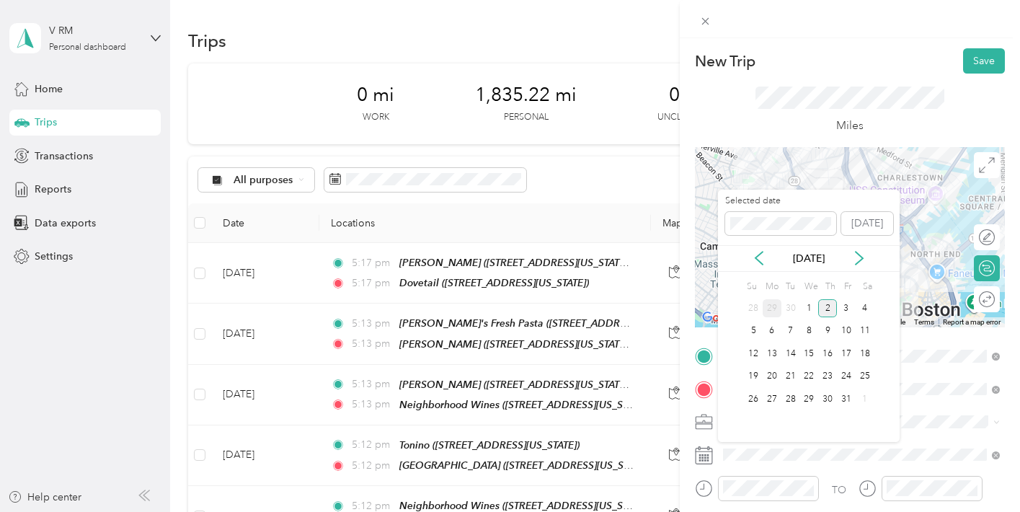
click at [772, 312] on div "29" at bounding box center [771, 308] width 19 height 18
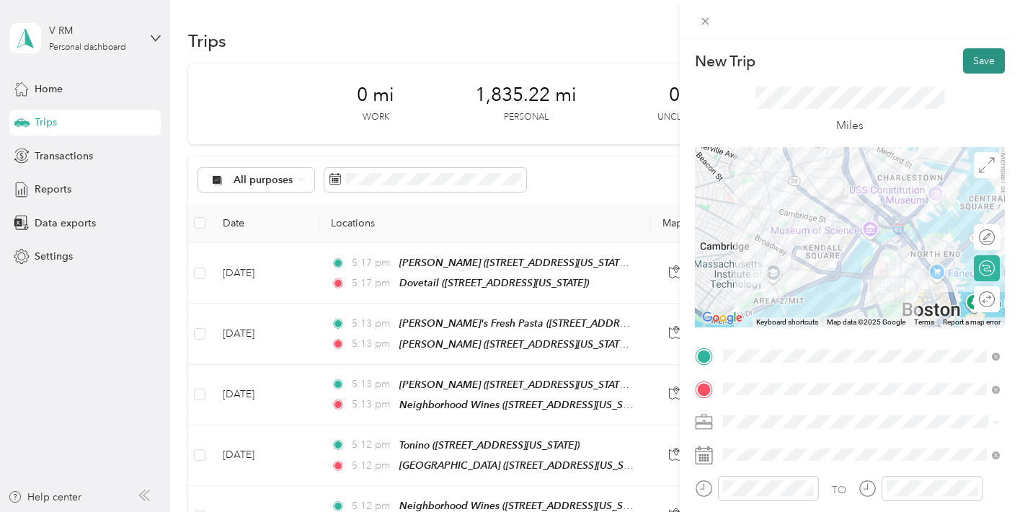
click at [984, 50] on button "Save" at bounding box center [984, 60] width 42 height 25
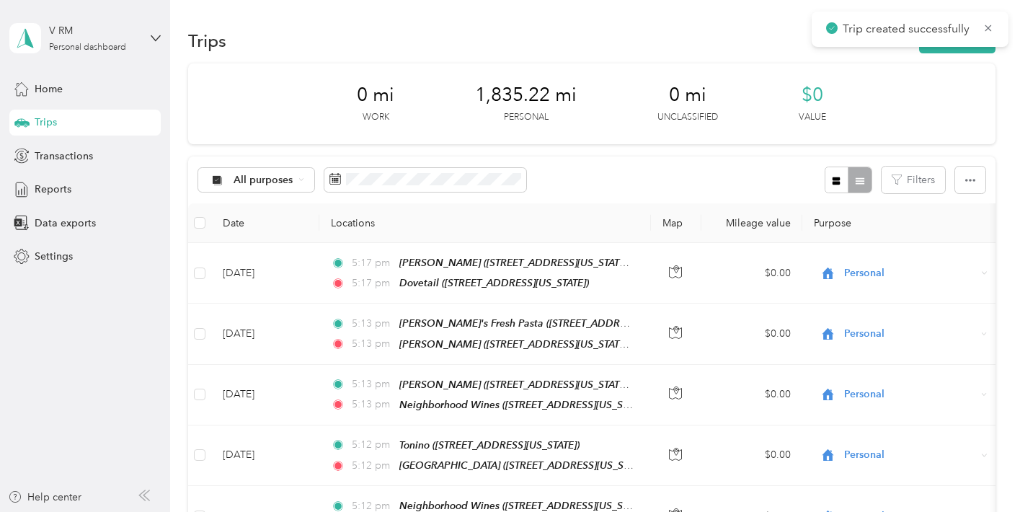
click at [984, 50] on button "New trip" at bounding box center [957, 40] width 76 height 25
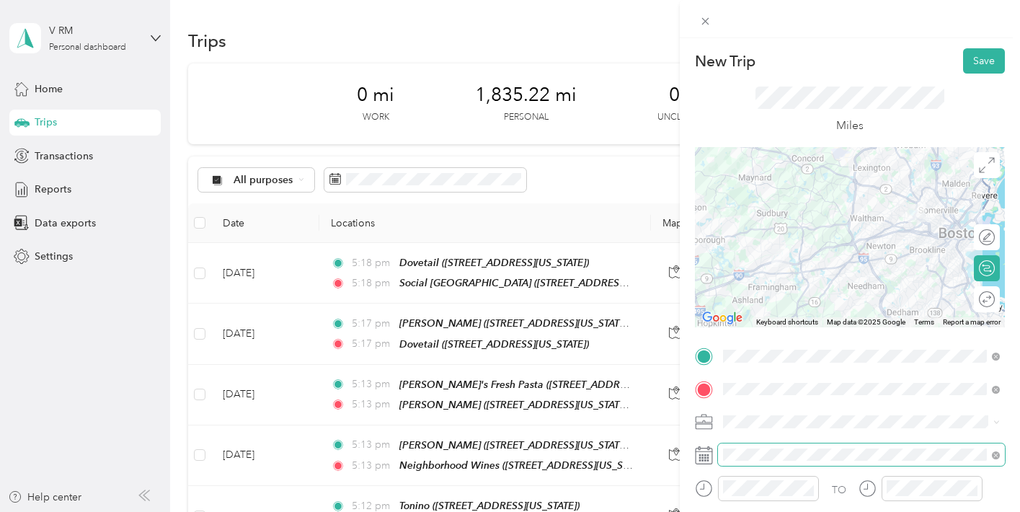
click at [796, 447] on span at bounding box center [861, 454] width 287 height 23
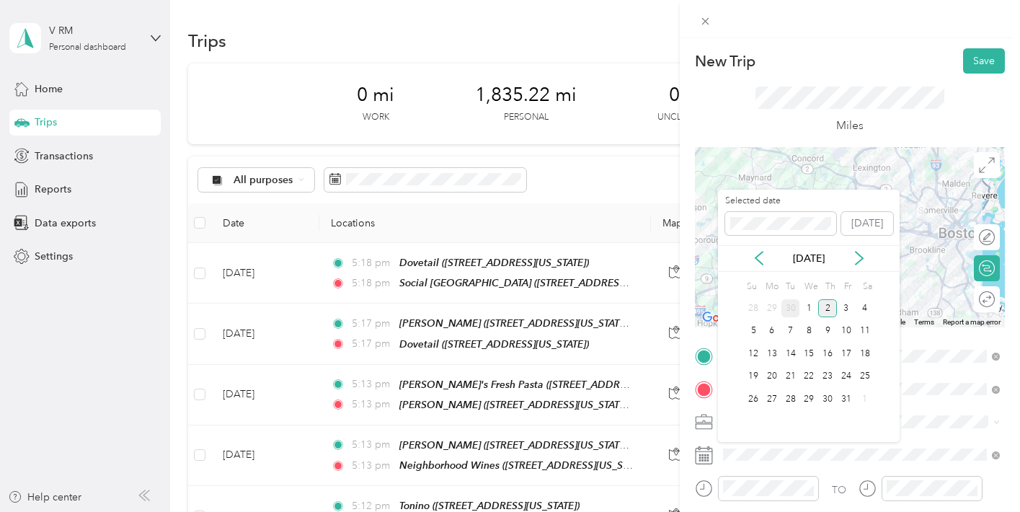
click at [789, 311] on div "30" at bounding box center [790, 308] width 19 height 18
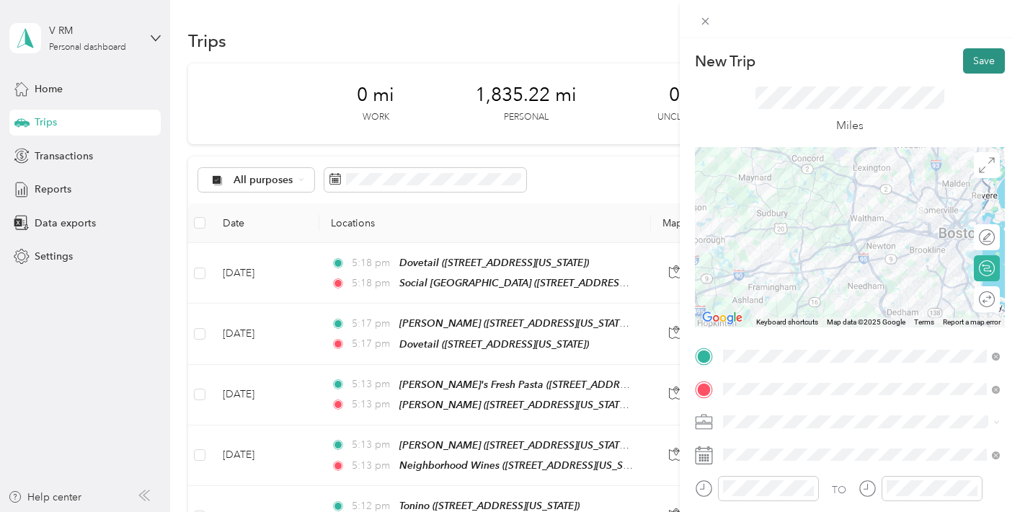
click at [982, 60] on button "Save" at bounding box center [984, 60] width 42 height 25
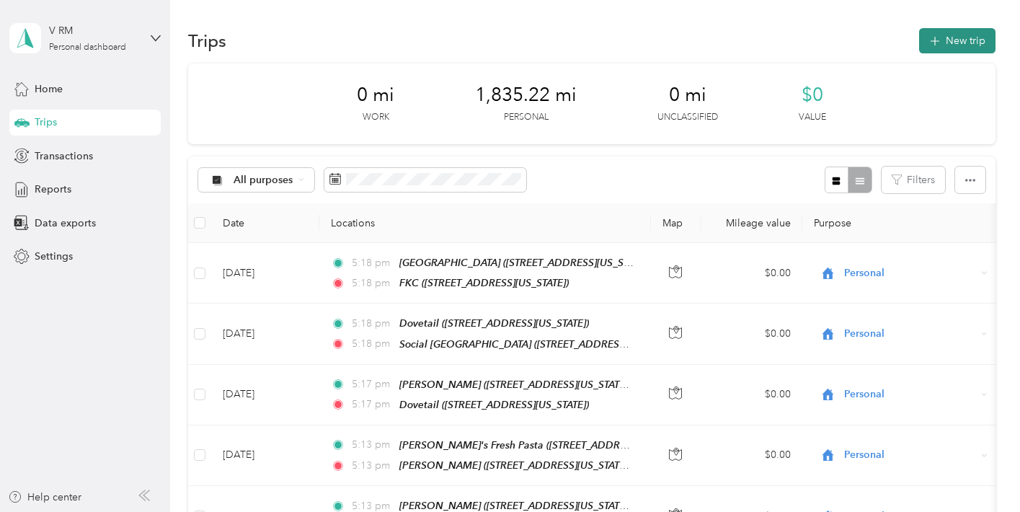
click at [984, 40] on button "New trip" at bounding box center [957, 40] width 76 height 25
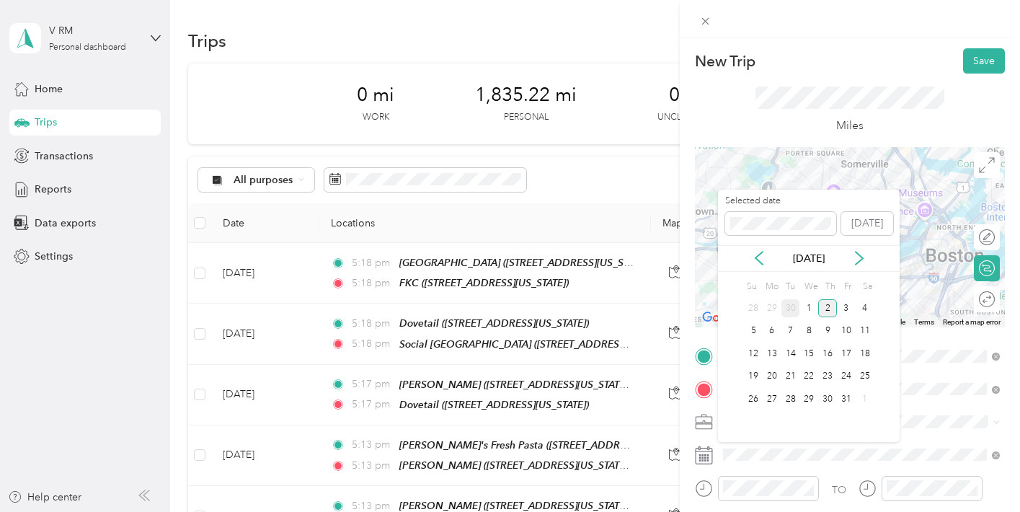
click at [792, 309] on div "30" at bounding box center [790, 308] width 19 height 18
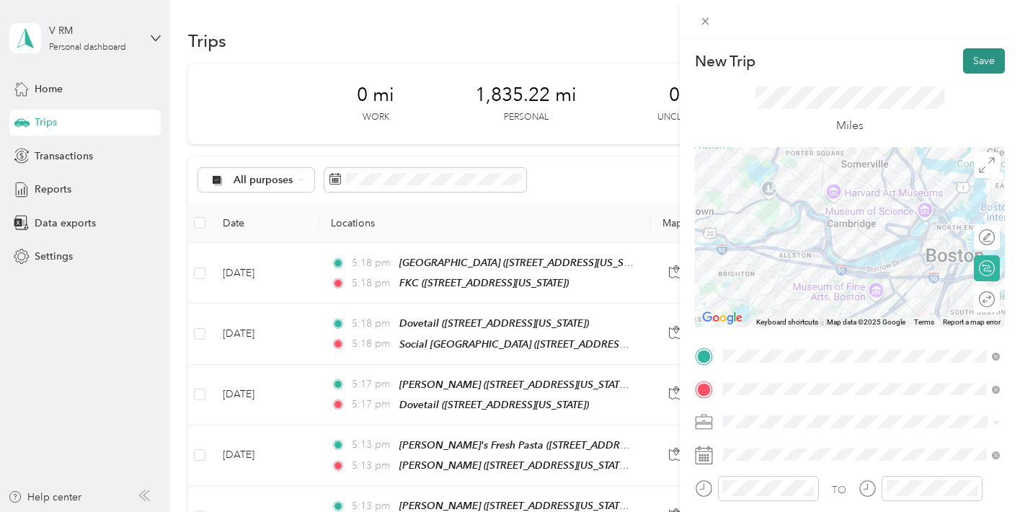
click at [981, 56] on button "Save" at bounding box center [984, 60] width 42 height 25
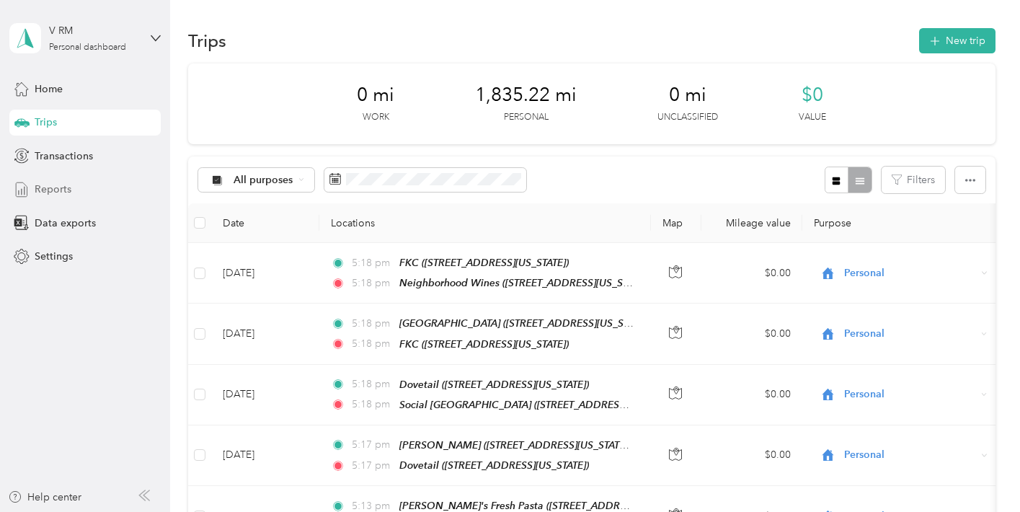
click at [61, 197] on div "Reports" at bounding box center [84, 190] width 151 height 26
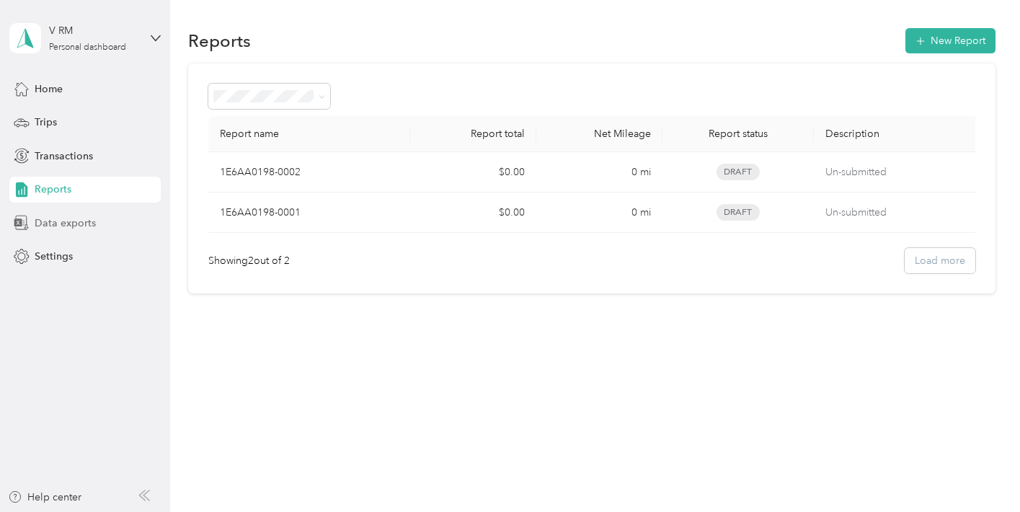
click at [67, 218] on span "Data exports" at bounding box center [65, 222] width 61 height 15
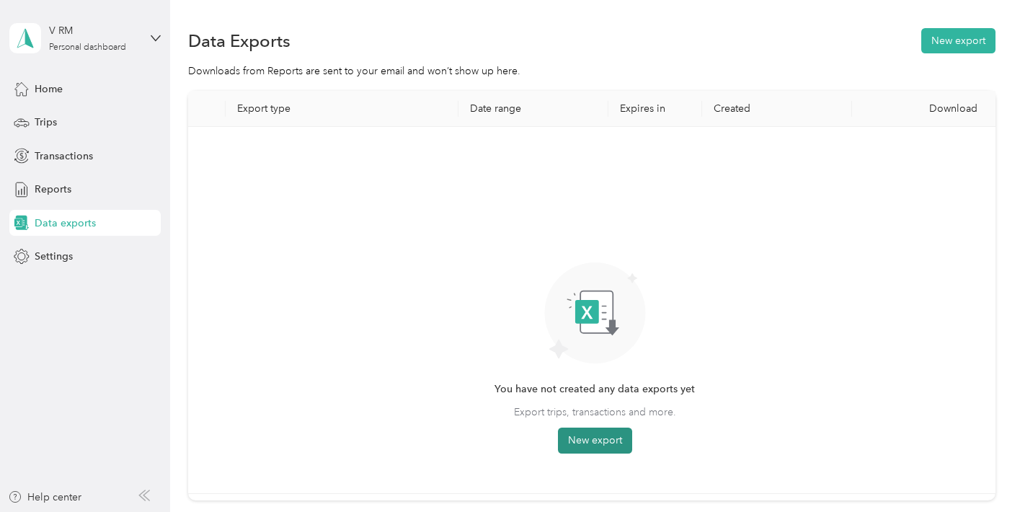
click at [609, 432] on button "New export" at bounding box center [595, 440] width 74 height 26
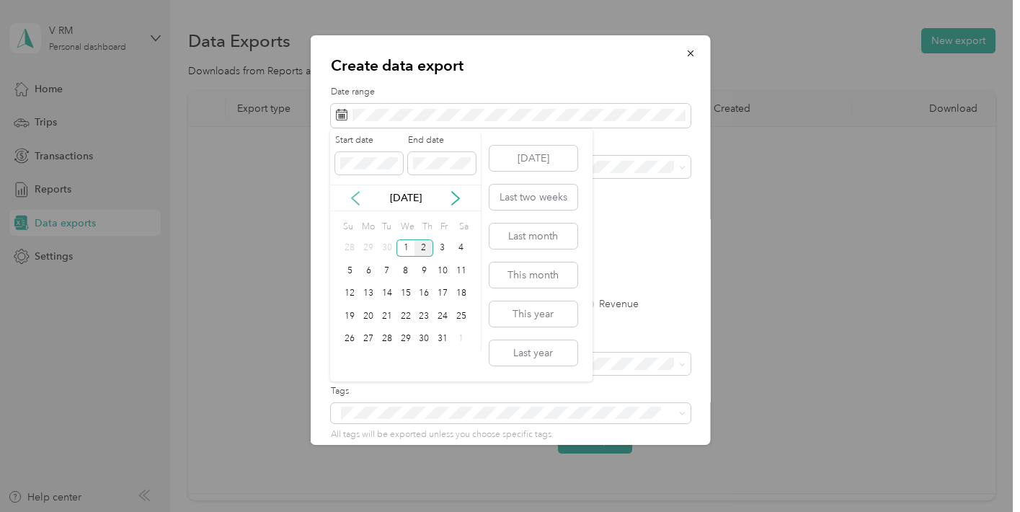
click at [352, 197] on icon at bounding box center [355, 198] width 7 height 13
click at [371, 249] on div "1" at bounding box center [368, 248] width 19 height 18
click at [389, 337] on div "30" at bounding box center [387, 339] width 19 height 18
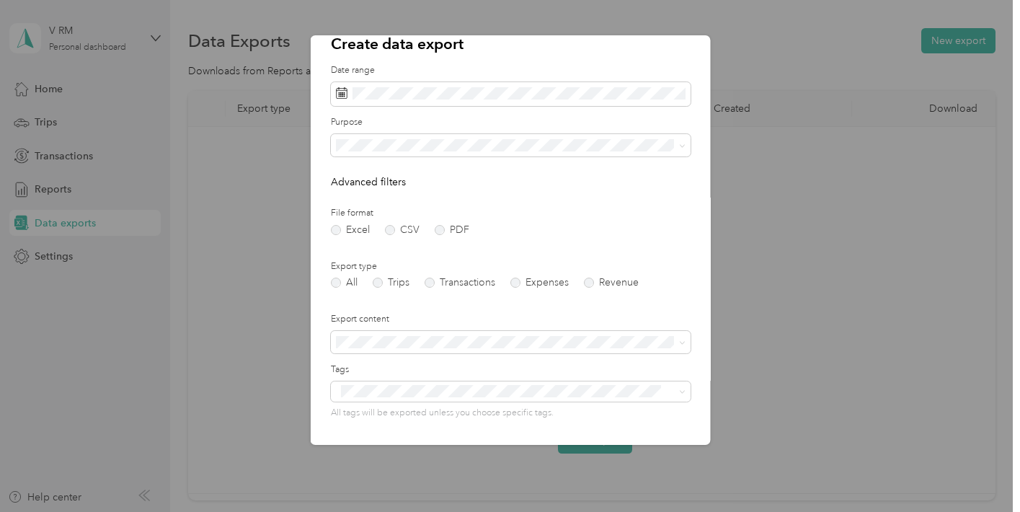
scroll to position [115, 0]
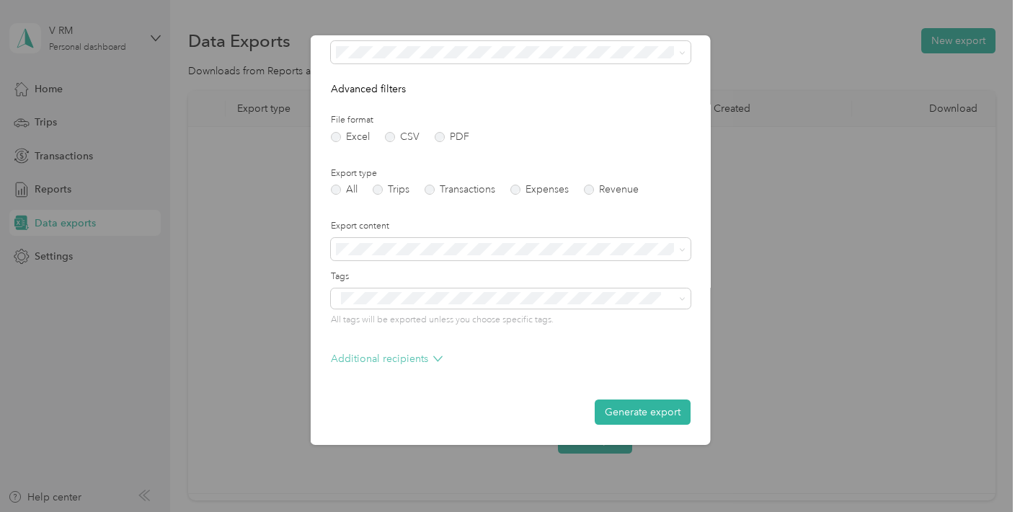
click at [432, 356] on icon at bounding box center [436, 358] width 9 height 9
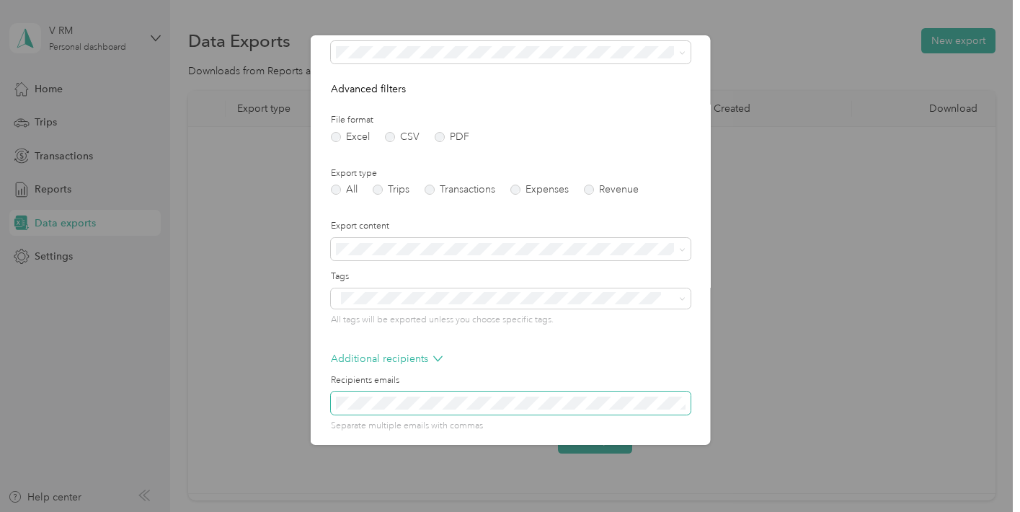
click at [416, 393] on span at bounding box center [510, 402] width 360 height 23
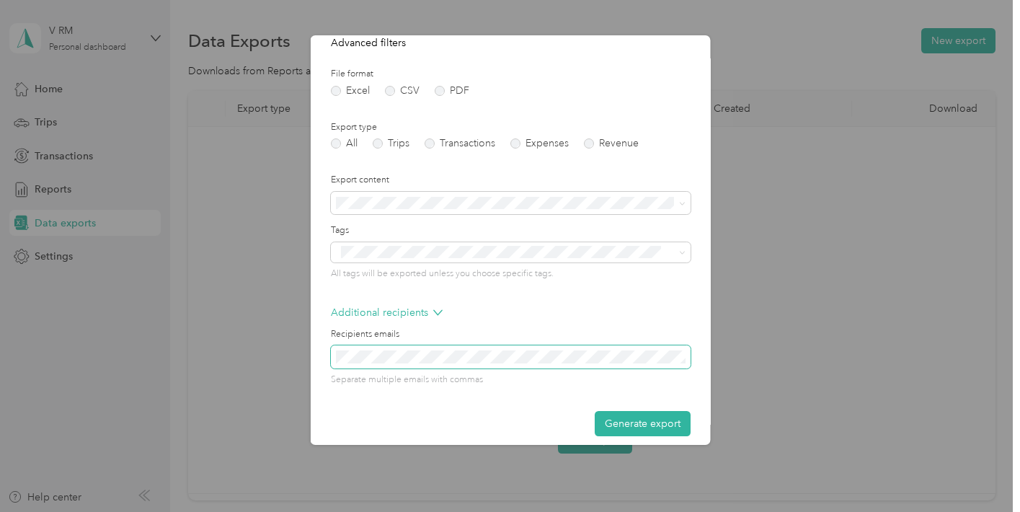
scroll to position [172, 0]
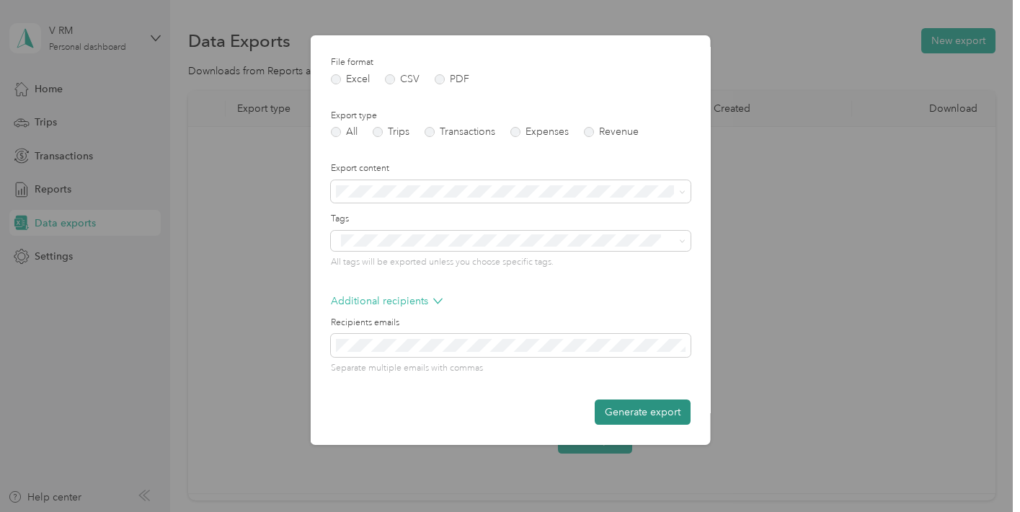
click at [621, 409] on button "Generate export" at bounding box center [642, 411] width 96 height 25
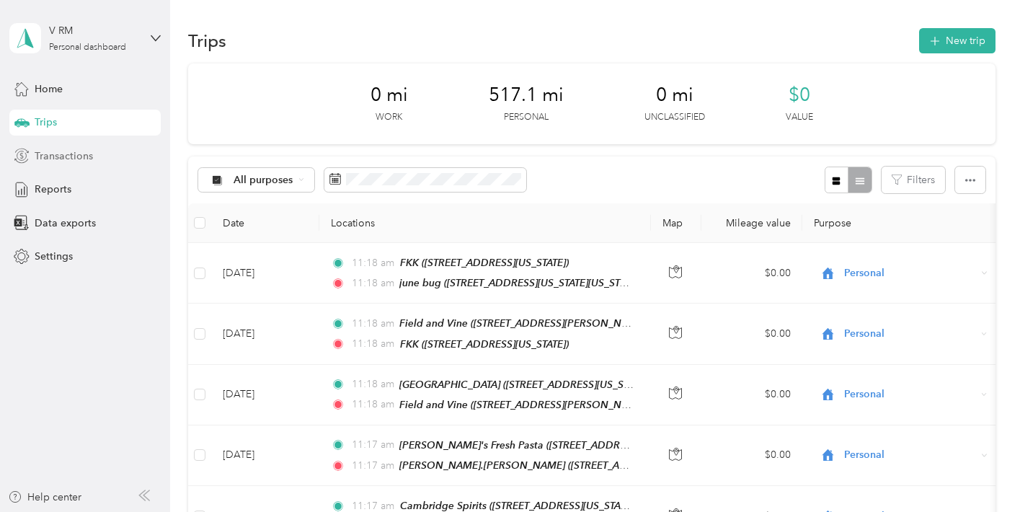
click at [49, 156] on span "Transactions" at bounding box center [64, 155] width 58 height 15
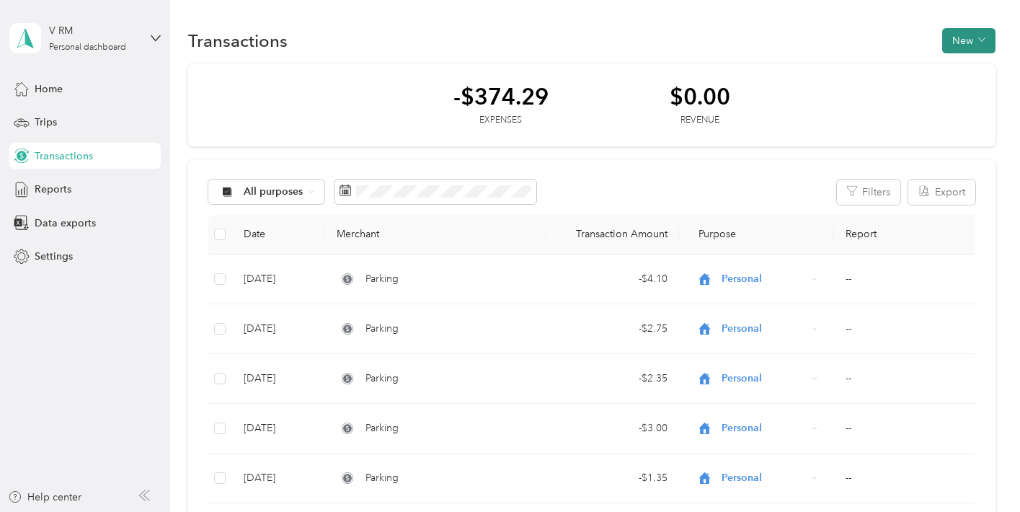
click at [985, 44] on span "button" at bounding box center [981, 41] width 7 height 12
click at [966, 66] on span "Expense" at bounding box center [972, 68] width 39 height 15
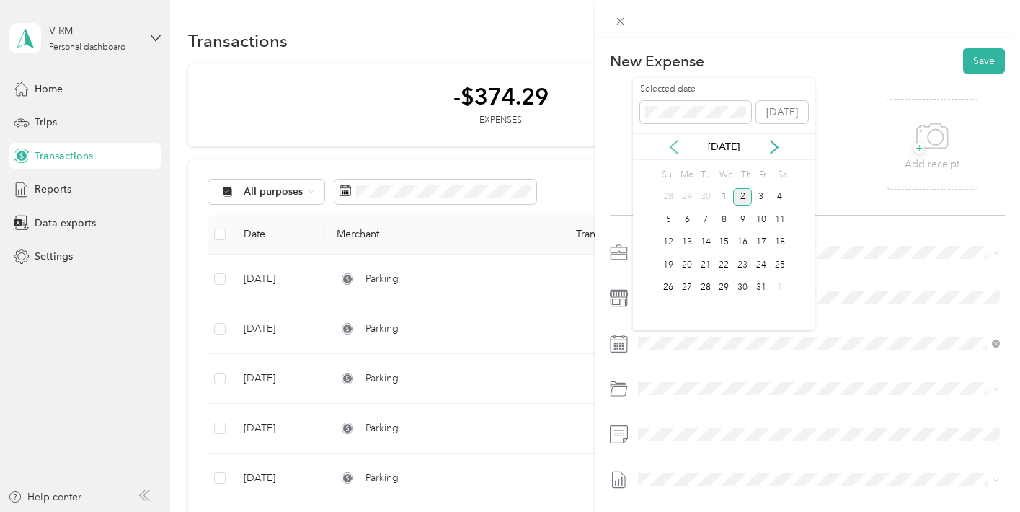
click at [677, 151] on icon at bounding box center [674, 147] width 14 height 14
click at [704, 195] on div "2" at bounding box center [705, 197] width 19 height 18
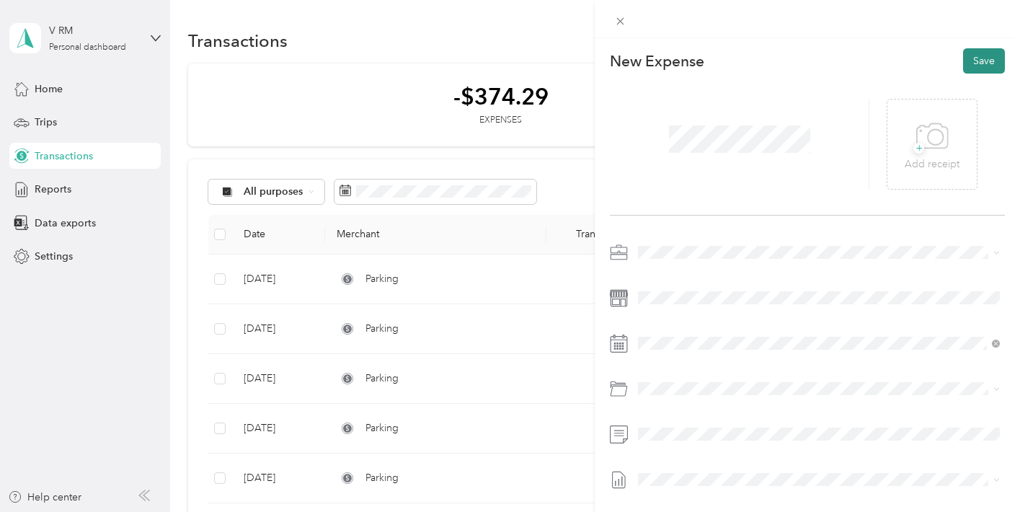
click at [981, 61] on button "Save" at bounding box center [984, 60] width 42 height 25
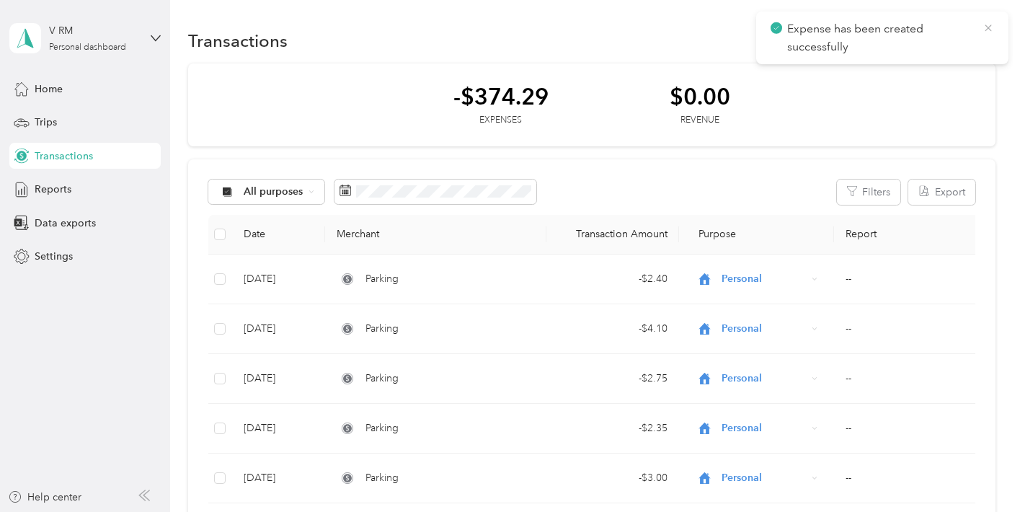
click at [987, 23] on icon at bounding box center [988, 28] width 12 height 13
click at [974, 40] on button "New" at bounding box center [968, 40] width 53 height 25
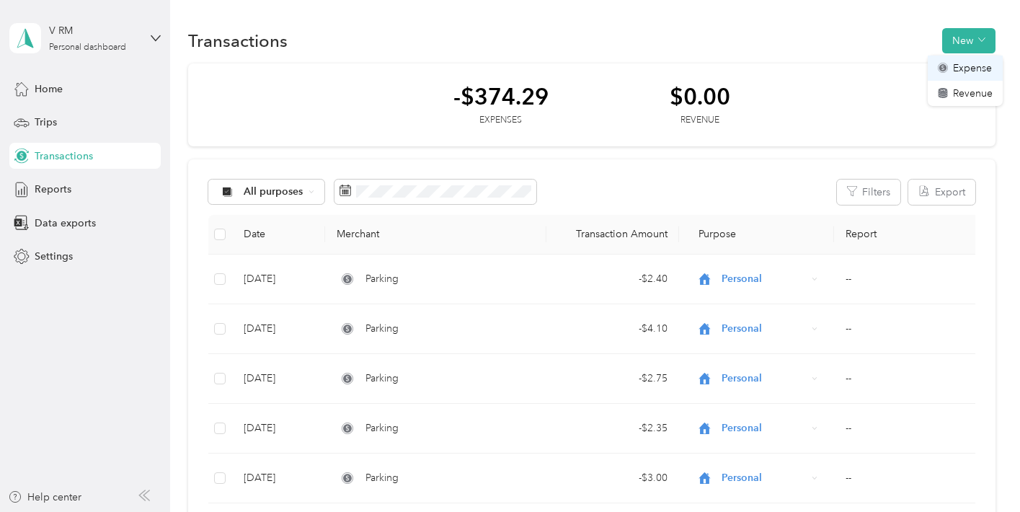
click at [979, 58] on li "Expense" at bounding box center [964, 67] width 75 height 25
click at [977, 65] on span "Expense" at bounding box center [972, 68] width 39 height 15
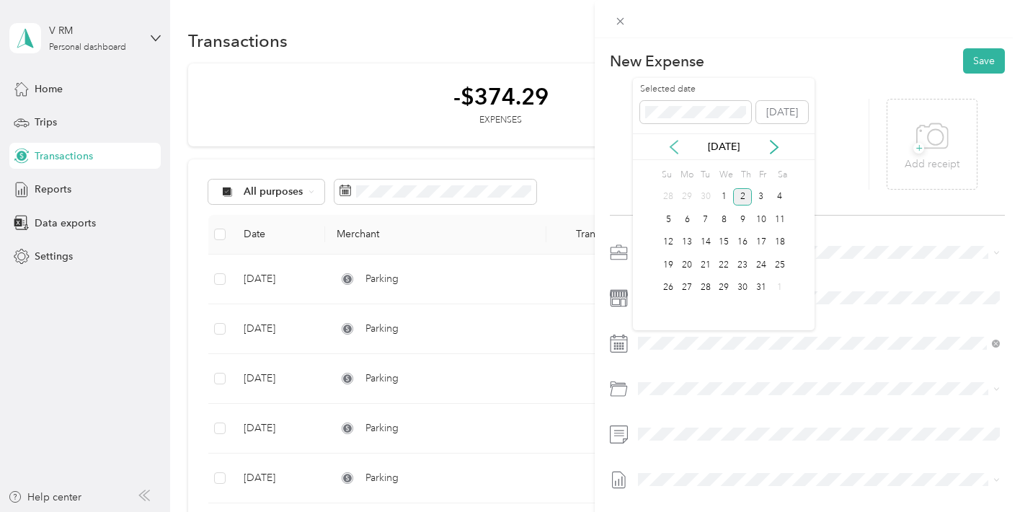
click at [672, 150] on icon at bounding box center [674, 147] width 14 height 14
click at [759, 195] on div "5" at bounding box center [761, 197] width 19 height 18
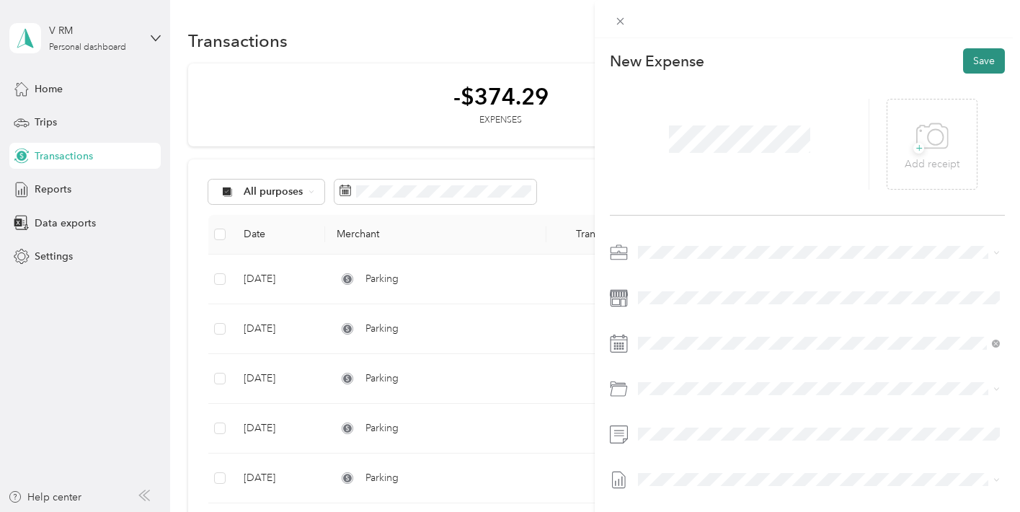
click at [984, 59] on button "Save" at bounding box center [984, 60] width 42 height 25
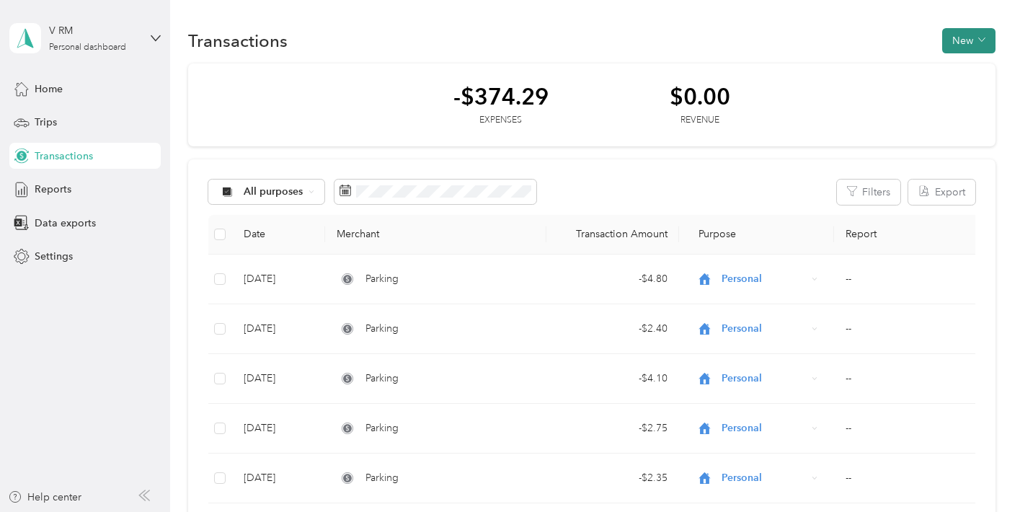
click at [976, 35] on button "New" at bounding box center [968, 40] width 53 height 25
click at [956, 71] on span "Expense" at bounding box center [972, 68] width 39 height 15
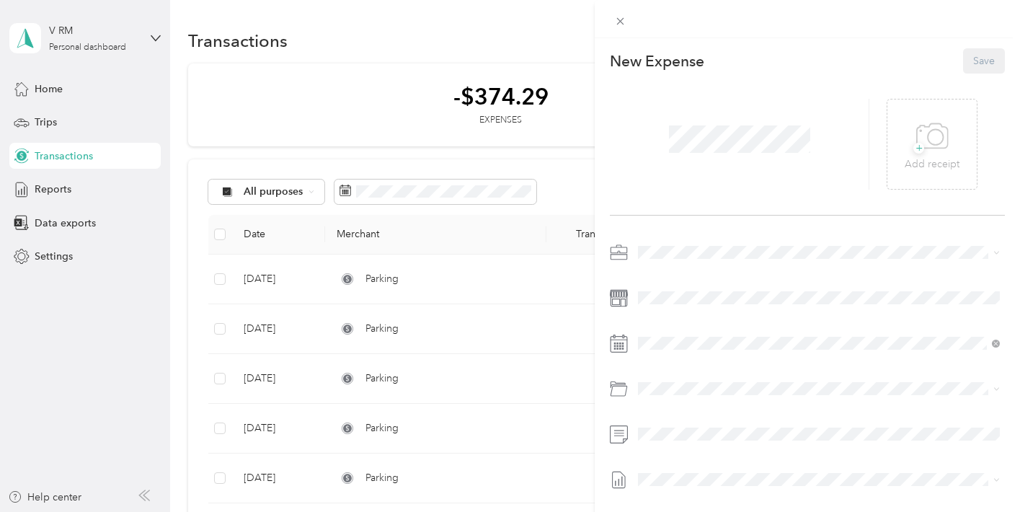
click at [696, 155] on span at bounding box center [739, 138] width 151 height 37
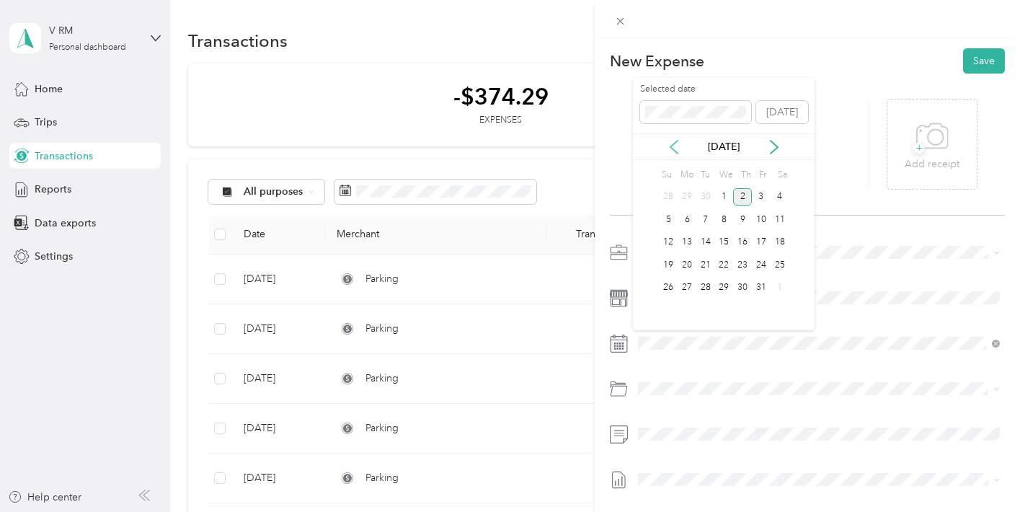
click at [676, 143] on icon at bounding box center [674, 147] width 14 height 14
click at [692, 218] on div "8" at bounding box center [686, 219] width 19 height 18
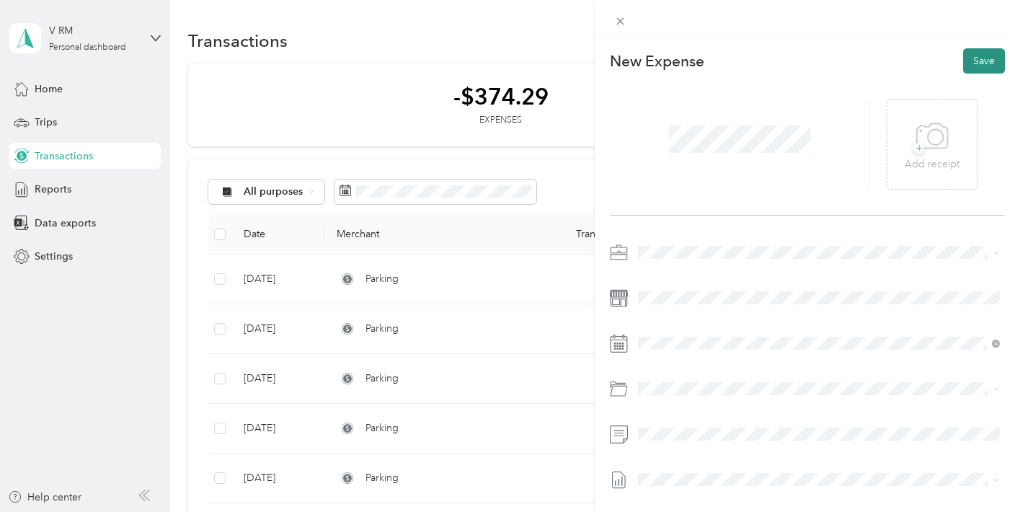
click at [977, 66] on button "Save" at bounding box center [984, 60] width 42 height 25
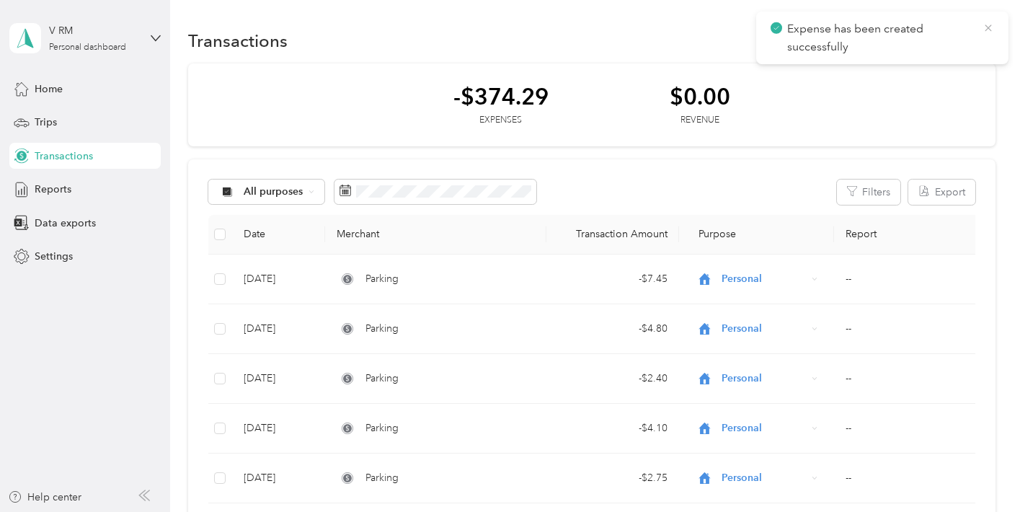
click at [984, 30] on icon at bounding box center [988, 28] width 12 height 13
click at [963, 40] on button "New" at bounding box center [968, 40] width 53 height 25
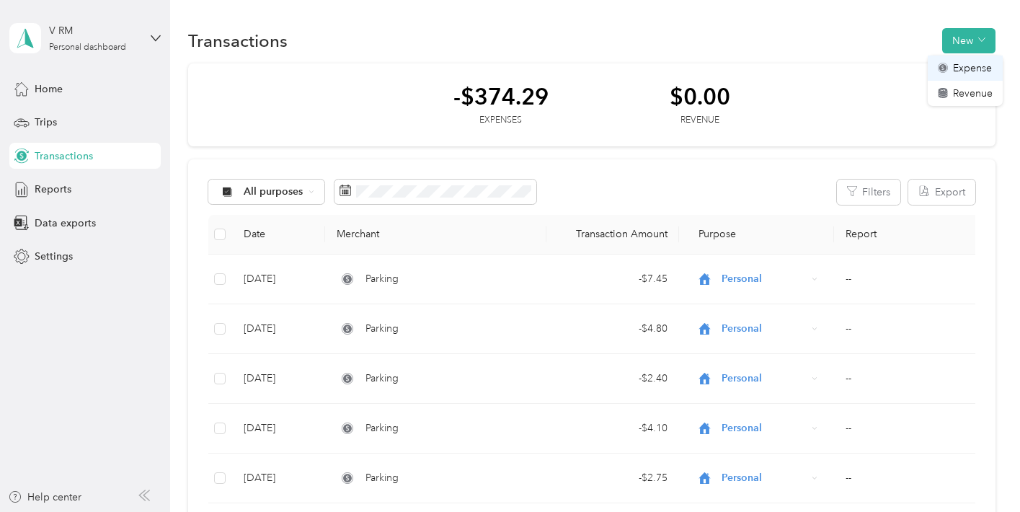
click at [963, 66] on span "Expense" at bounding box center [972, 68] width 39 height 15
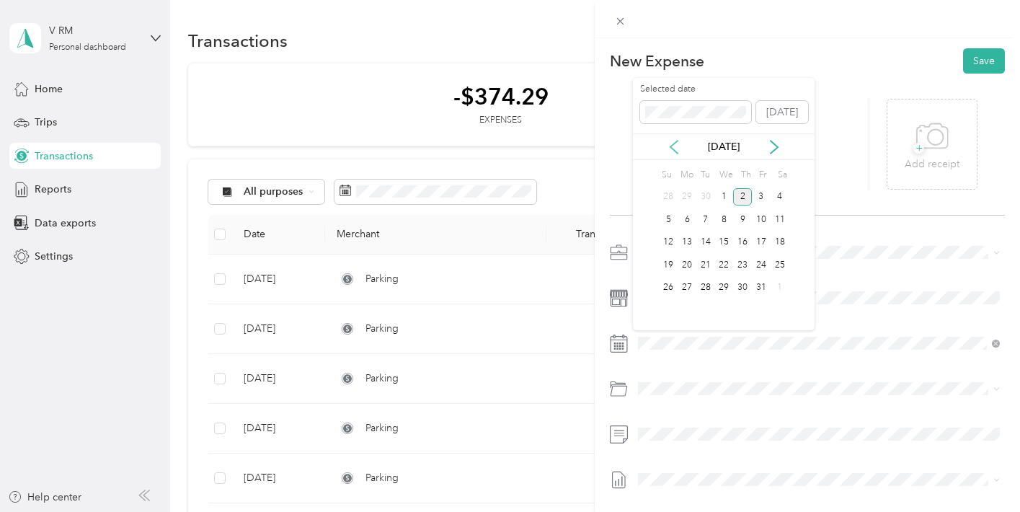
click at [672, 148] on icon at bounding box center [674, 147] width 14 height 14
click at [704, 216] on div "9" at bounding box center [705, 219] width 19 height 18
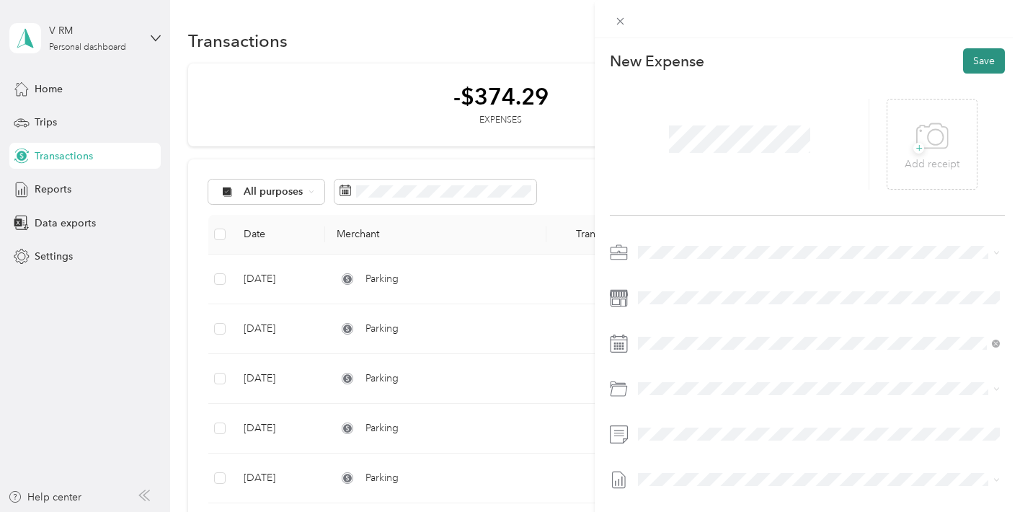
click at [980, 60] on button "Save" at bounding box center [984, 60] width 42 height 25
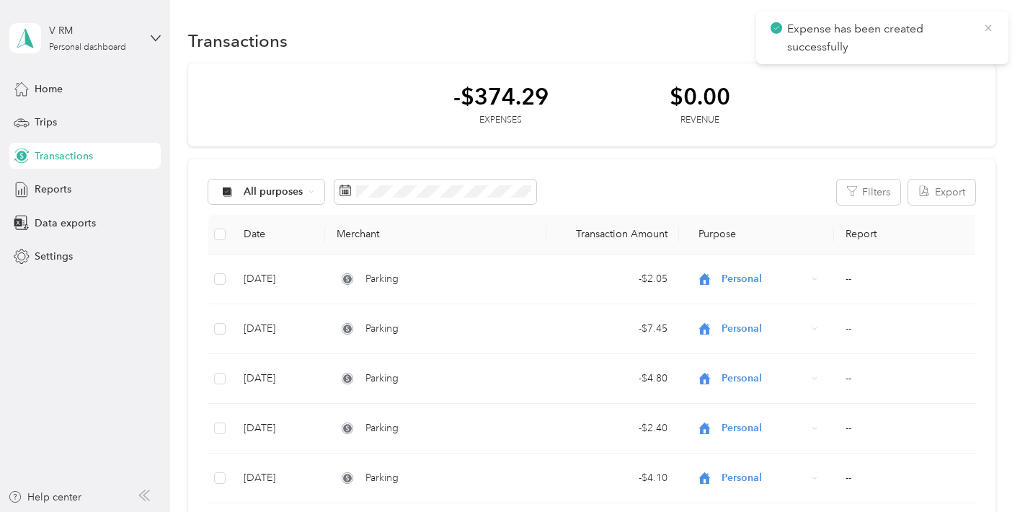
click at [986, 26] on icon at bounding box center [987, 28] width 6 height 6
click at [981, 43] on button "New" at bounding box center [968, 40] width 53 height 25
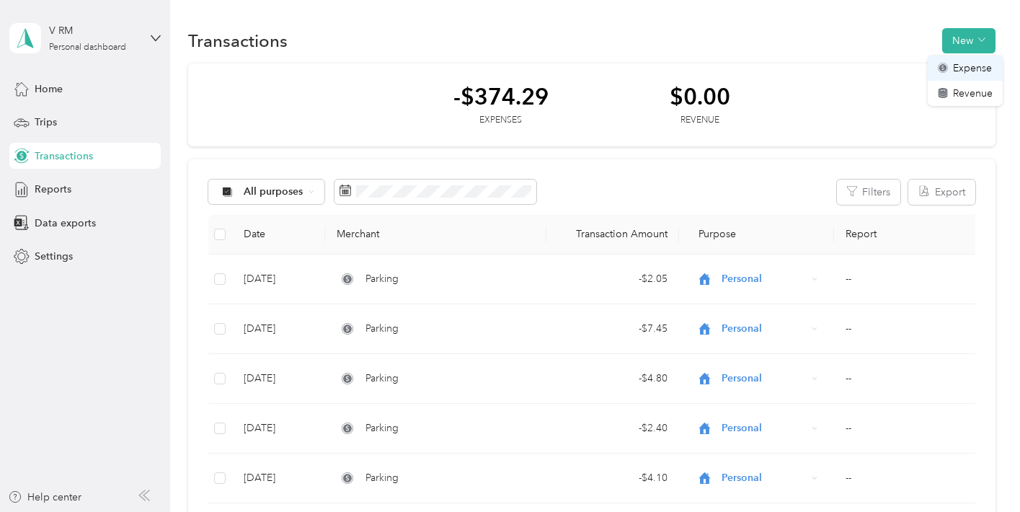
click at [971, 61] on span "Expense" at bounding box center [972, 68] width 39 height 15
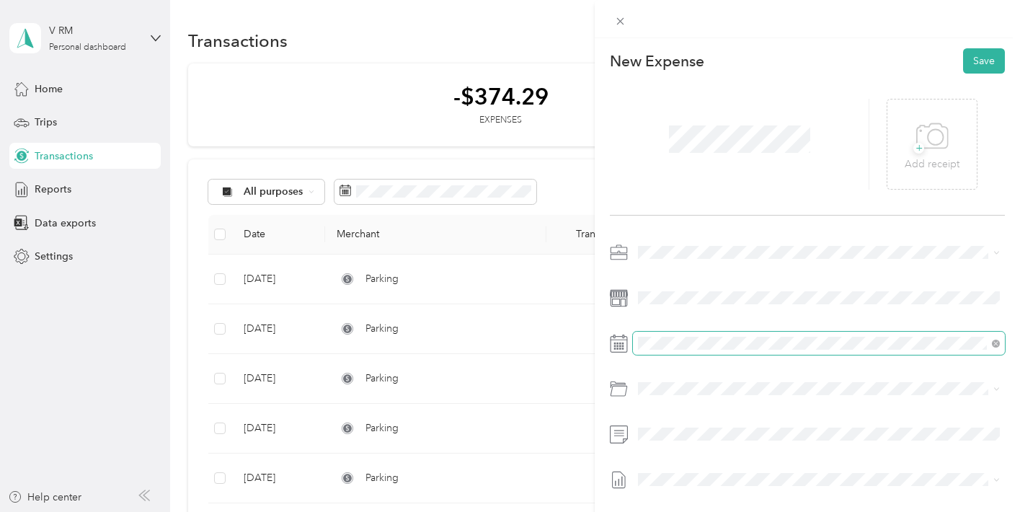
click at [735, 352] on span at bounding box center [819, 342] width 372 height 23
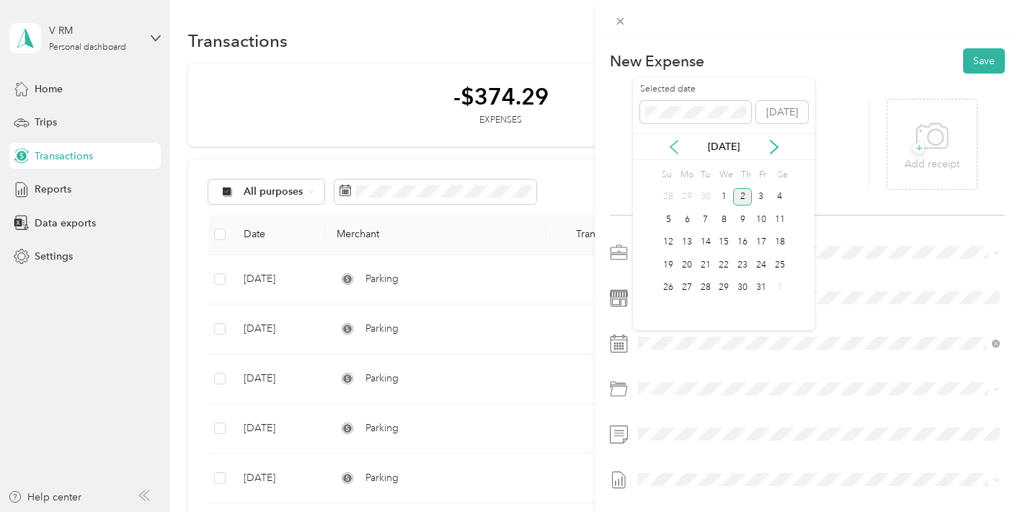
click at [680, 141] on icon at bounding box center [674, 147] width 14 height 14
click at [703, 215] on div "9" at bounding box center [705, 219] width 19 height 18
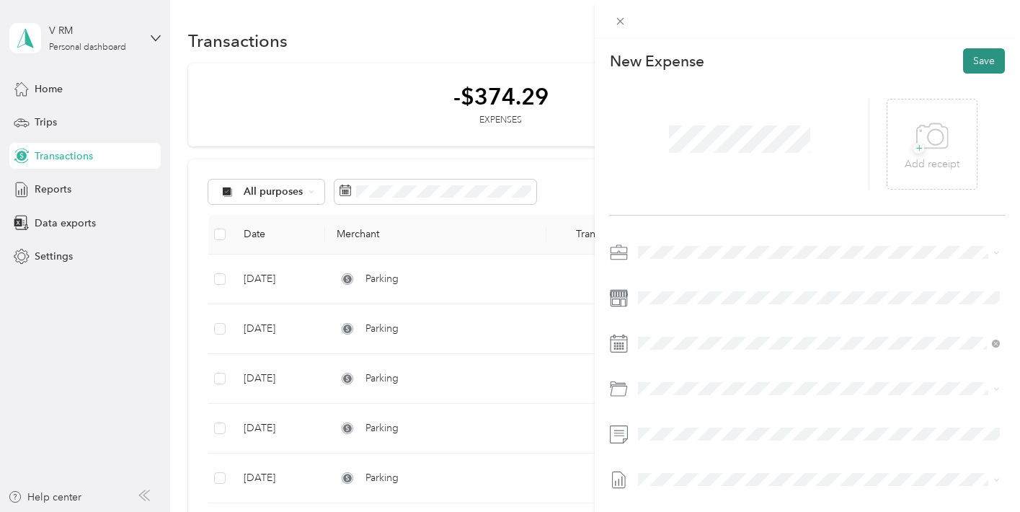
click at [981, 60] on button "Save" at bounding box center [984, 60] width 42 height 25
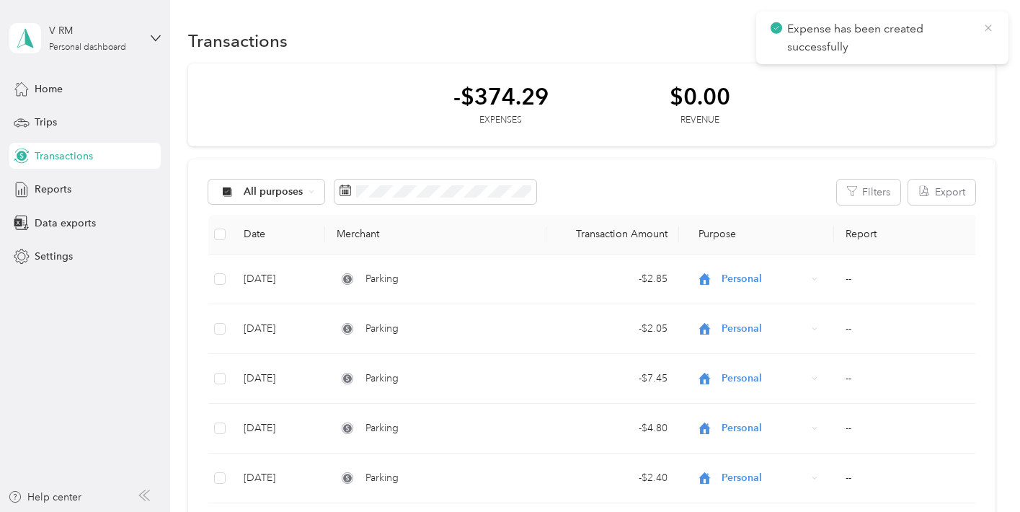
click at [993, 30] on icon at bounding box center [988, 28] width 12 height 13
click at [979, 34] on button "New" at bounding box center [968, 40] width 53 height 25
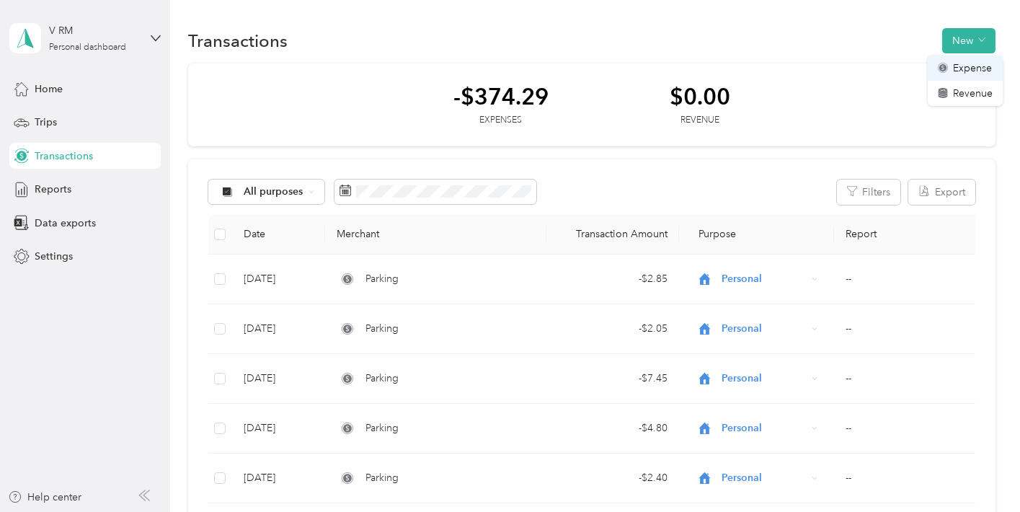
click at [968, 67] on span "Expense" at bounding box center [972, 68] width 39 height 15
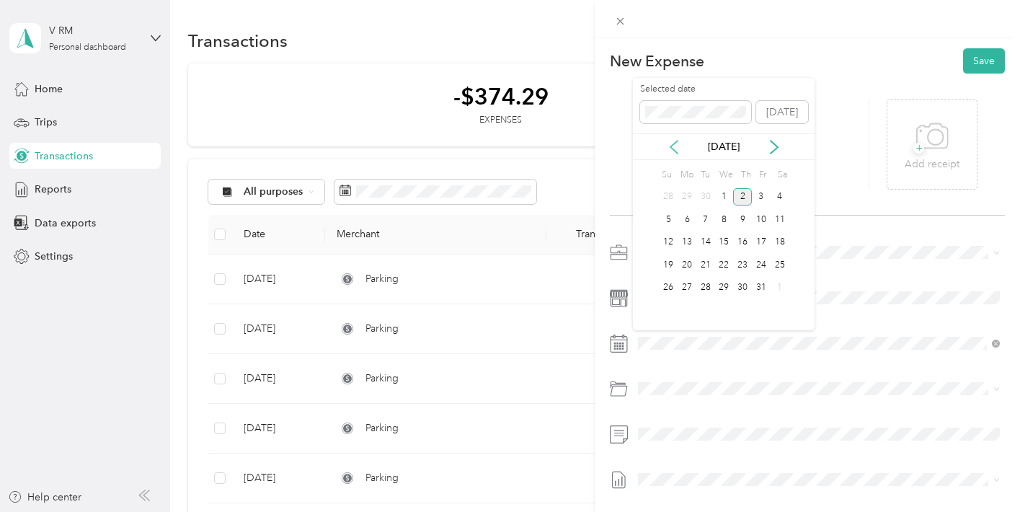
click at [674, 141] on icon at bounding box center [674, 147] width 14 height 14
click at [729, 218] on div "10" at bounding box center [724, 219] width 19 height 18
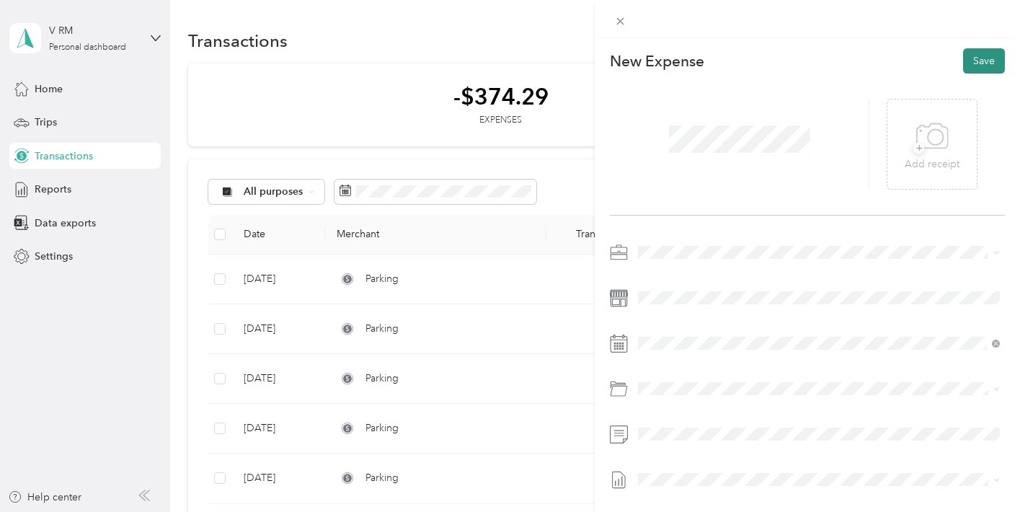
click at [981, 58] on button "Save" at bounding box center [984, 60] width 42 height 25
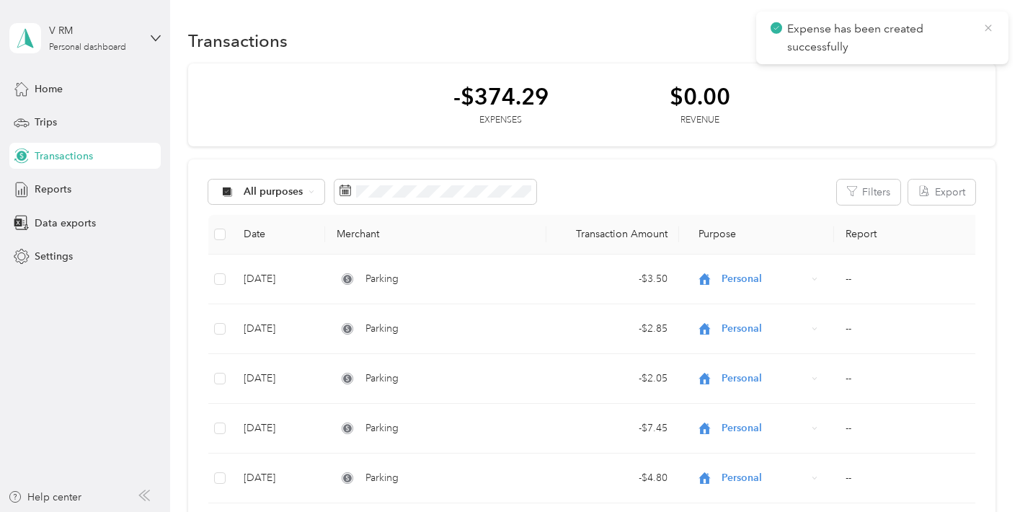
click at [985, 26] on icon at bounding box center [988, 28] width 12 height 13
click at [967, 35] on button "New" at bounding box center [968, 40] width 53 height 25
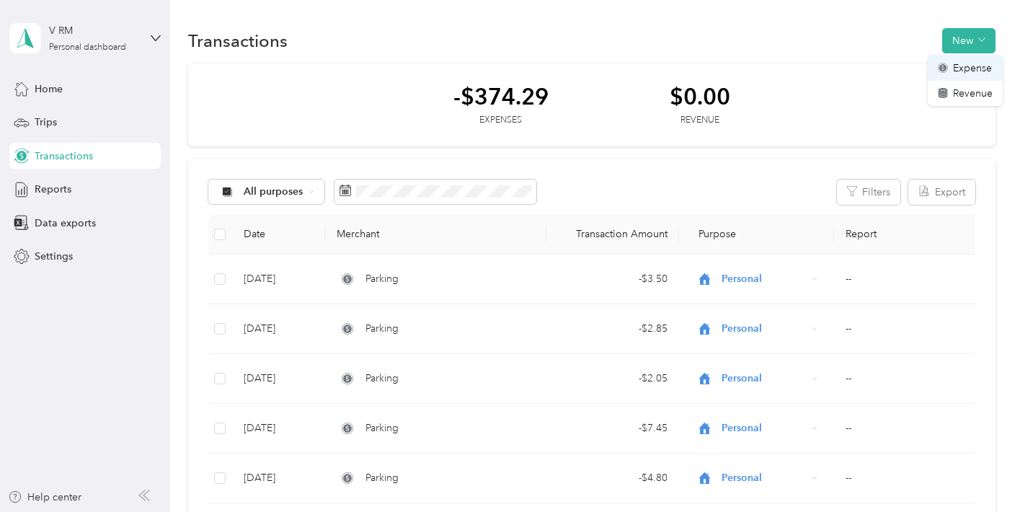
click at [957, 66] on span "Expense" at bounding box center [972, 68] width 39 height 15
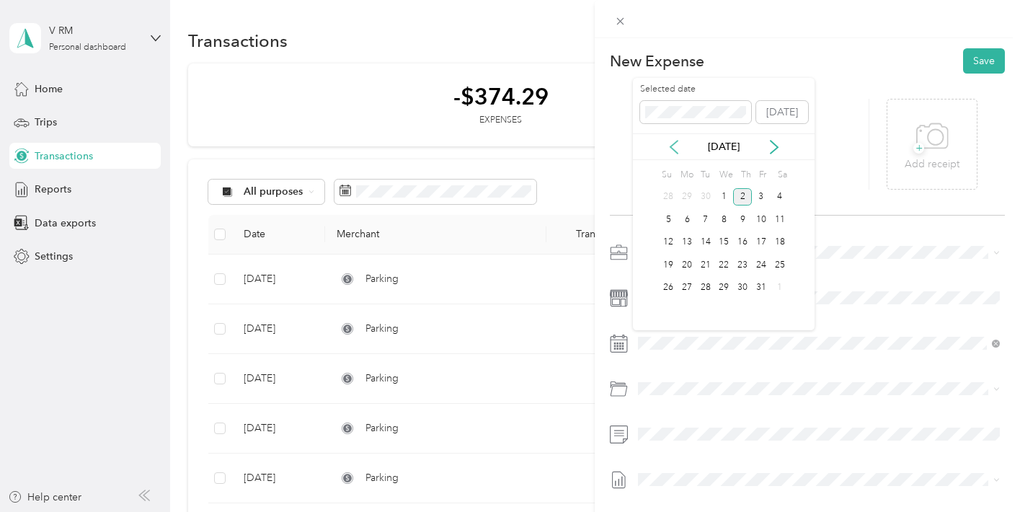
click at [670, 144] on icon at bounding box center [674, 147] width 14 height 14
click at [741, 215] on div "11" at bounding box center [742, 219] width 19 height 18
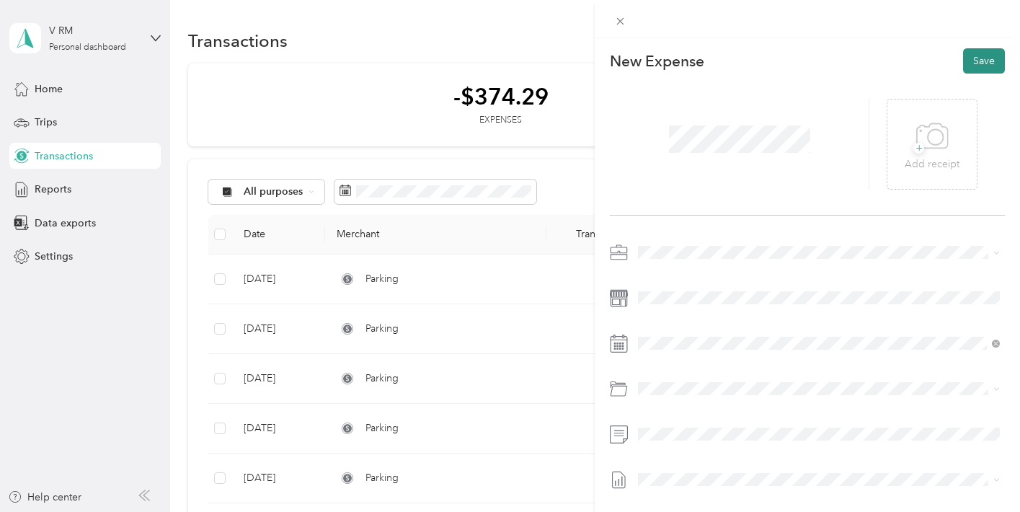
click at [989, 52] on button "Save" at bounding box center [984, 60] width 42 height 25
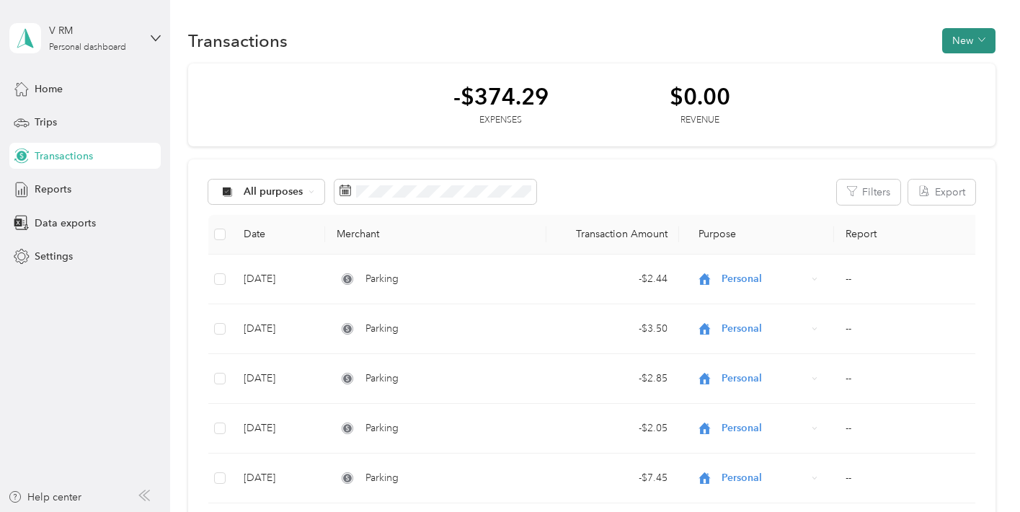
click at [974, 44] on button "New" at bounding box center [968, 40] width 53 height 25
click at [979, 71] on span "Expense" at bounding box center [972, 68] width 39 height 15
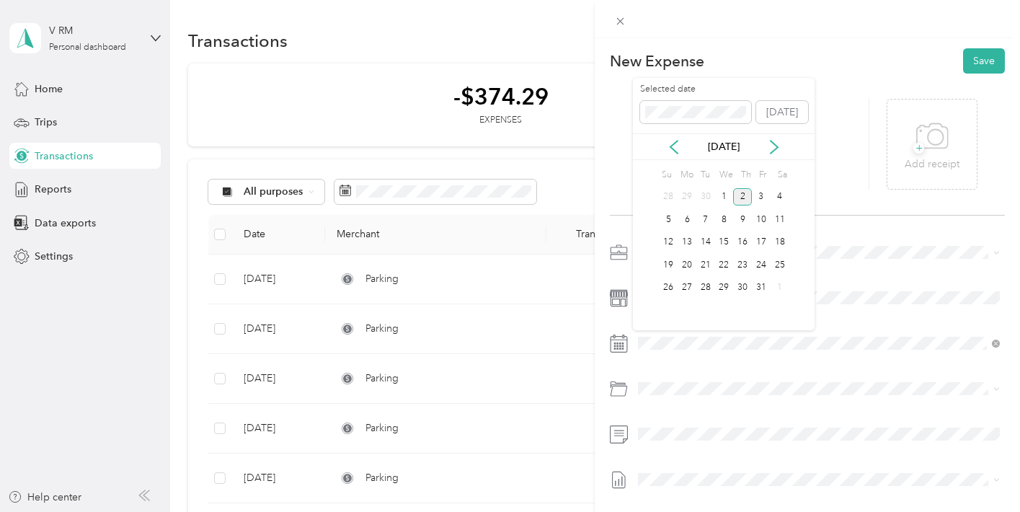
click at [680, 157] on div "[DATE]" at bounding box center [724, 146] width 182 height 27
click at [675, 149] on icon at bounding box center [674, 147] width 14 height 14
click at [731, 237] on div "17" at bounding box center [724, 242] width 19 height 18
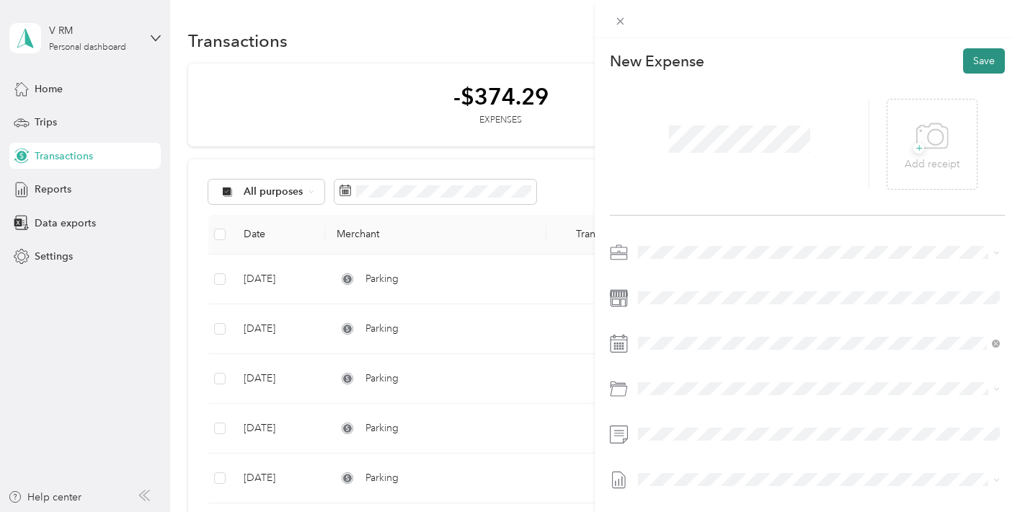
click at [984, 61] on button "Save" at bounding box center [984, 60] width 42 height 25
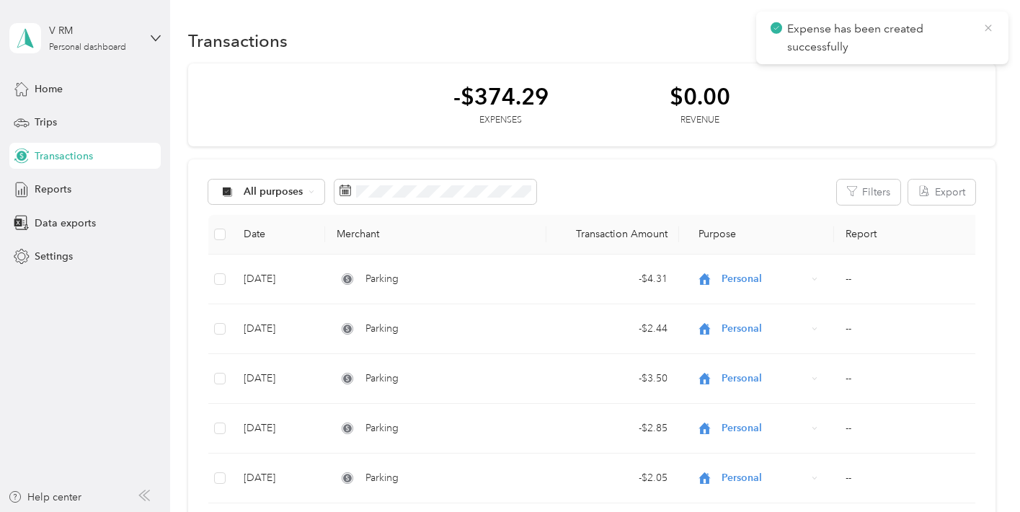
click at [992, 33] on icon at bounding box center [988, 28] width 12 height 13
click at [992, 33] on button "New" at bounding box center [968, 40] width 53 height 25
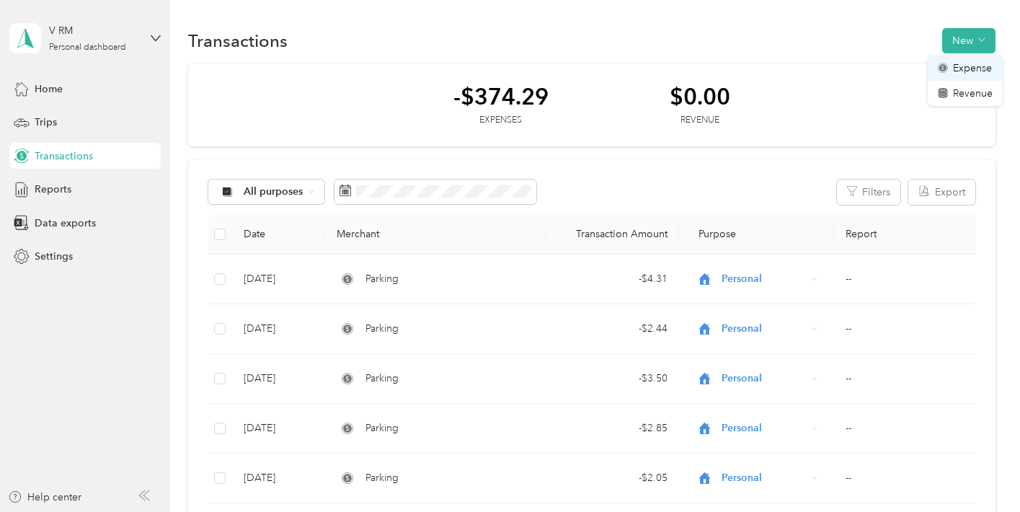
click at [979, 62] on span "Expense" at bounding box center [972, 68] width 39 height 15
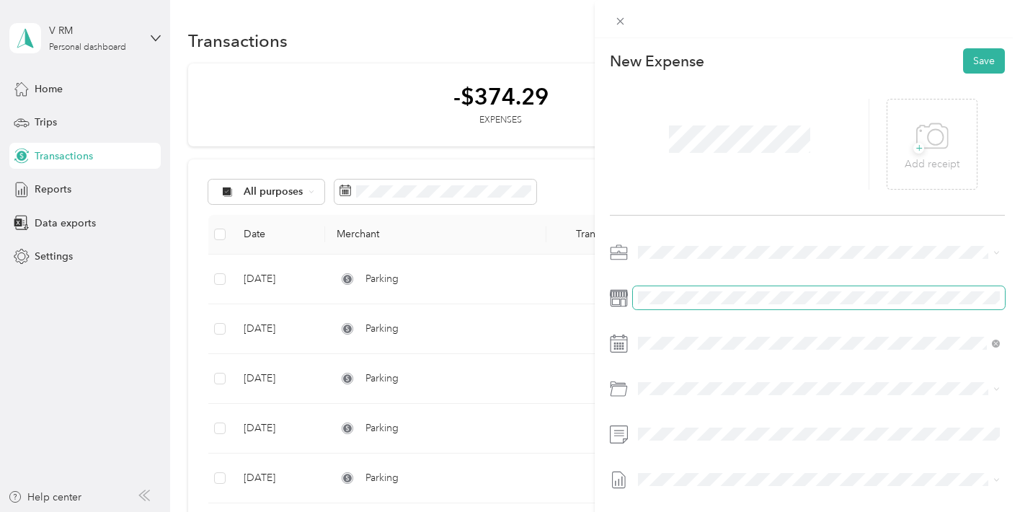
click at [664, 290] on span at bounding box center [819, 297] width 372 height 23
click at [704, 306] on span at bounding box center [819, 297] width 372 height 23
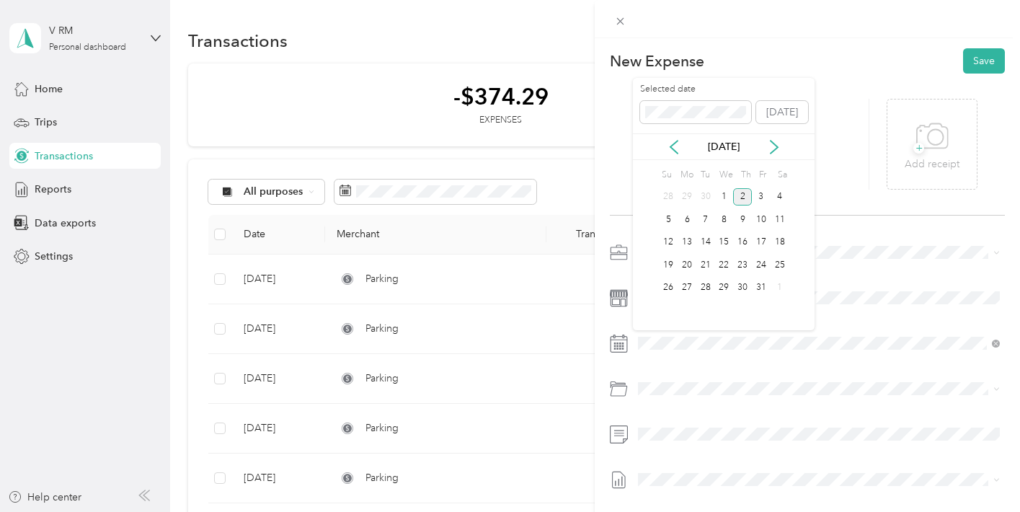
click at [677, 156] on div "[DATE]" at bounding box center [724, 146] width 182 height 27
click at [670, 146] on icon at bounding box center [673, 147] width 7 height 13
click at [723, 237] on div "17" at bounding box center [724, 242] width 19 height 18
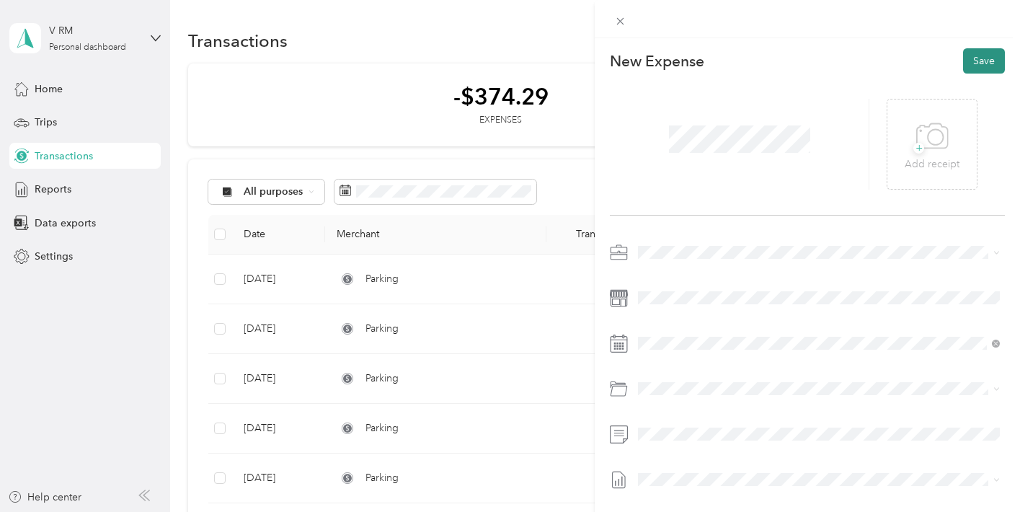
click at [983, 57] on button "Save" at bounding box center [984, 60] width 42 height 25
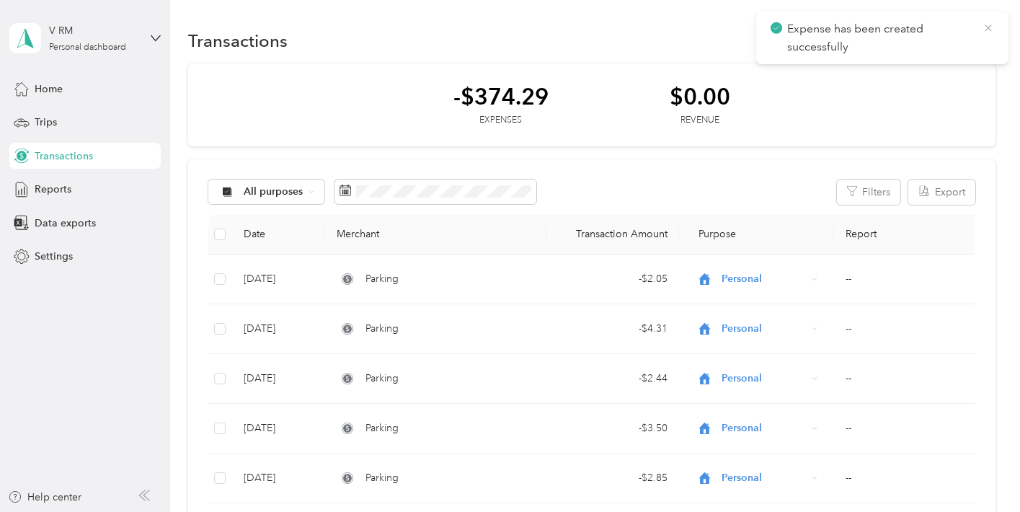
click at [989, 27] on icon at bounding box center [988, 28] width 12 height 13
click at [979, 40] on button "New" at bounding box center [968, 40] width 53 height 25
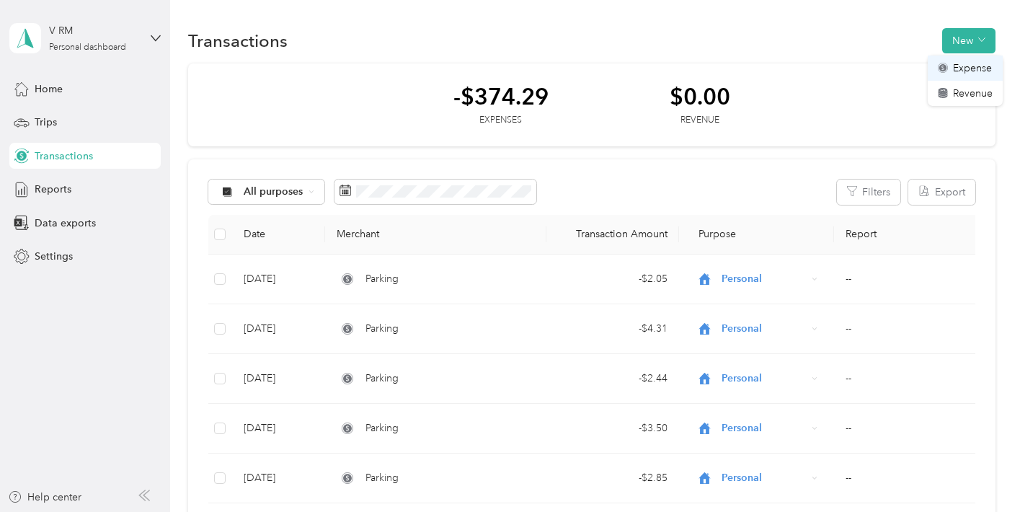
click at [966, 64] on span "Expense" at bounding box center [972, 68] width 39 height 15
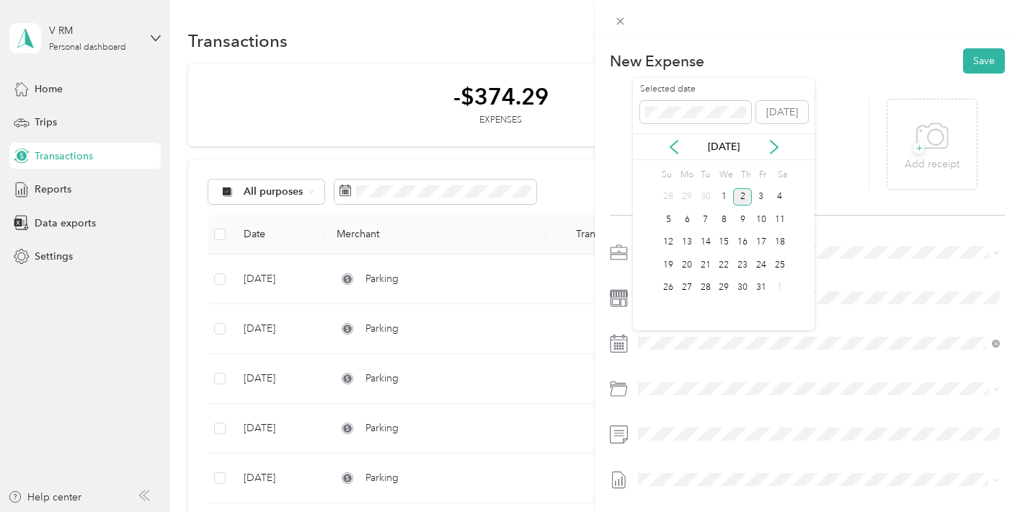
click at [675, 154] on div "[DATE]" at bounding box center [724, 146] width 182 height 27
click at [673, 150] on icon at bounding box center [674, 147] width 14 height 14
click at [726, 238] on div "17" at bounding box center [724, 242] width 19 height 18
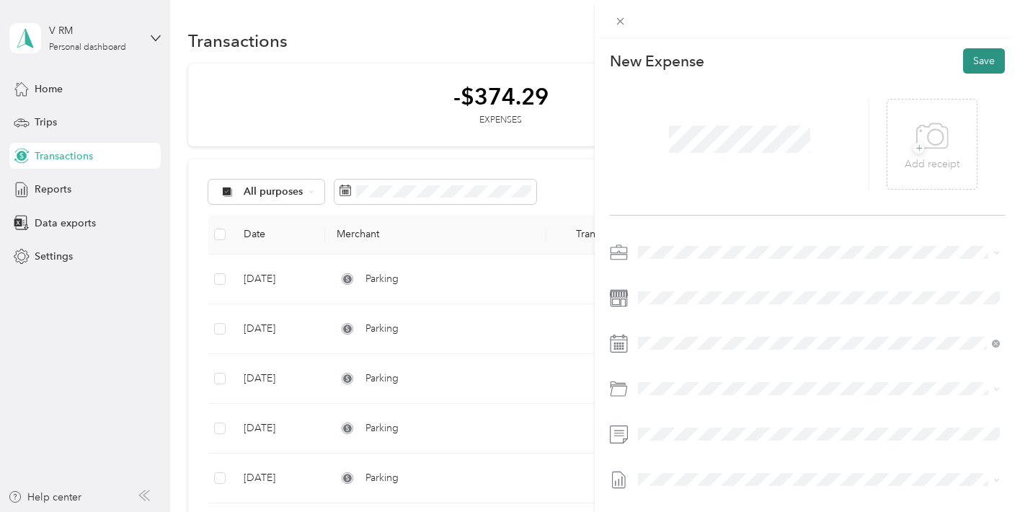
click at [987, 55] on button "Save" at bounding box center [984, 60] width 42 height 25
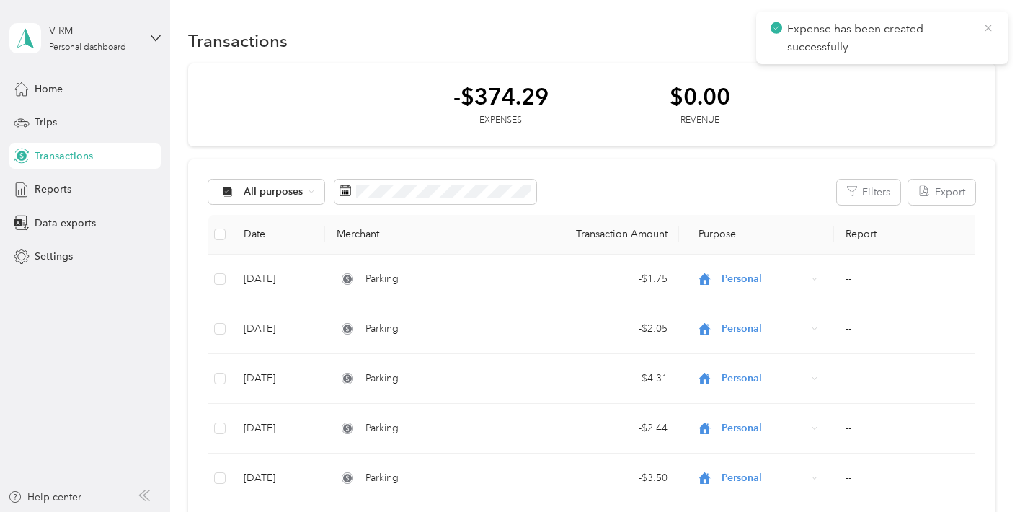
click at [985, 22] on icon at bounding box center [988, 28] width 12 height 13
click at [981, 37] on button "New" at bounding box center [968, 40] width 53 height 25
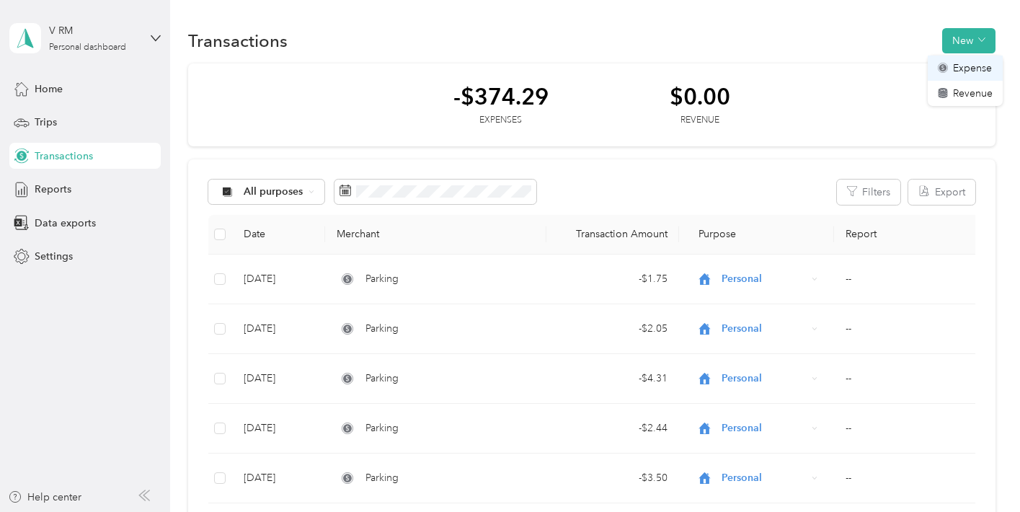
click at [970, 79] on li "Expense" at bounding box center [964, 67] width 75 height 25
click at [953, 66] on span "Expense" at bounding box center [972, 68] width 39 height 15
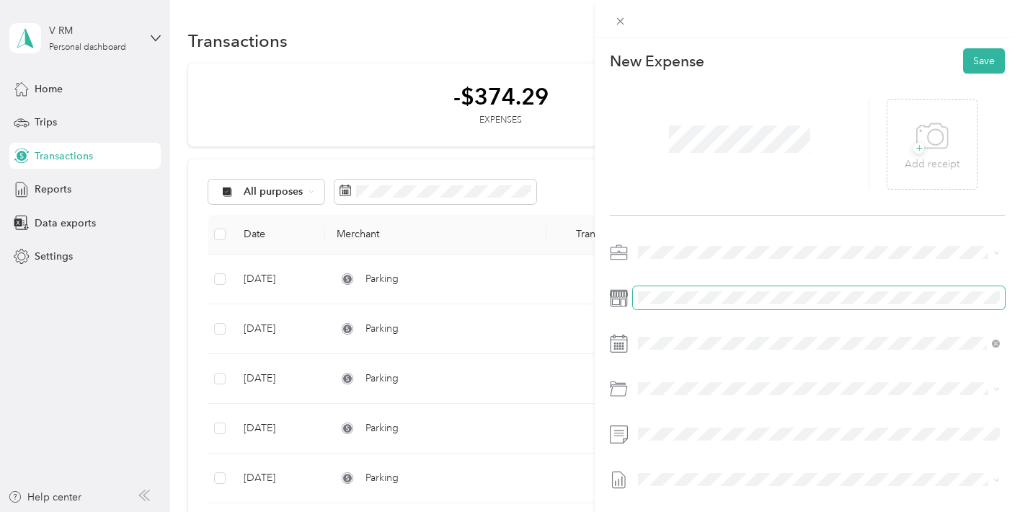
click at [743, 306] on span at bounding box center [819, 297] width 372 height 23
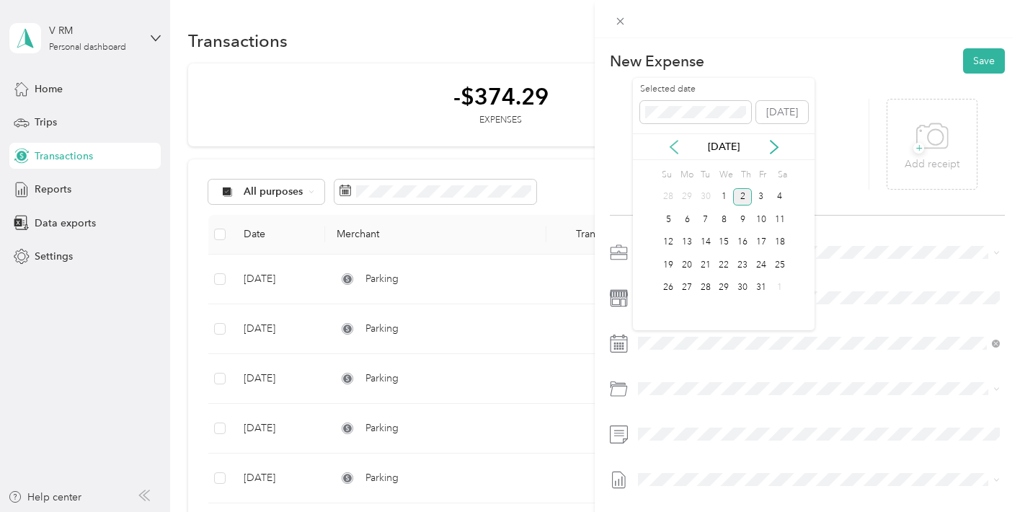
click at [674, 143] on icon at bounding box center [674, 147] width 14 height 14
click at [746, 238] on div "18" at bounding box center [742, 242] width 19 height 18
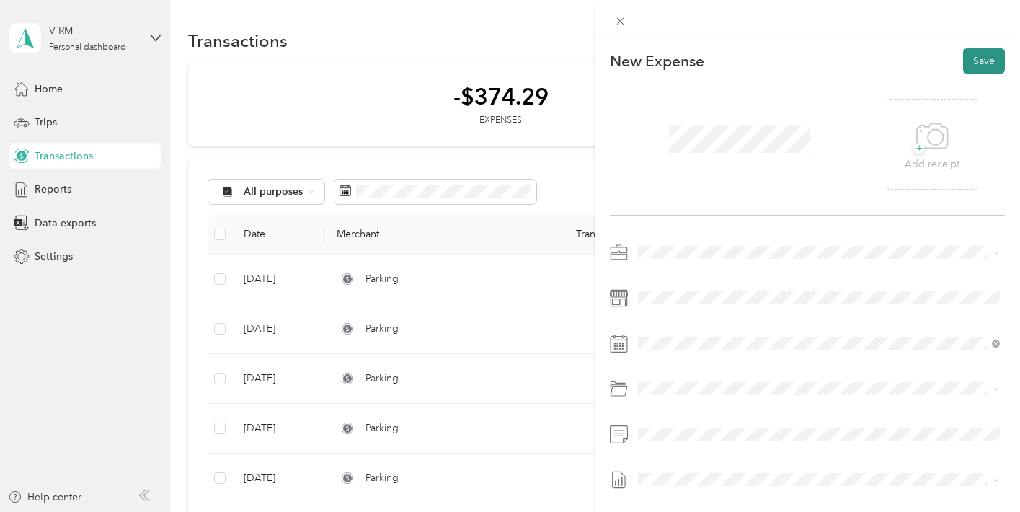
click at [989, 54] on button "Save" at bounding box center [984, 60] width 42 height 25
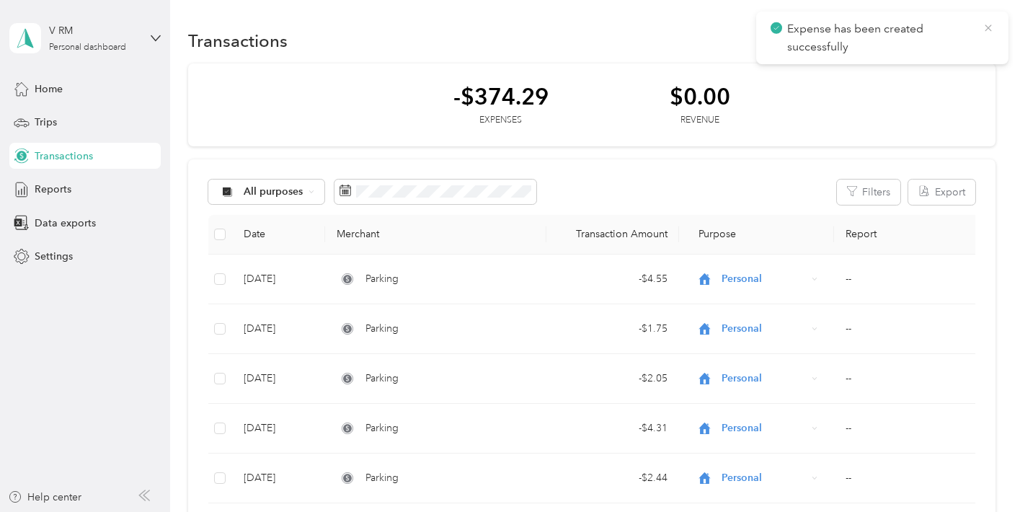
click at [983, 25] on icon at bounding box center [988, 28] width 12 height 13
click at [972, 35] on button "New" at bounding box center [968, 40] width 53 height 25
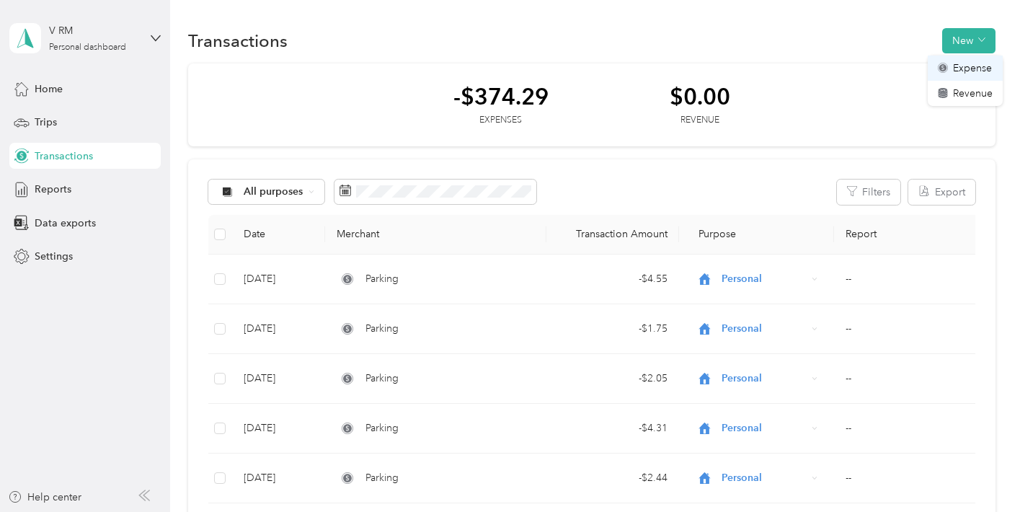
click at [962, 66] on span "Expense" at bounding box center [972, 68] width 39 height 15
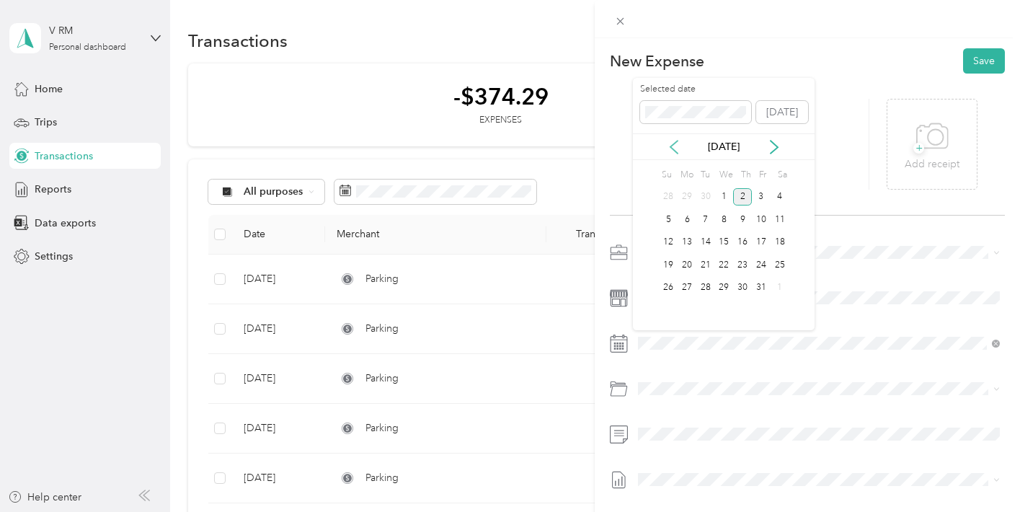
click at [675, 147] on icon at bounding box center [674, 147] width 14 height 14
click at [745, 239] on div "18" at bounding box center [742, 242] width 19 height 18
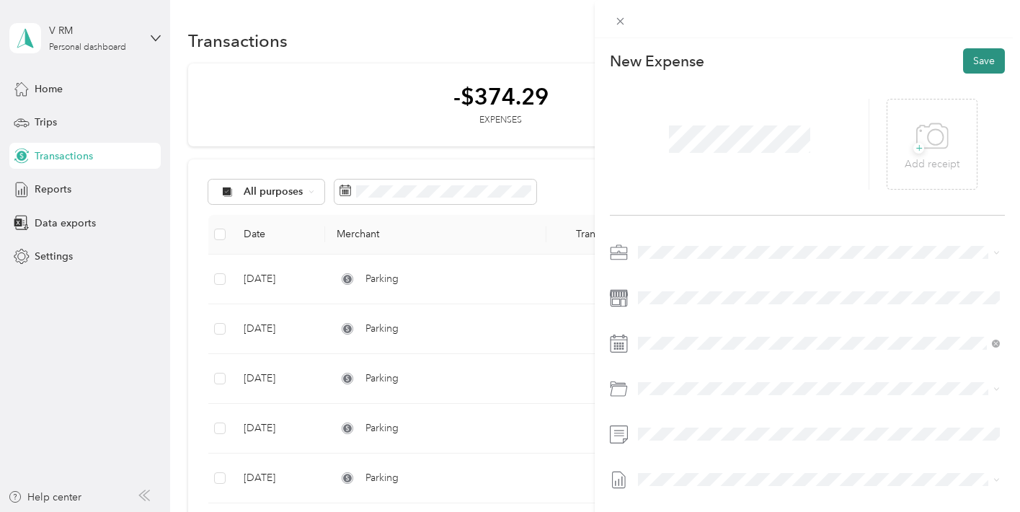
click at [990, 61] on button "Save" at bounding box center [984, 60] width 42 height 25
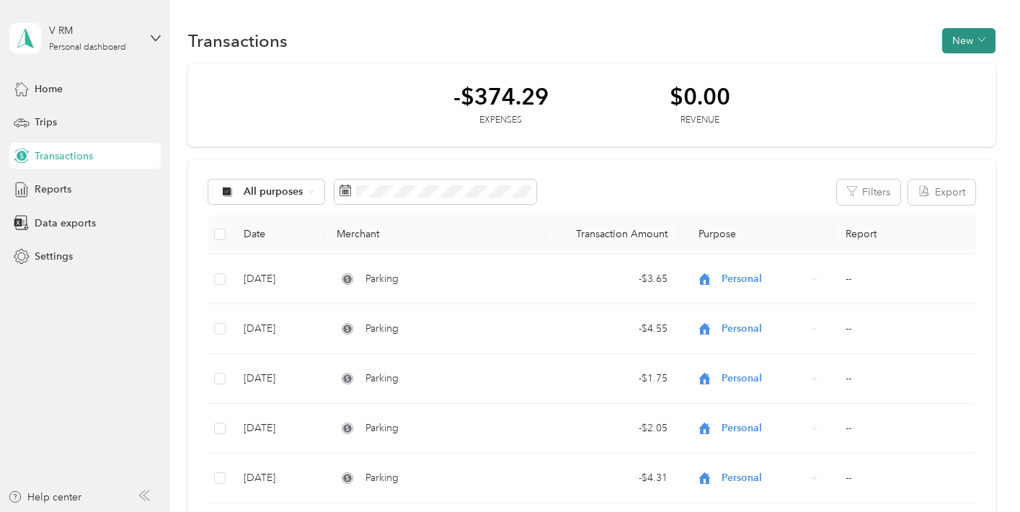
click at [963, 39] on button "New" at bounding box center [968, 40] width 53 height 25
click at [956, 66] on span "Expense" at bounding box center [972, 68] width 39 height 15
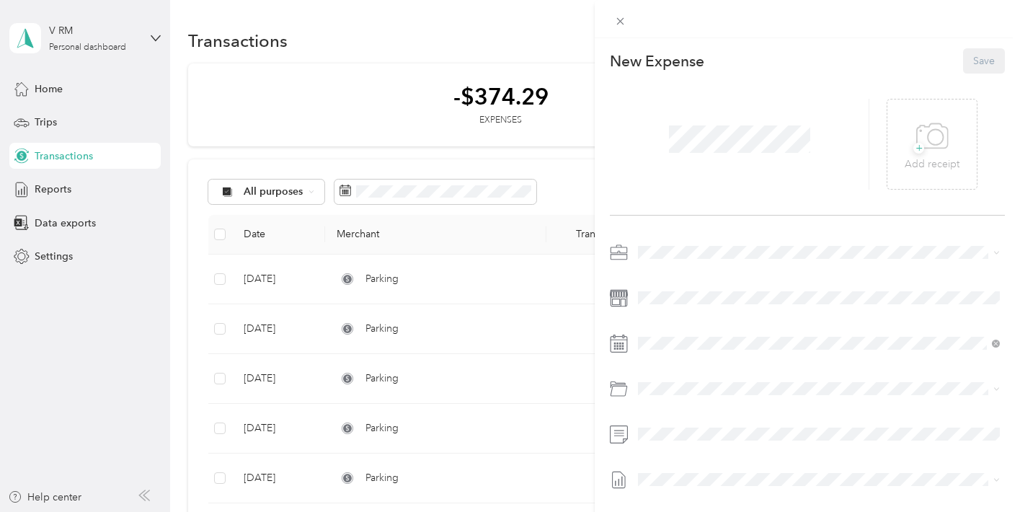
click at [778, 153] on span at bounding box center [739, 138] width 151 height 37
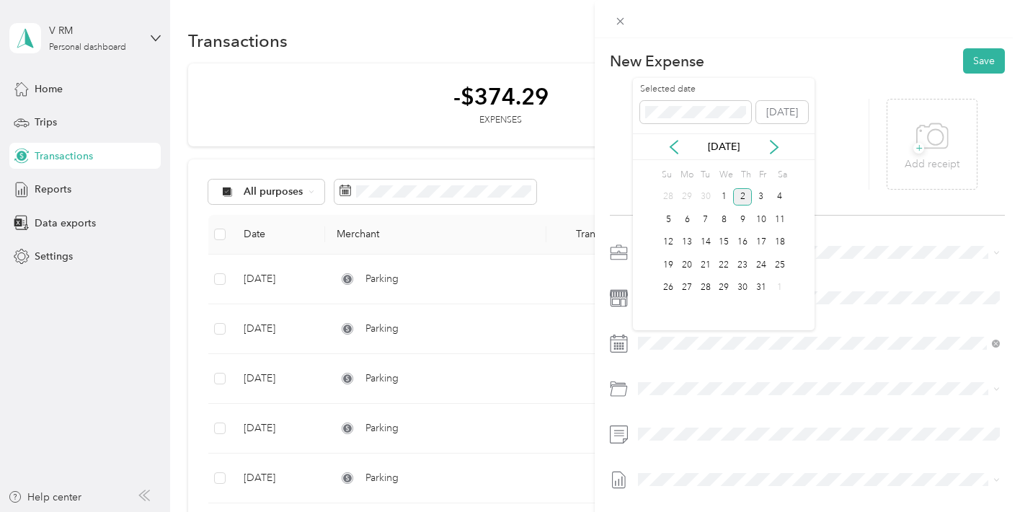
click at [674, 135] on div "[DATE]" at bounding box center [724, 146] width 182 height 27
click at [674, 149] on icon at bounding box center [673, 147] width 7 height 13
click at [686, 265] on div "22" at bounding box center [686, 265] width 19 height 18
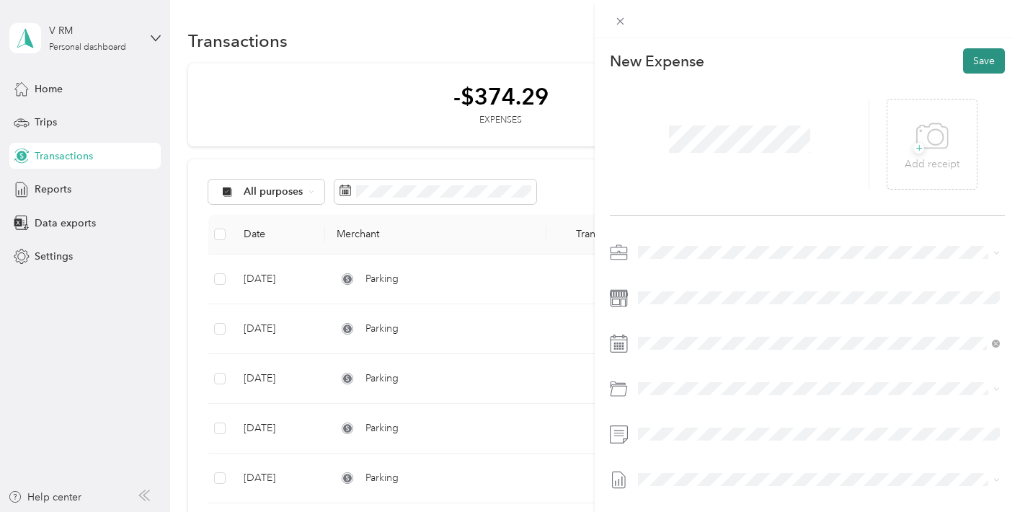
click at [993, 64] on button "Save" at bounding box center [984, 60] width 42 height 25
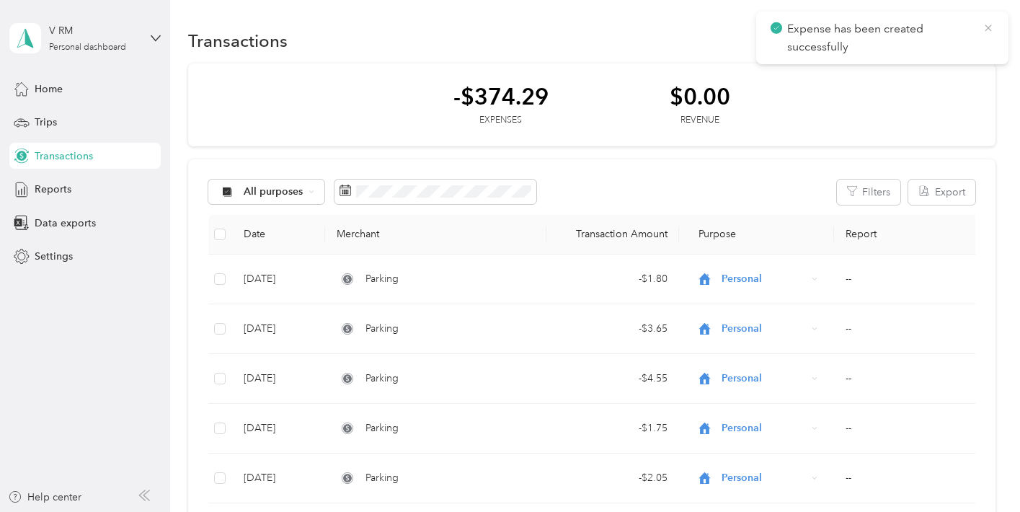
click at [990, 27] on icon at bounding box center [988, 28] width 12 height 13
click at [990, 28] on button "New" at bounding box center [968, 40] width 53 height 25
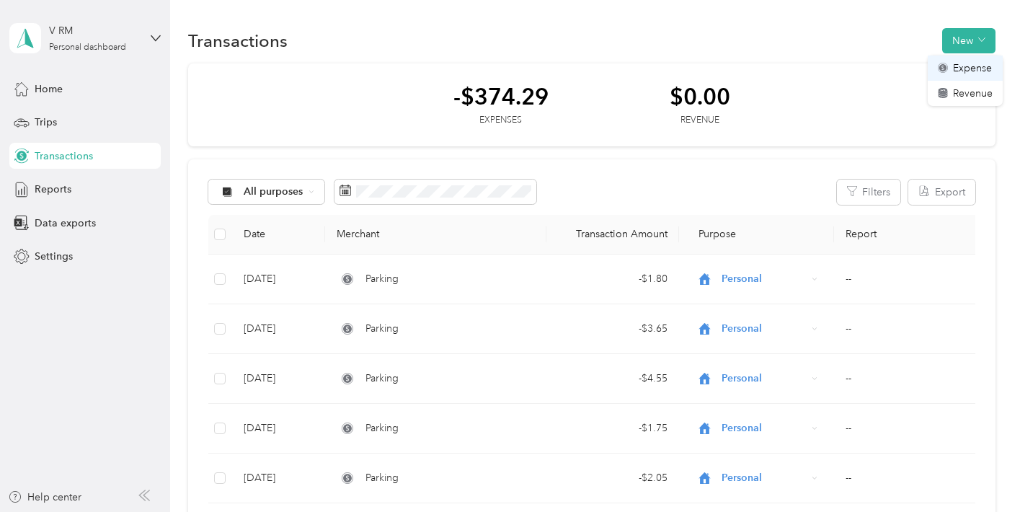
click at [974, 69] on span "Expense" at bounding box center [972, 68] width 39 height 15
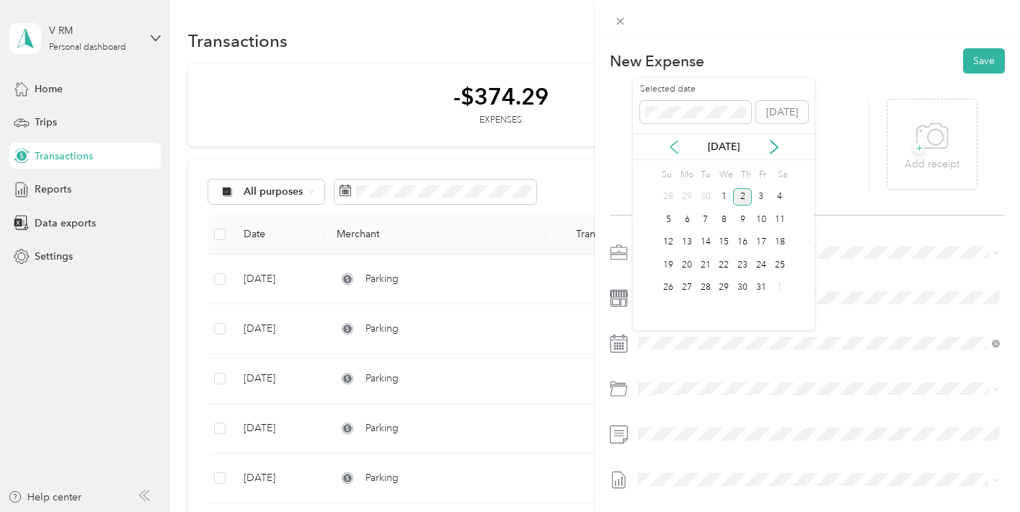
click at [672, 146] on icon at bounding box center [674, 147] width 14 height 14
click at [688, 263] on div "22" at bounding box center [686, 265] width 19 height 18
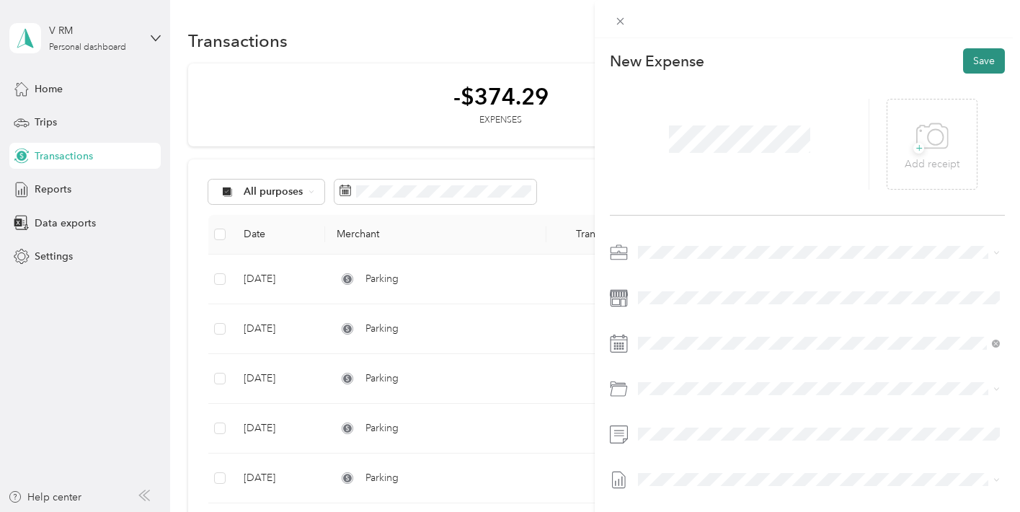
click at [986, 57] on button "Save" at bounding box center [984, 60] width 42 height 25
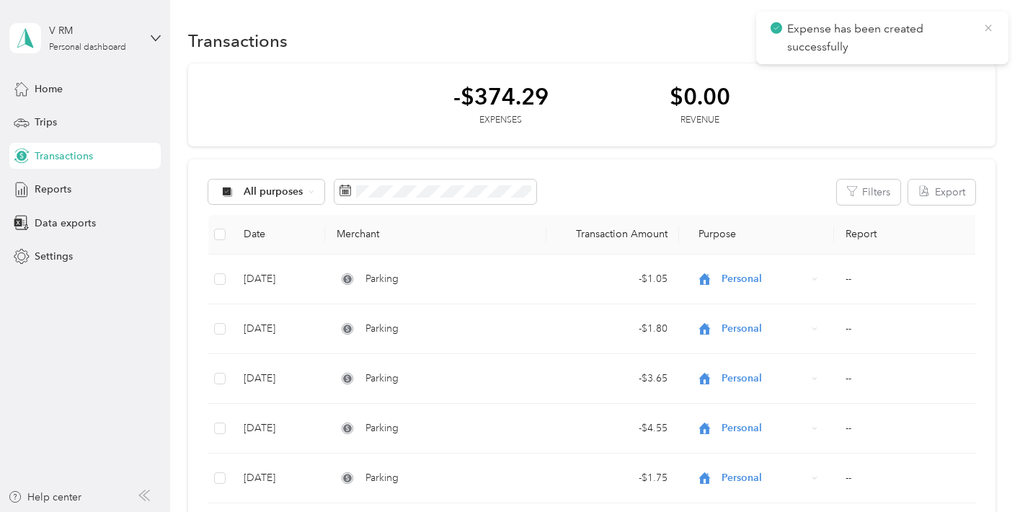
click at [987, 27] on icon at bounding box center [988, 28] width 12 height 13
click at [982, 46] on button "New" at bounding box center [968, 40] width 53 height 25
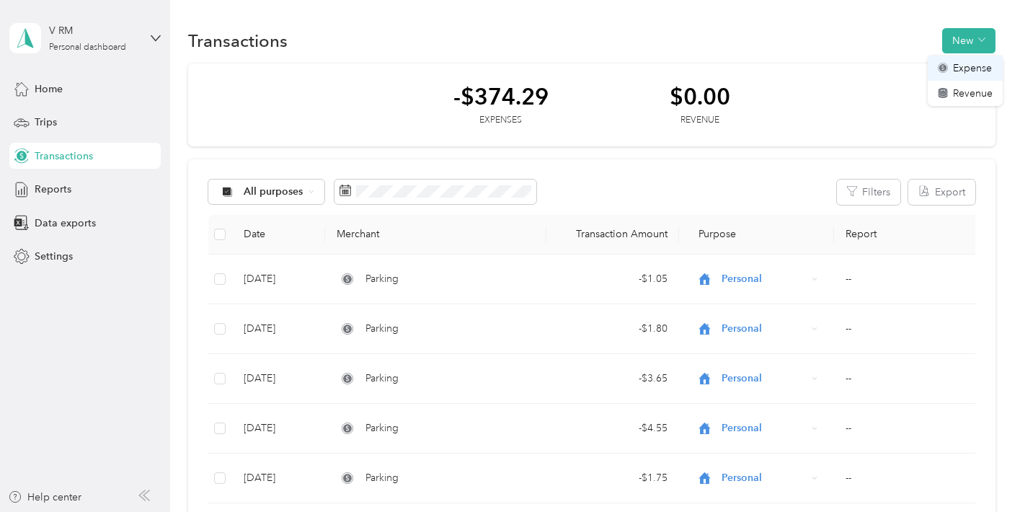
click at [963, 71] on span "Expense" at bounding box center [972, 68] width 39 height 15
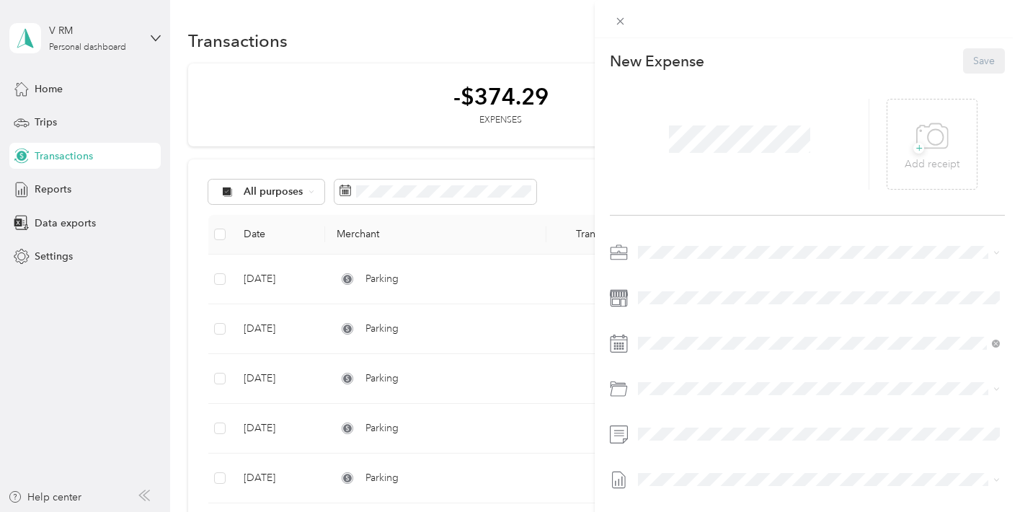
click at [790, 154] on span at bounding box center [739, 138] width 151 height 37
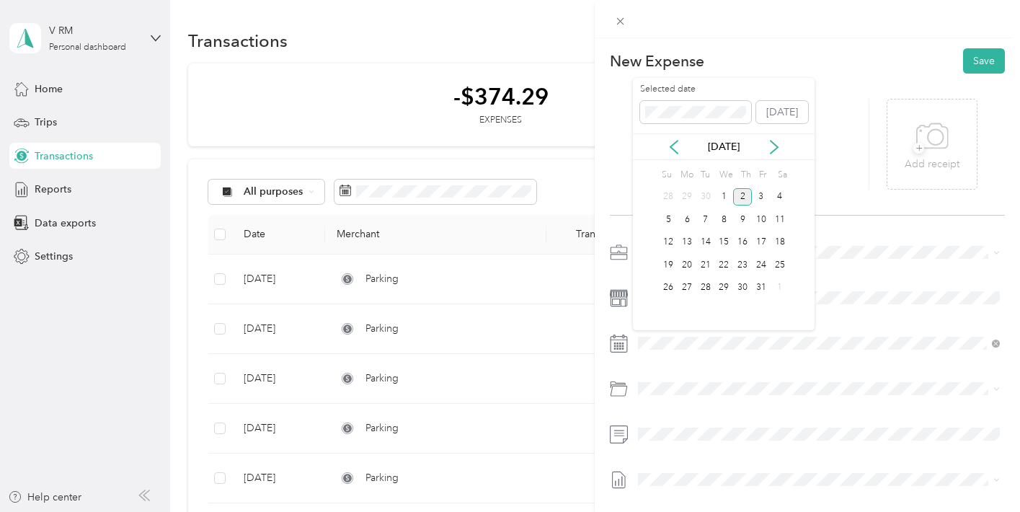
click at [679, 157] on div "[DATE]" at bounding box center [724, 146] width 182 height 27
click at [679, 150] on icon at bounding box center [674, 147] width 14 height 14
click at [703, 266] on div "23" at bounding box center [705, 265] width 19 height 18
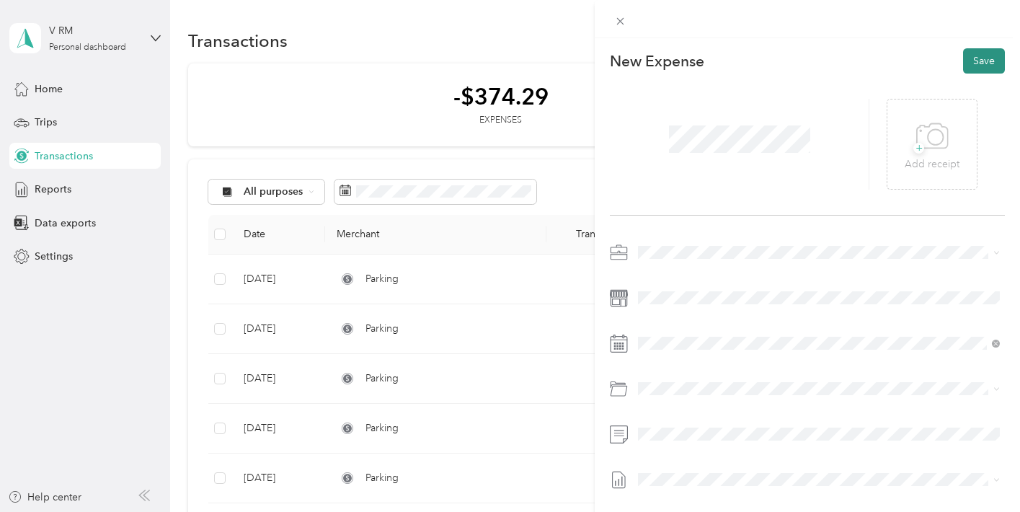
click at [975, 63] on button "Save" at bounding box center [984, 60] width 42 height 25
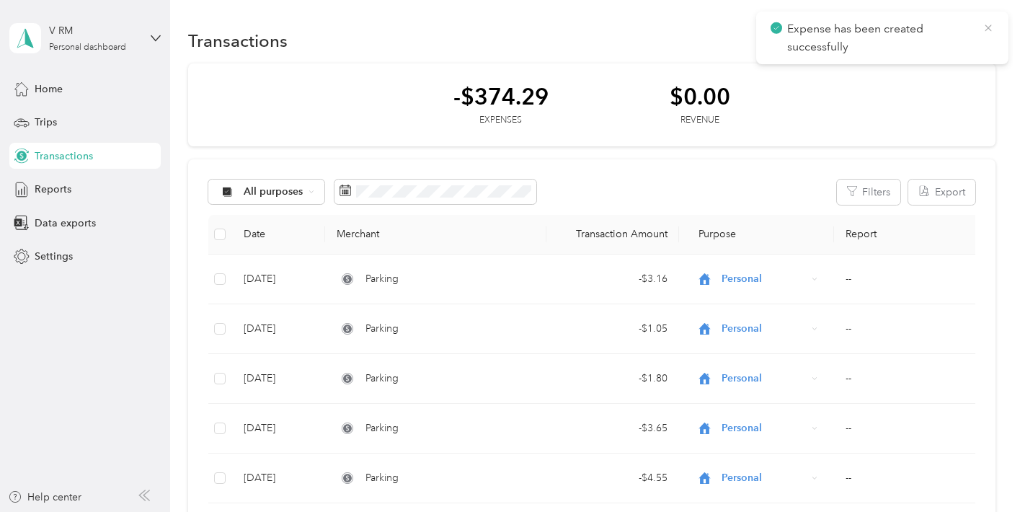
click at [991, 28] on icon at bounding box center [988, 28] width 12 height 13
click at [971, 40] on button "New" at bounding box center [968, 40] width 53 height 25
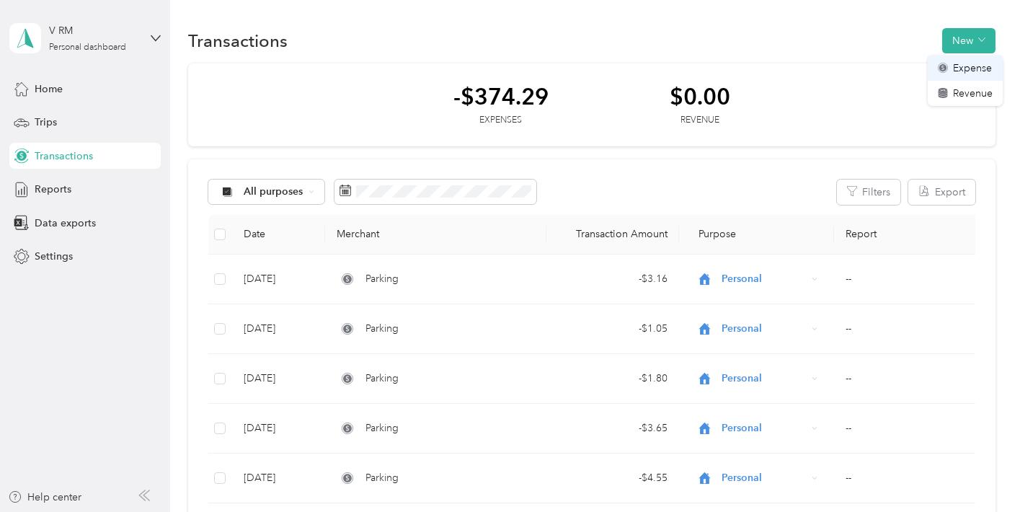
click at [961, 67] on span "Expense" at bounding box center [972, 68] width 39 height 15
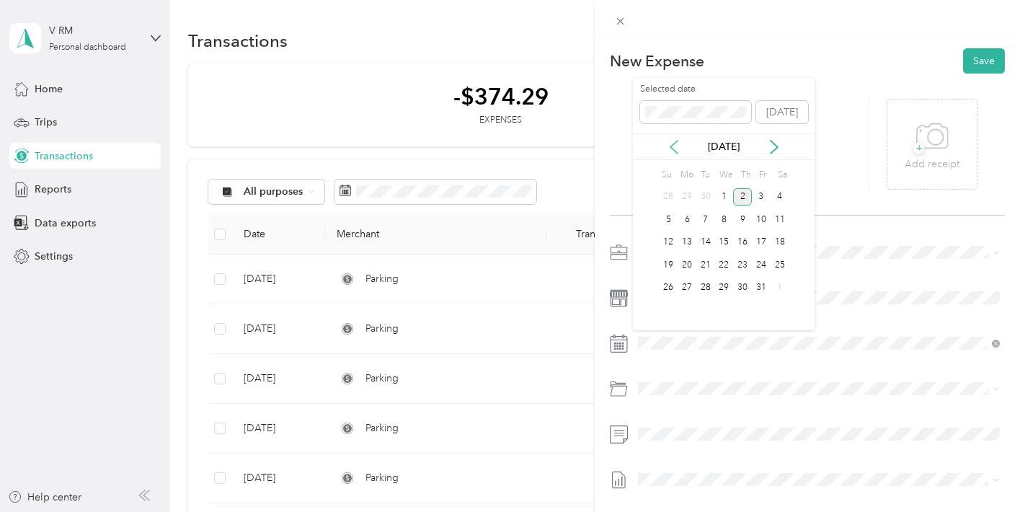
click at [674, 146] on icon at bounding box center [674, 147] width 14 height 14
click at [704, 262] on div "23" at bounding box center [705, 265] width 19 height 18
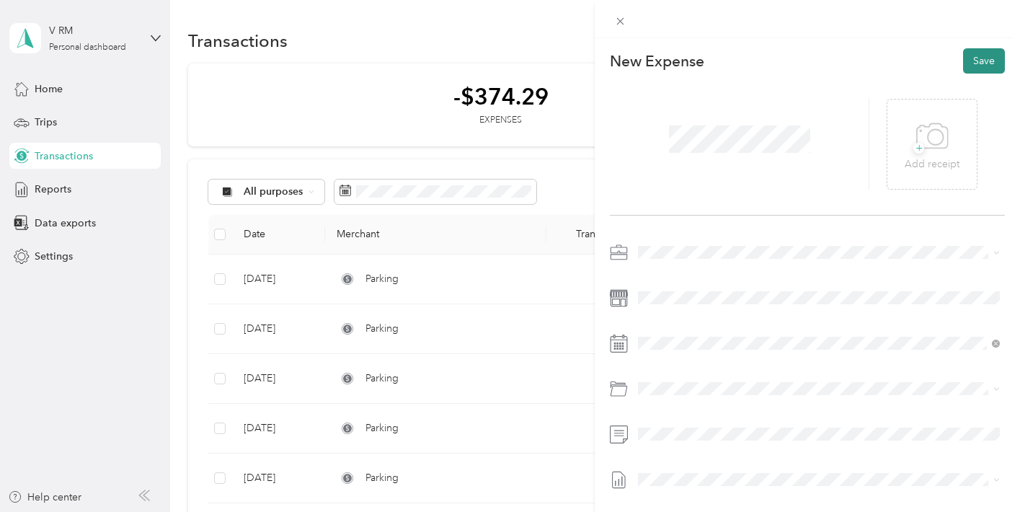
click at [988, 50] on button "Save" at bounding box center [984, 60] width 42 height 25
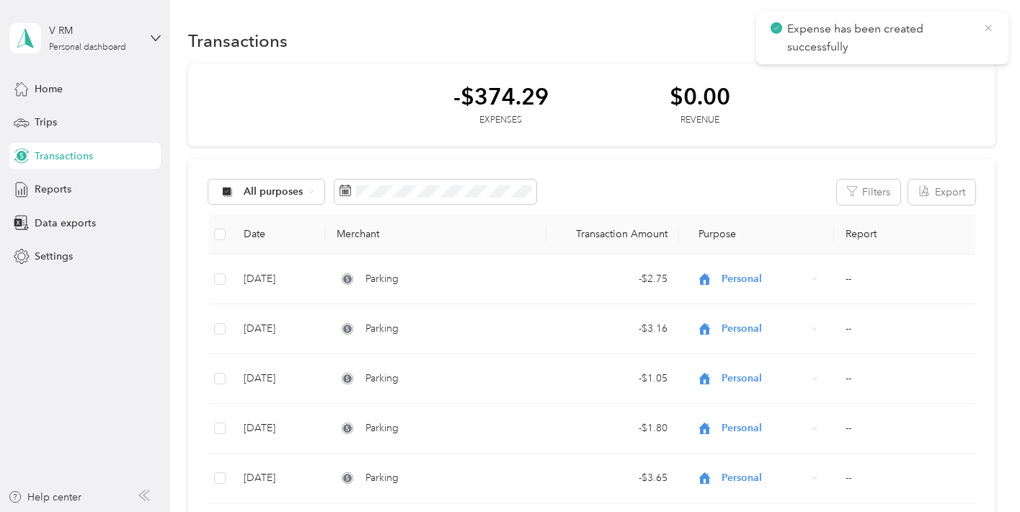
click at [990, 23] on icon at bounding box center [988, 28] width 12 height 13
click at [979, 45] on button "New" at bounding box center [968, 40] width 53 height 25
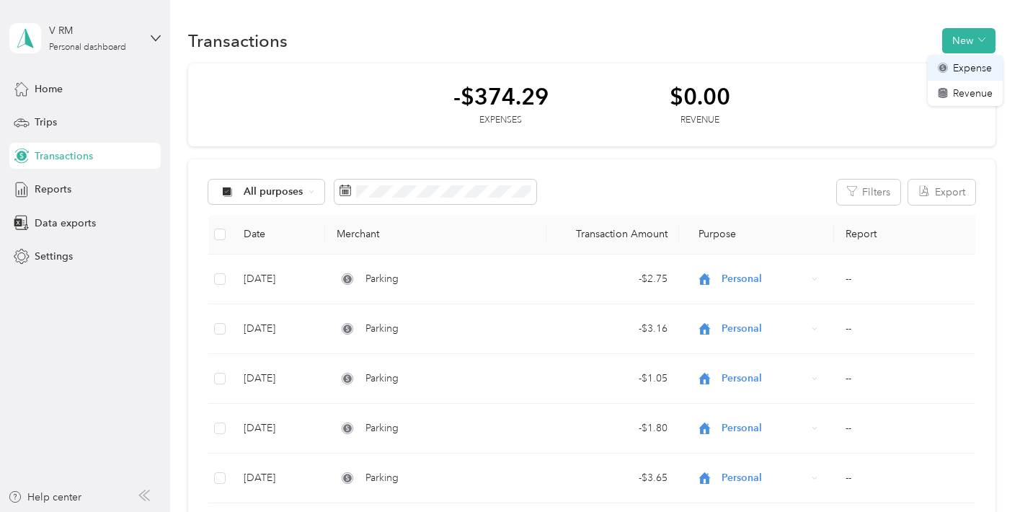
click at [973, 63] on span "Expense" at bounding box center [972, 68] width 39 height 15
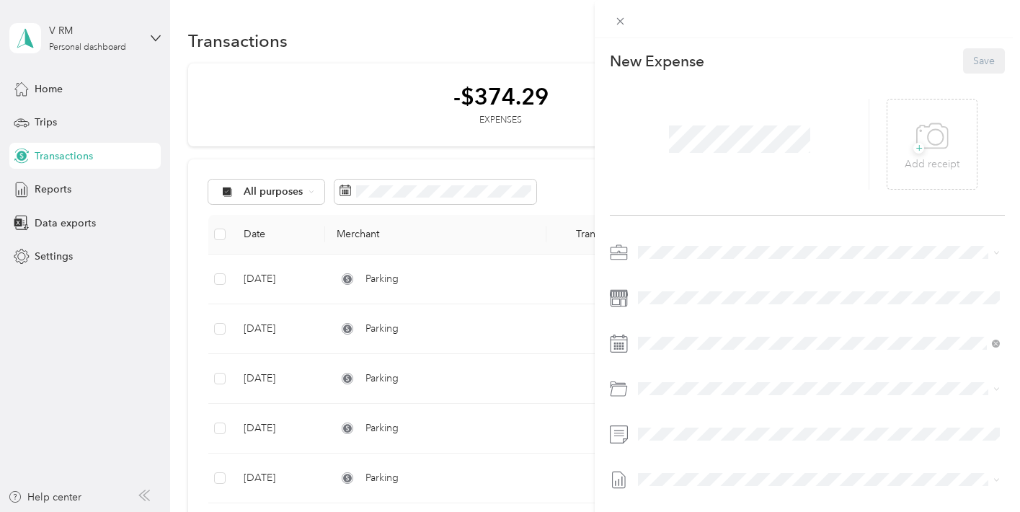
click at [777, 124] on span at bounding box center [739, 138] width 151 height 37
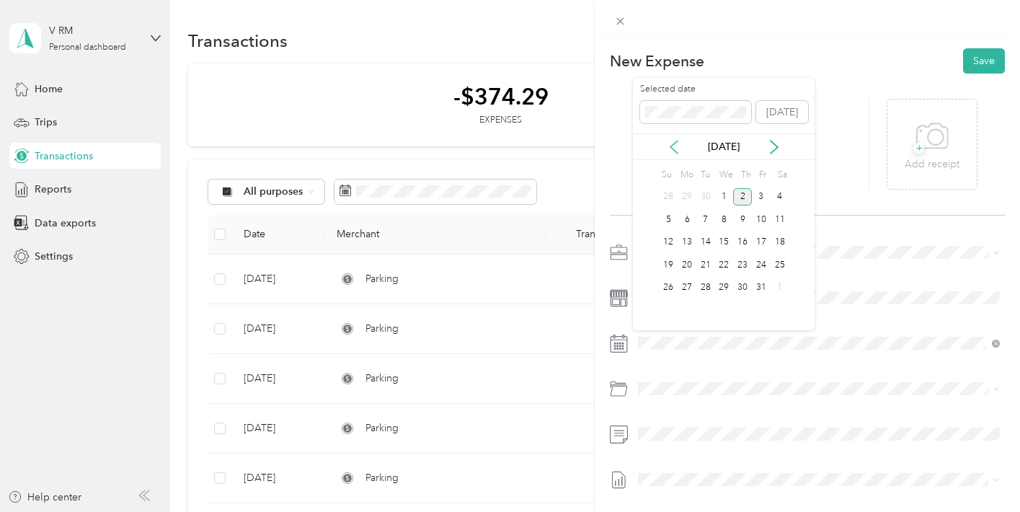
click at [679, 149] on icon at bounding box center [674, 147] width 14 height 14
click at [727, 264] on div "24" at bounding box center [724, 265] width 19 height 18
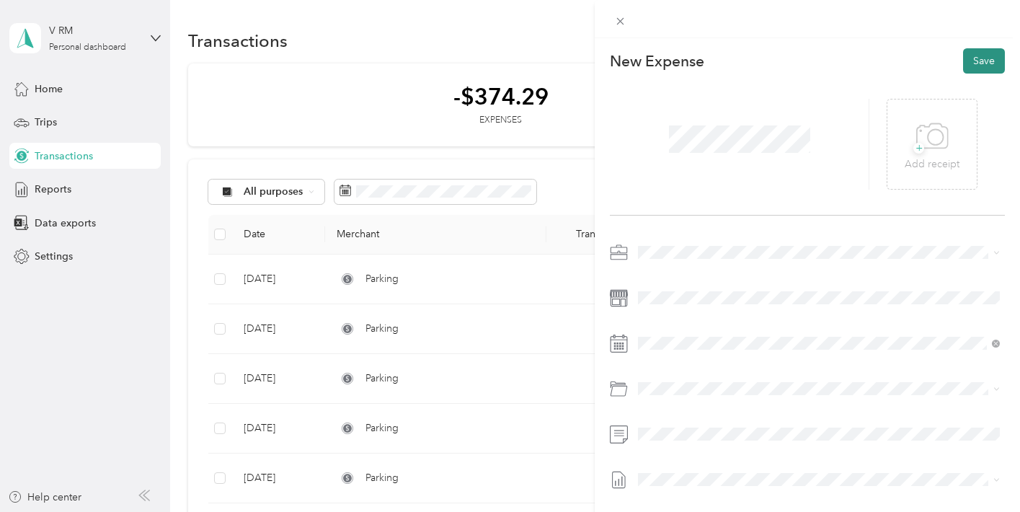
click at [1002, 58] on button "Save" at bounding box center [984, 60] width 42 height 25
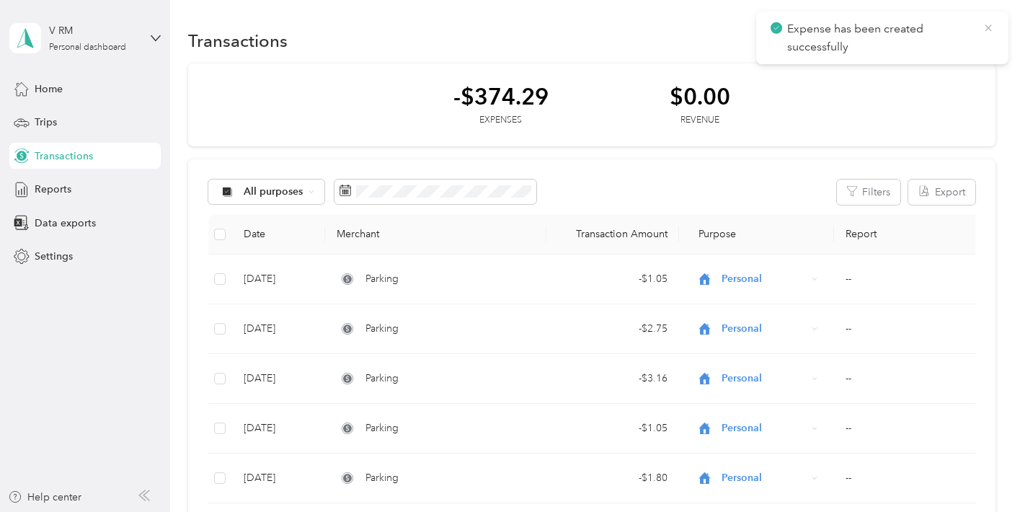
click at [989, 30] on icon at bounding box center [987, 28] width 6 height 6
click at [989, 30] on button "New" at bounding box center [968, 40] width 53 height 25
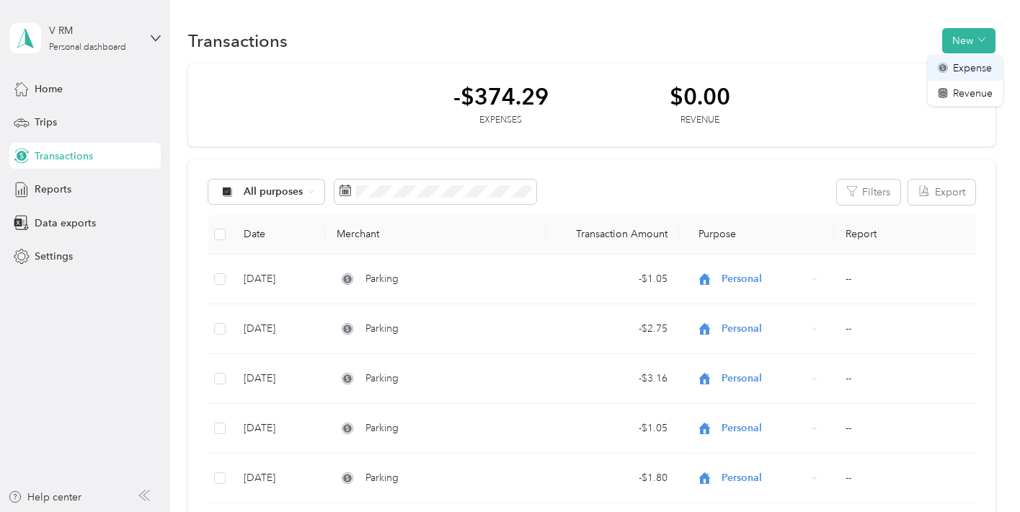
click at [978, 55] on li "Expense" at bounding box center [964, 67] width 75 height 25
click at [967, 66] on span "Expense" at bounding box center [972, 68] width 39 height 15
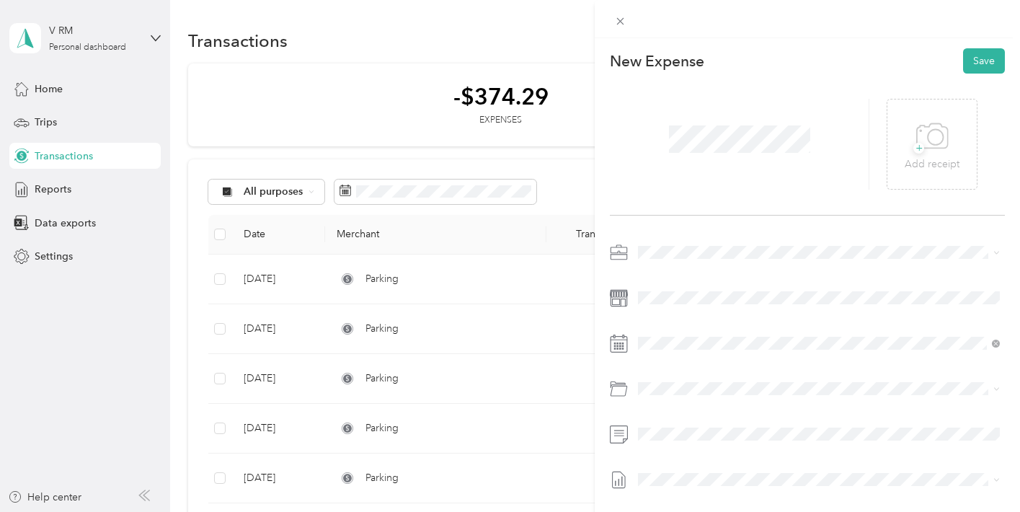
click at [714, 358] on div at bounding box center [807, 392] width 395 height 303
click at [677, 149] on icon at bounding box center [674, 147] width 14 height 14
drag, startPoint x: 756, startPoint y: 269, endPoint x: 739, endPoint y: 268, distance: 16.6
click at [739, 268] on div "21 22 23 24 25 26 27" at bounding box center [724, 265] width 130 height 23
click at [739, 268] on div "25" at bounding box center [742, 265] width 19 height 18
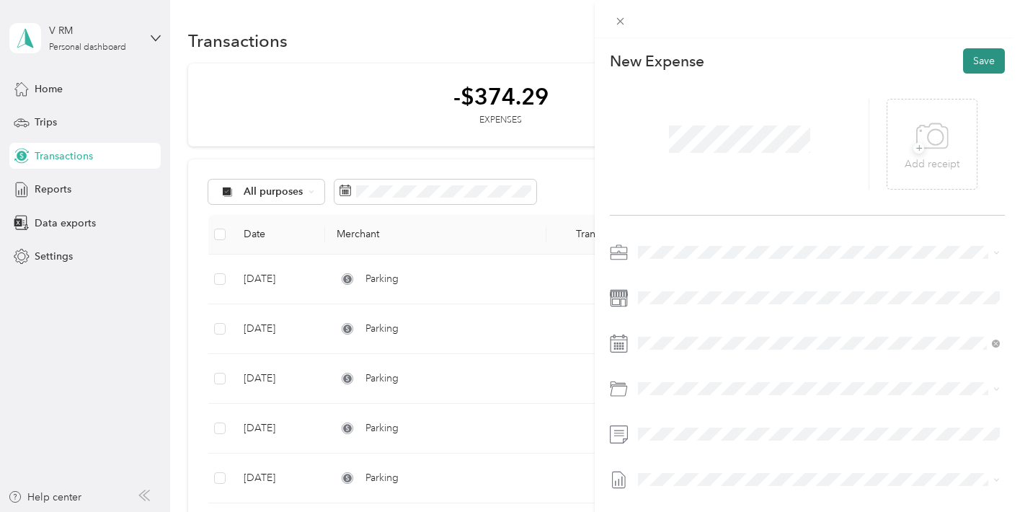
click at [980, 65] on button "Save" at bounding box center [984, 60] width 42 height 25
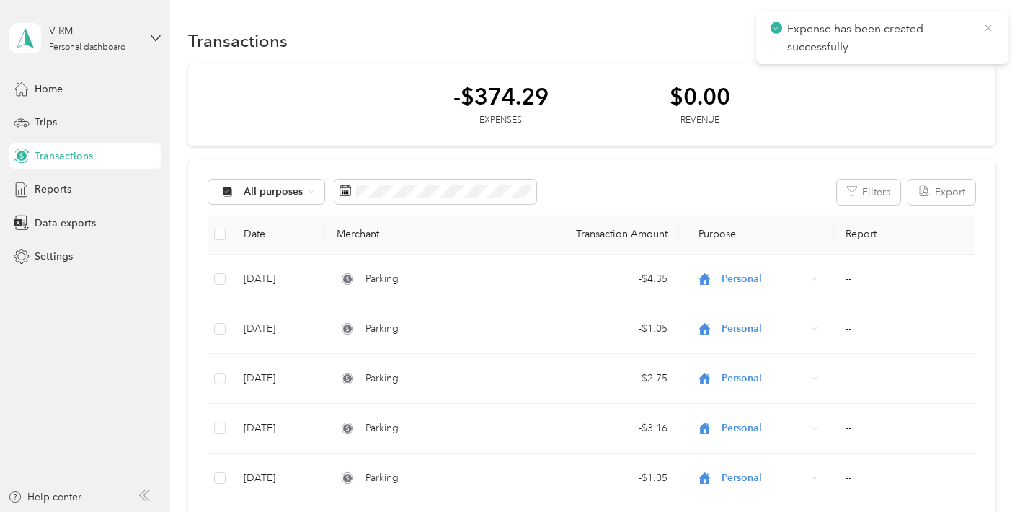
click at [989, 25] on icon at bounding box center [988, 28] width 12 height 13
click at [985, 35] on span "button" at bounding box center [981, 41] width 7 height 12
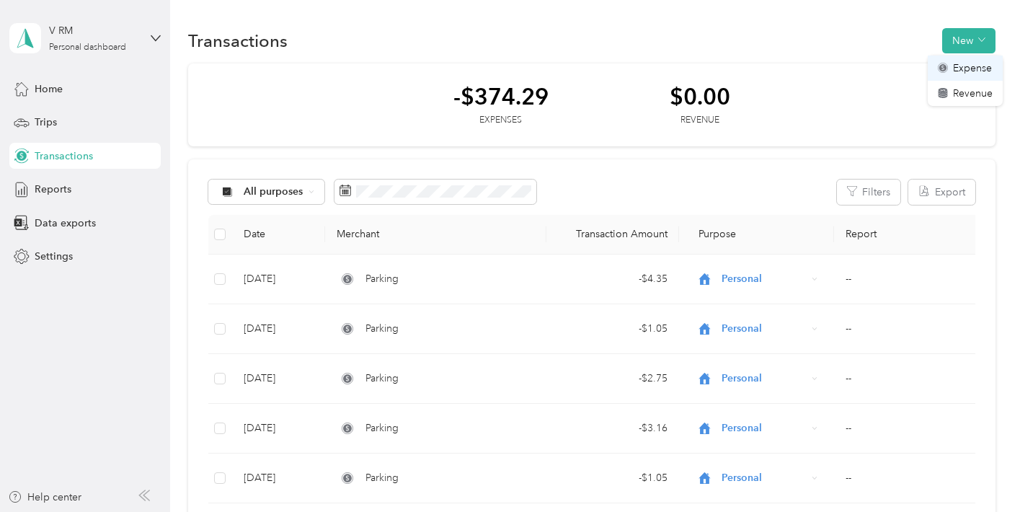
click at [977, 71] on span "Expense" at bounding box center [972, 68] width 39 height 15
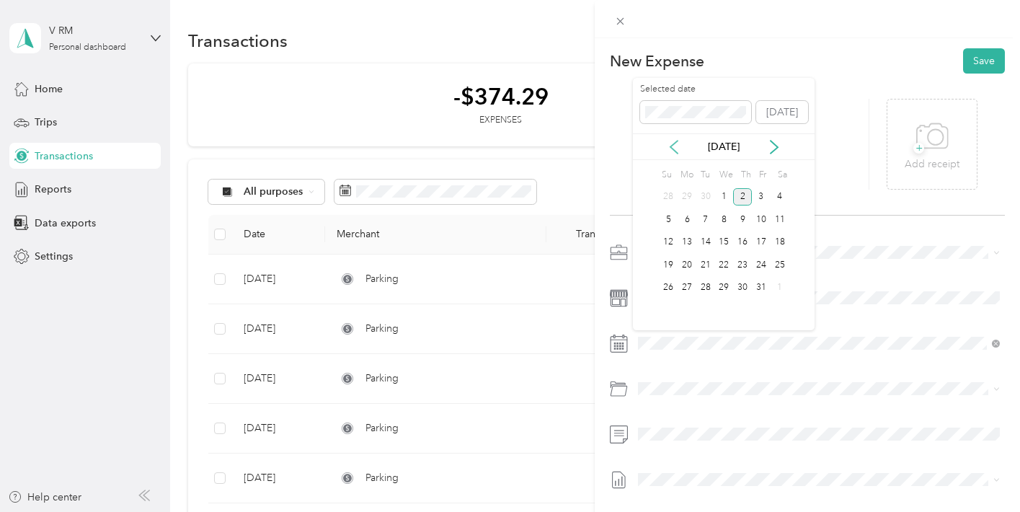
click at [669, 145] on icon at bounding box center [674, 147] width 14 height 14
click at [742, 264] on div "25" at bounding box center [742, 265] width 19 height 18
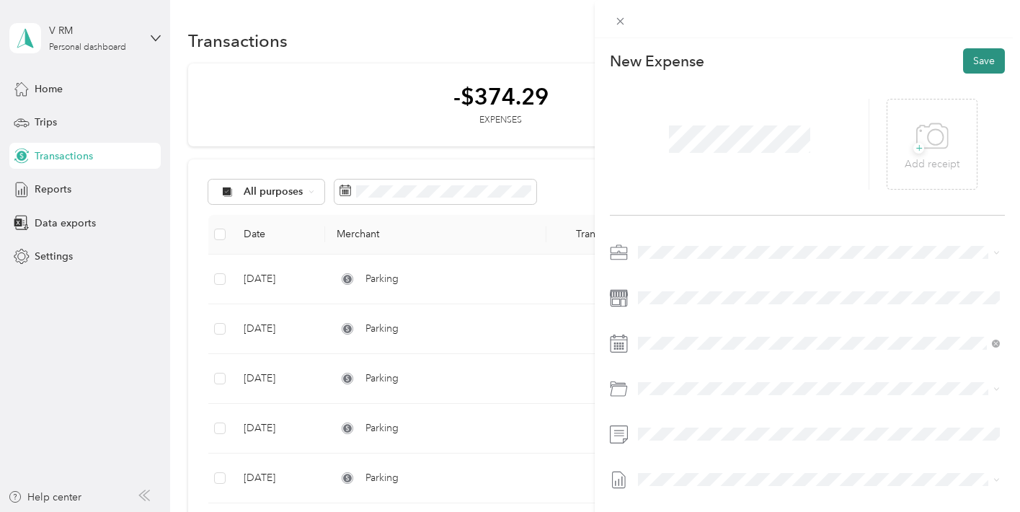
click at [994, 52] on button "Save" at bounding box center [984, 60] width 42 height 25
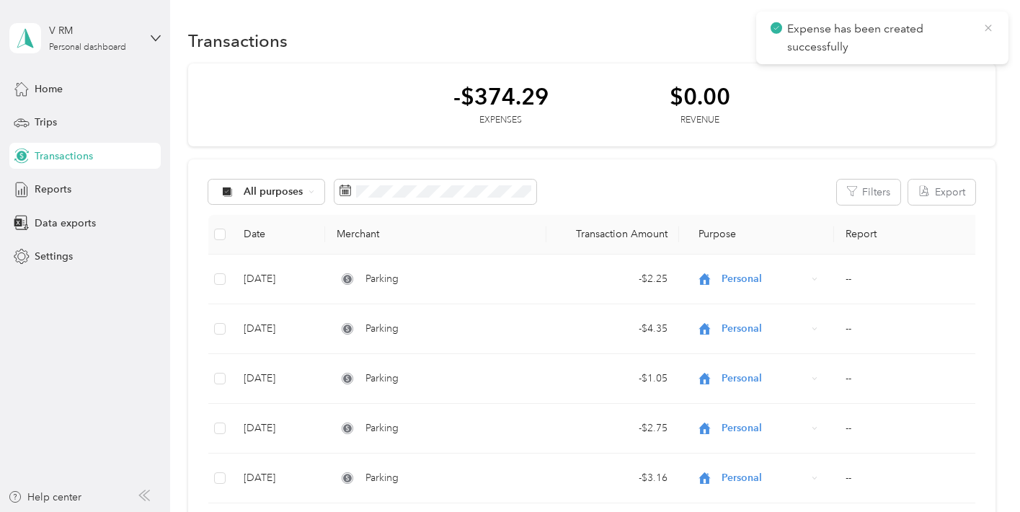
click at [993, 25] on icon at bounding box center [988, 28] width 12 height 13
click at [966, 46] on button "New" at bounding box center [968, 40] width 53 height 25
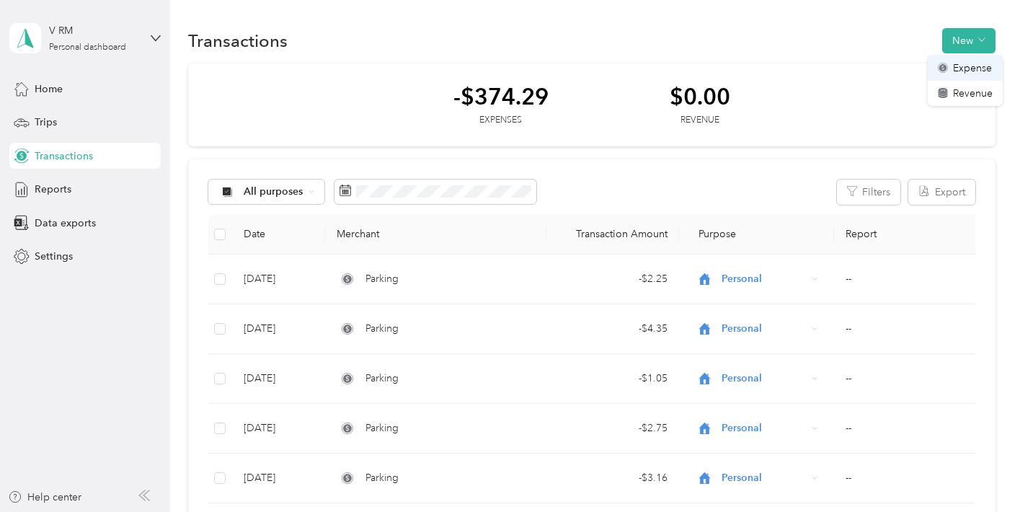
click at [966, 68] on span "Expense" at bounding box center [972, 68] width 39 height 15
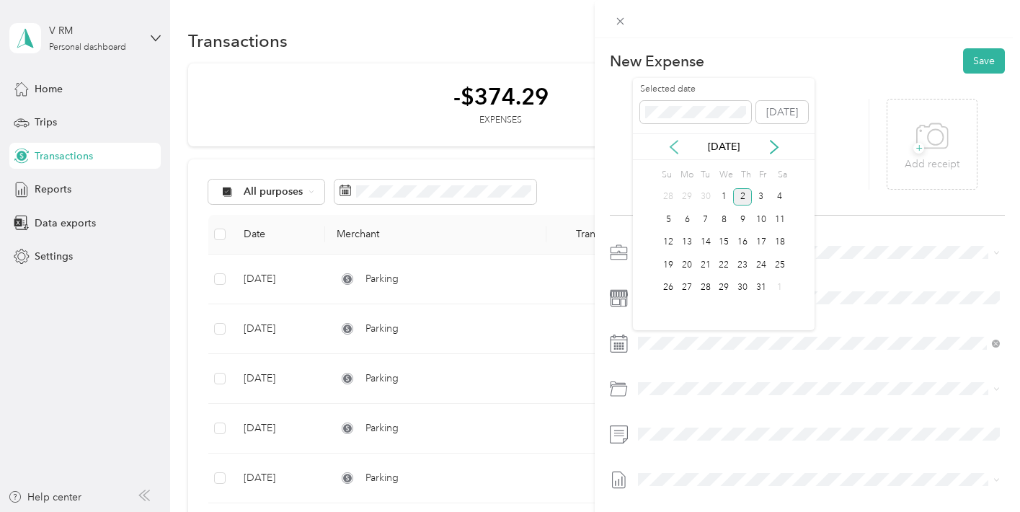
click at [669, 153] on icon at bounding box center [674, 147] width 14 height 14
click at [766, 263] on div "26" at bounding box center [761, 265] width 19 height 18
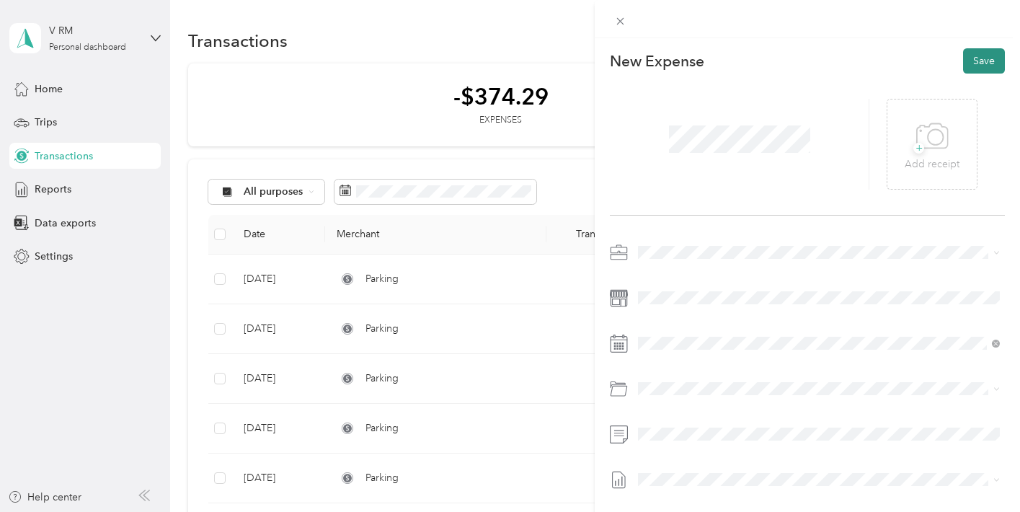
click at [987, 63] on button "Save" at bounding box center [984, 60] width 42 height 25
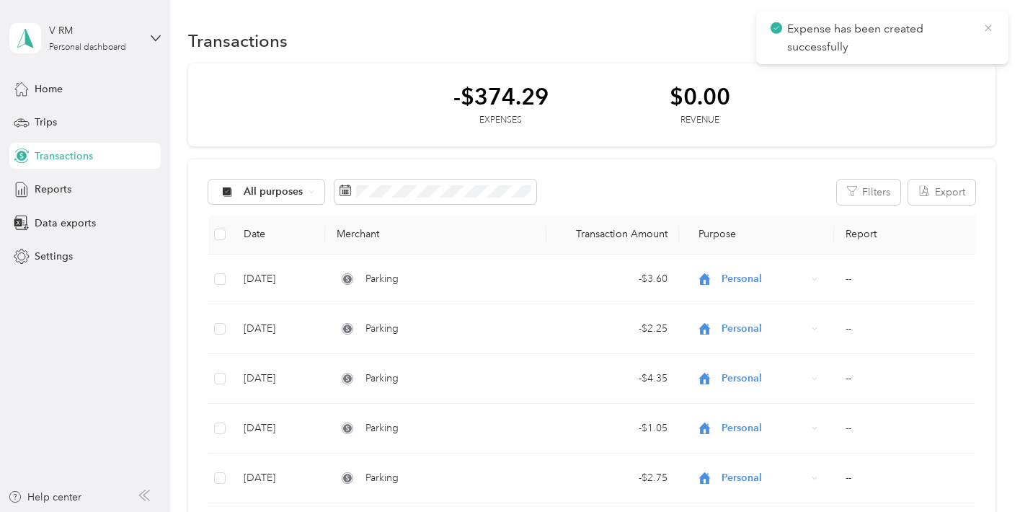
click at [990, 22] on icon at bounding box center [988, 28] width 12 height 13
click at [983, 39] on button "New" at bounding box center [968, 40] width 53 height 25
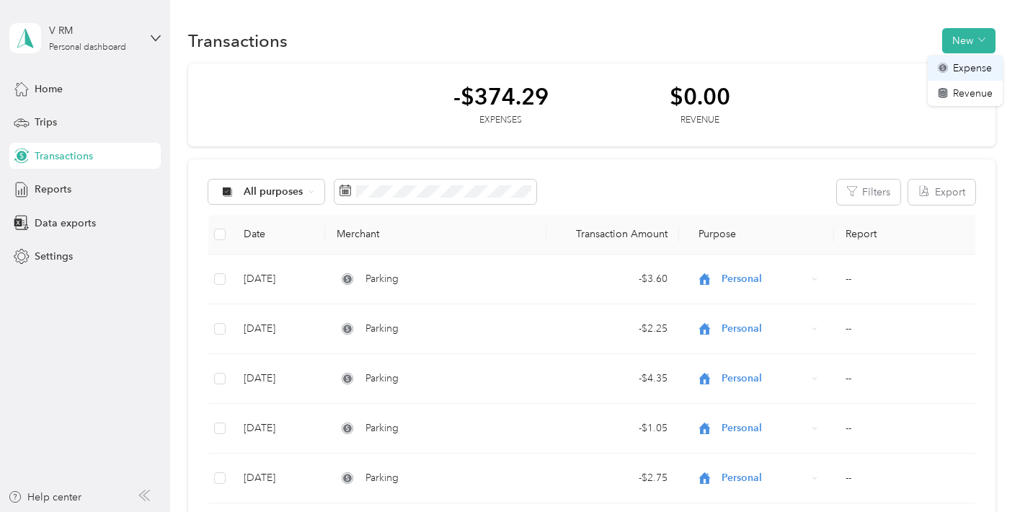
click at [974, 76] on li "Expense" at bounding box center [964, 67] width 75 height 25
click at [964, 68] on span "Expense" at bounding box center [972, 68] width 39 height 15
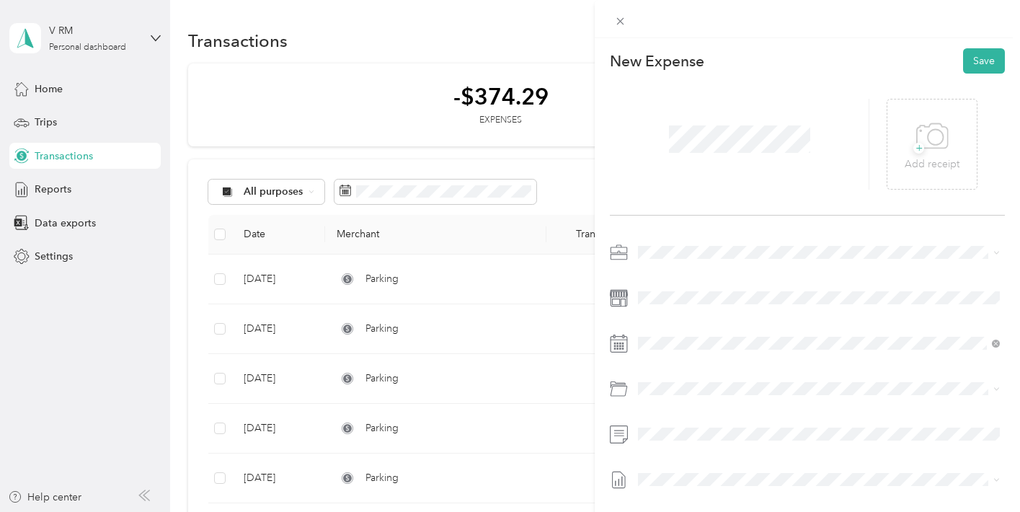
click at [705, 314] on div at bounding box center [807, 392] width 395 height 303
click at [710, 305] on span at bounding box center [819, 297] width 372 height 23
click at [672, 143] on icon at bounding box center [673, 147] width 7 height 13
click at [762, 265] on div "26" at bounding box center [761, 265] width 19 height 18
click at [994, 65] on button "Save" at bounding box center [984, 60] width 42 height 25
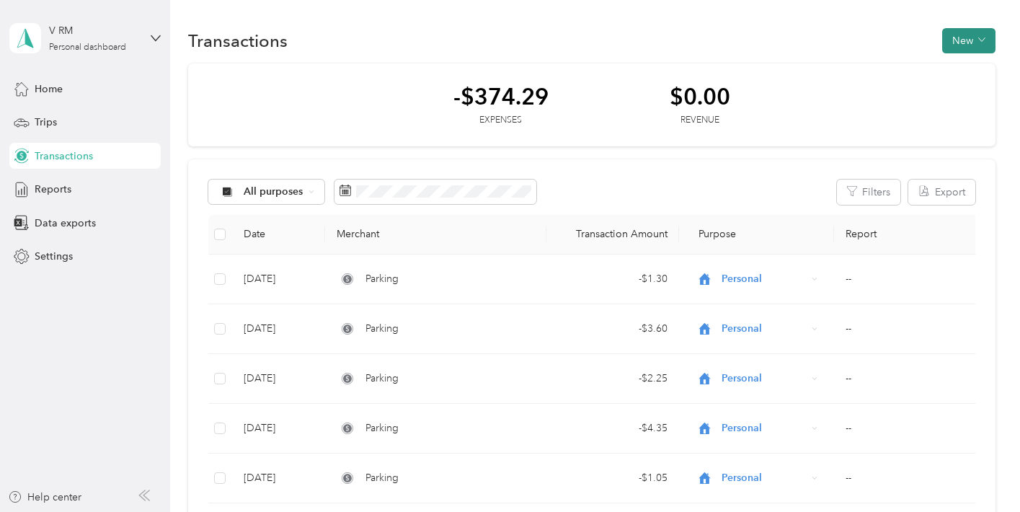
click at [979, 37] on button "New" at bounding box center [968, 40] width 53 height 25
click at [971, 68] on span "Expense" at bounding box center [972, 68] width 39 height 15
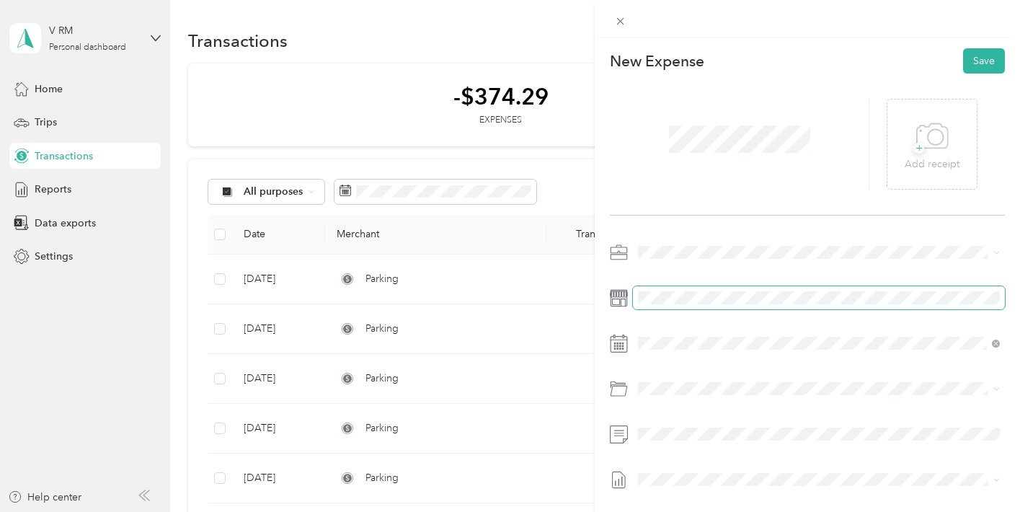
click at [660, 287] on span at bounding box center [819, 297] width 372 height 23
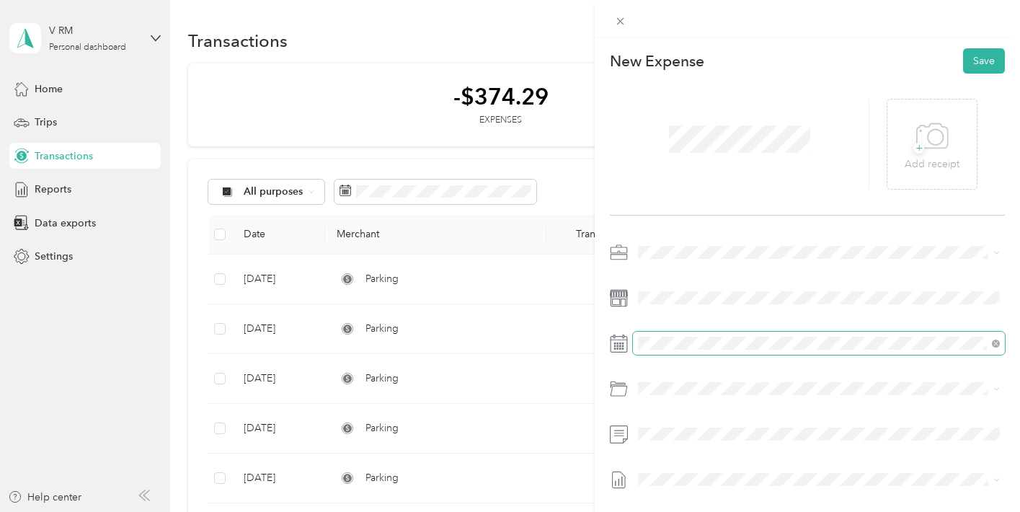
click at [681, 334] on span at bounding box center [819, 342] width 372 height 23
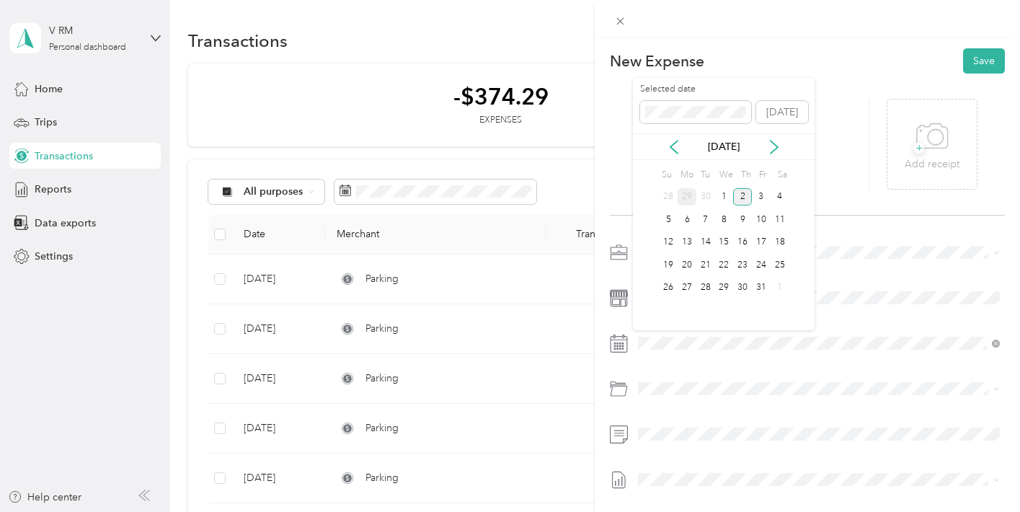
click at [689, 195] on div "29" at bounding box center [686, 197] width 19 height 18
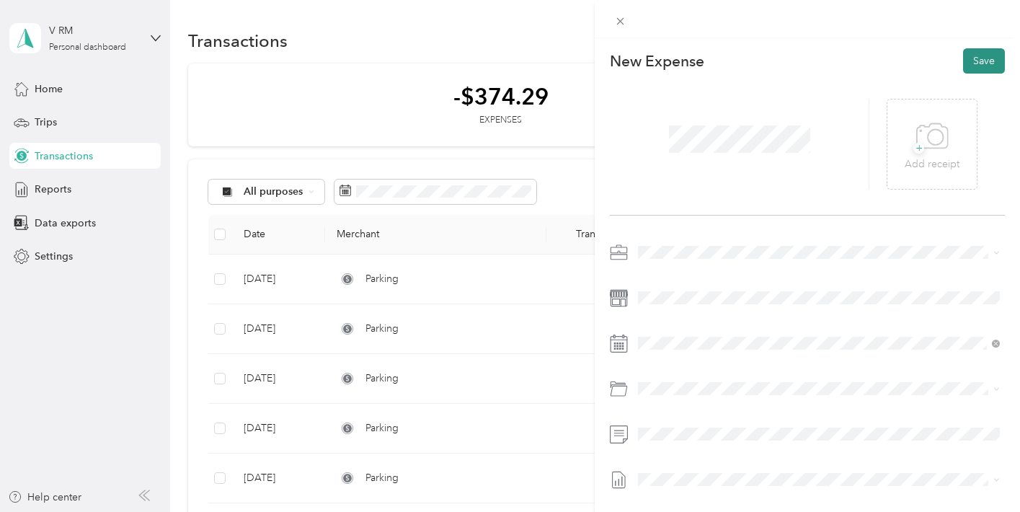
click at [984, 65] on button "Save" at bounding box center [984, 60] width 42 height 25
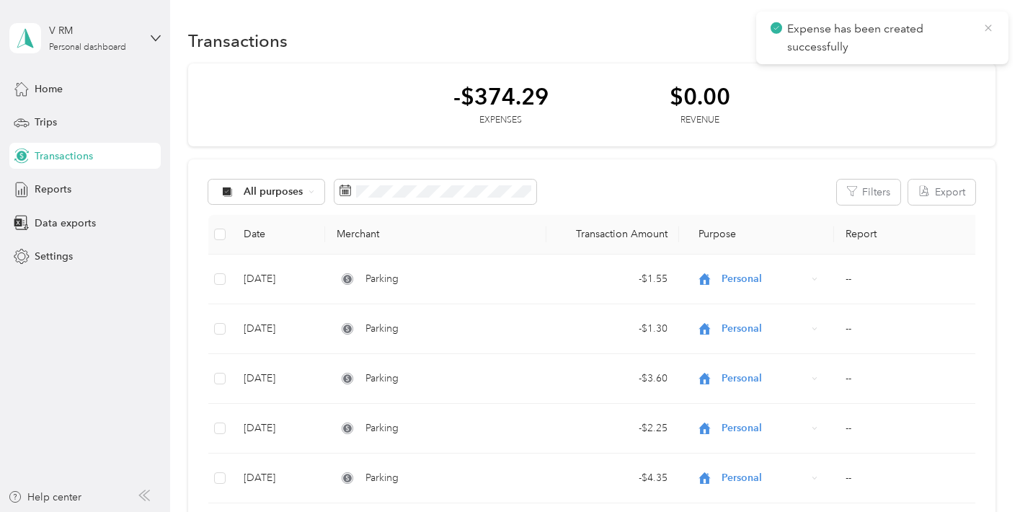
click at [989, 27] on icon at bounding box center [988, 28] width 12 height 13
click at [976, 43] on button "New" at bounding box center [968, 40] width 53 height 25
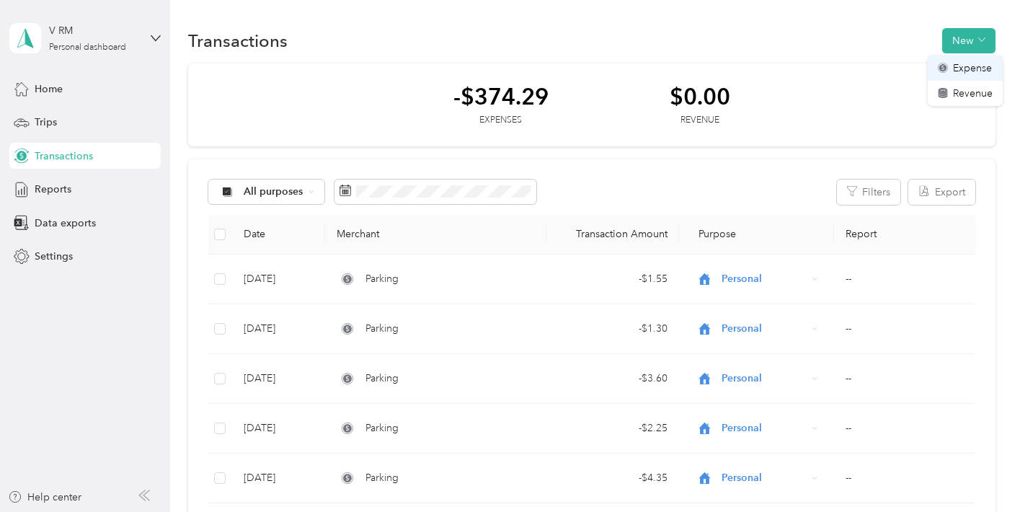
click at [972, 68] on span "Expense" at bounding box center [972, 68] width 39 height 15
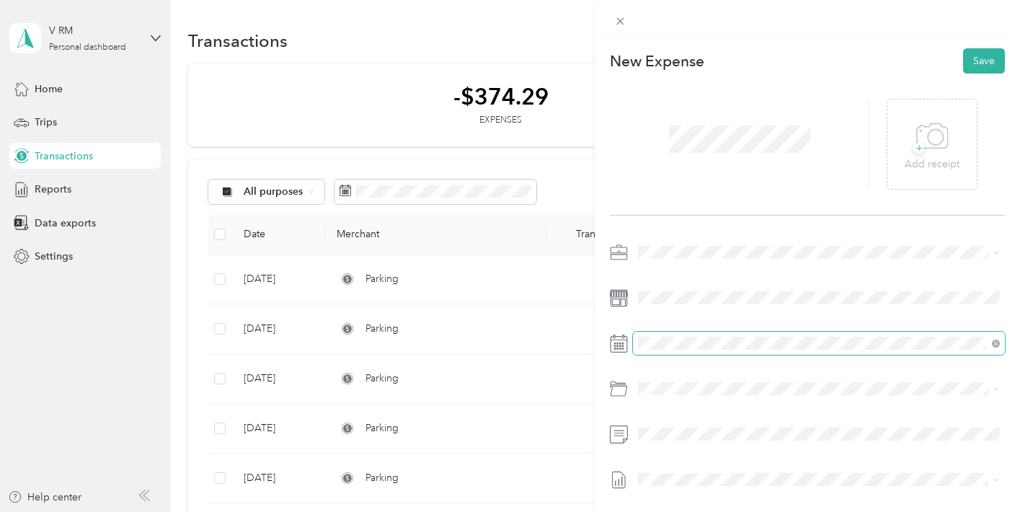
click at [716, 350] on span at bounding box center [819, 342] width 372 height 23
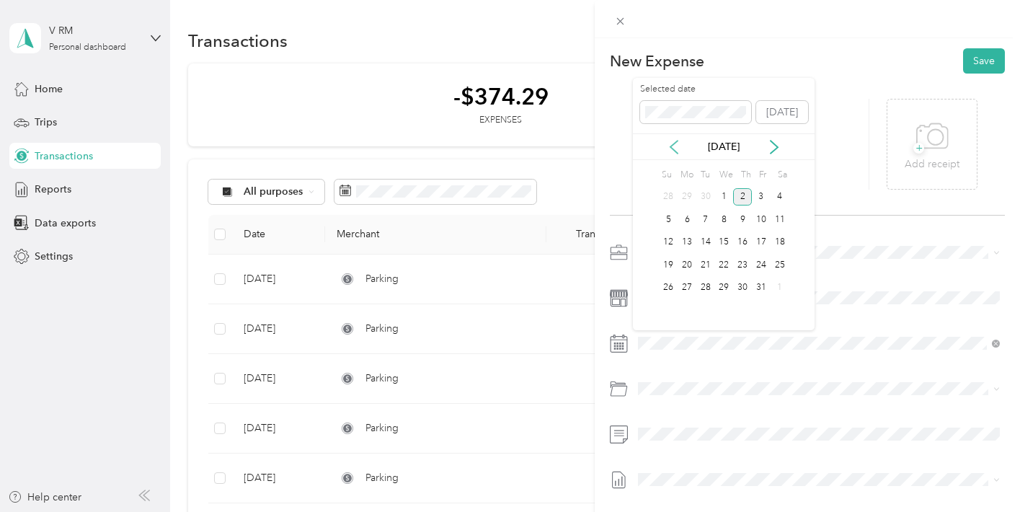
click at [675, 146] on icon at bounding box center [674, 147] width 14 height 14
click at [687, 286] on div "29" at bounding box center [686, 288] width 19 height 18
click at [703, 283] on div "30" at bounding box center [705, 288] width 19 height 18
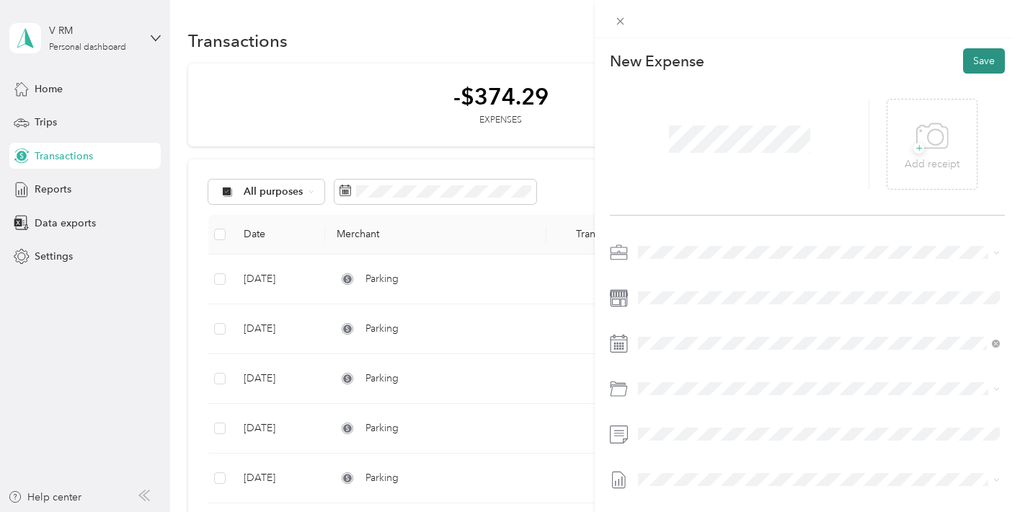
click at [989, 66] on button "Save" at bounding box center [984, 60] width 42 height 25
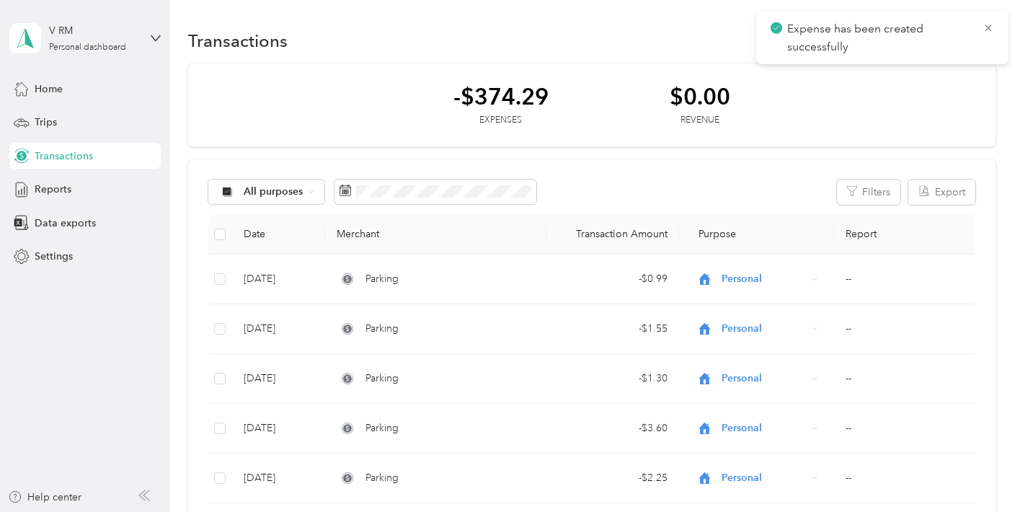
click at [989, 18] on div "Expense has been created successfully" at bounding box center [882, 38] width 252 height 53
click at [989, 30] on icon at bounding box center [988, 28] width 12 height 13
click at [979, 37] on button "New" at bounding box center [968, 40] width 53 height 25
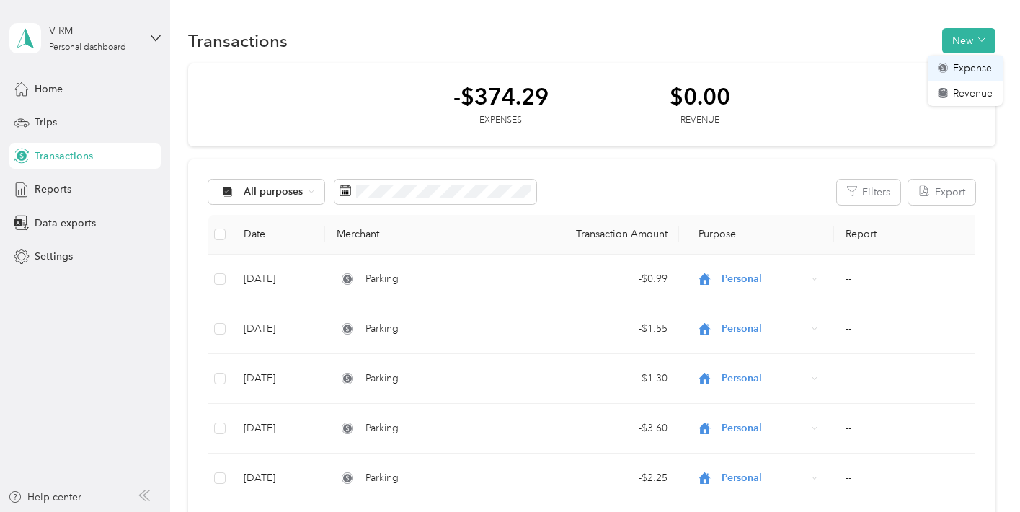
click at [979, 63] on span "Expense" at bounding box center [972, 68] width 39 height 15
